Goal: Task Accomplishment & Management: Use online tool/utility

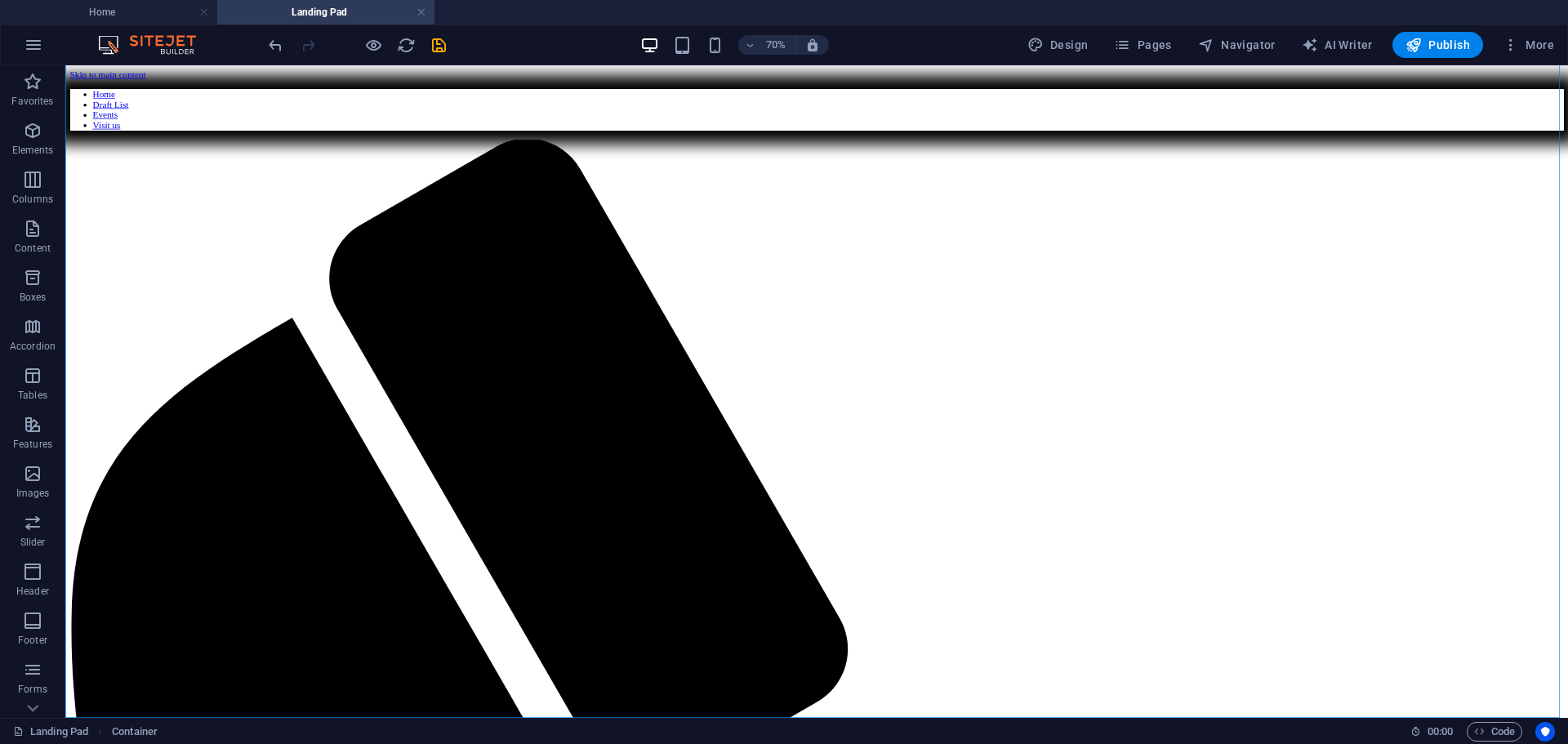
scroll to position [52, 0]
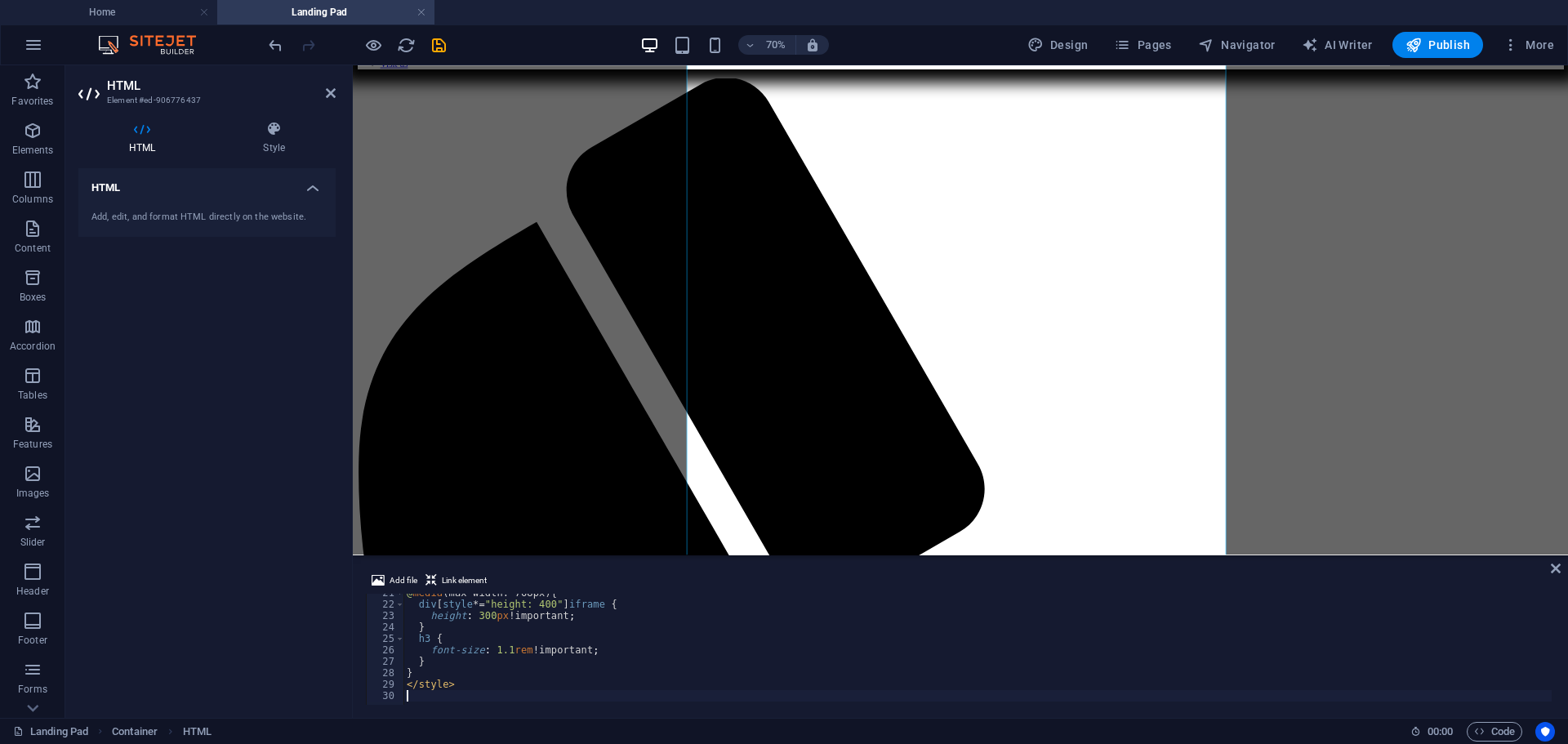
type textarea "</style>"
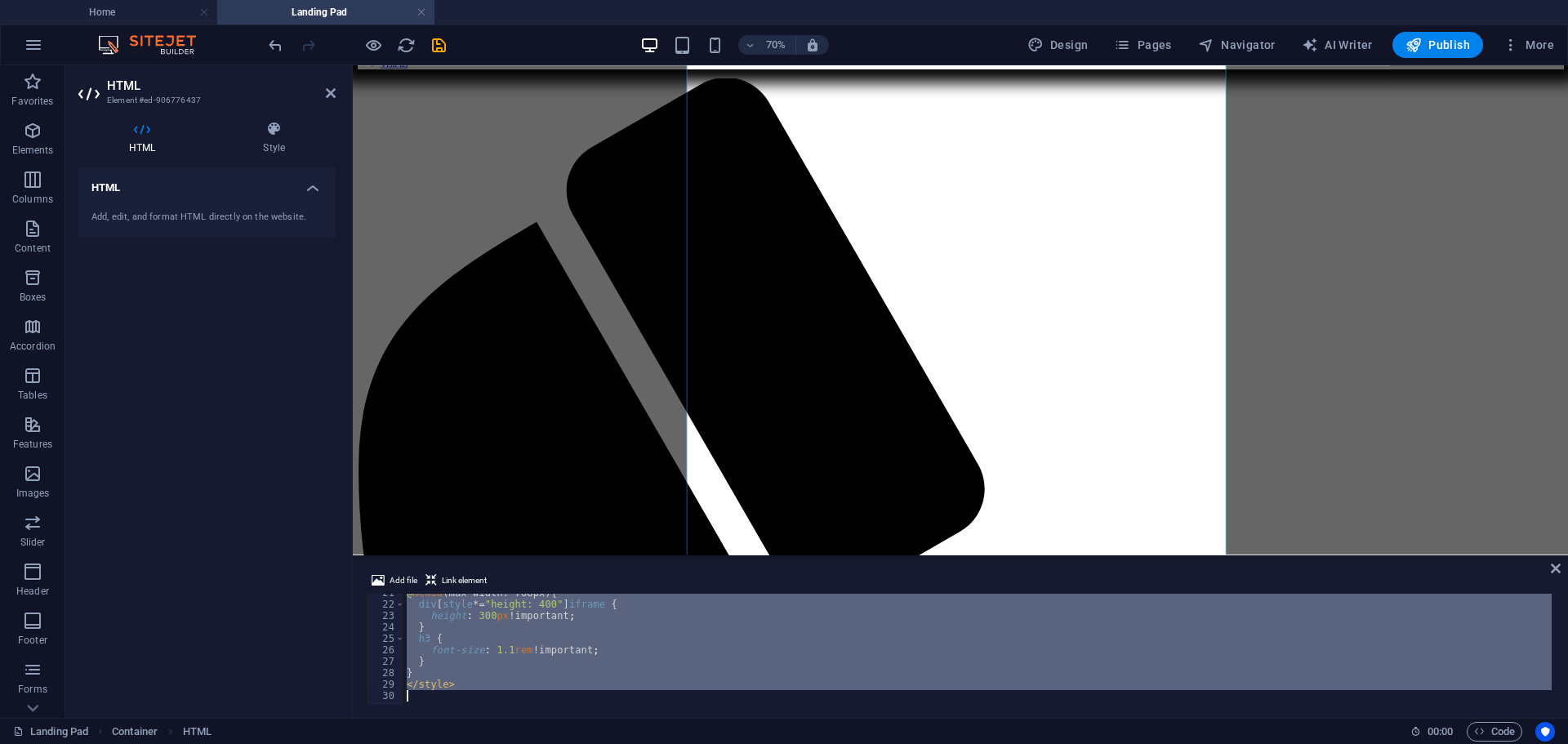
scroll to position [235, 0]
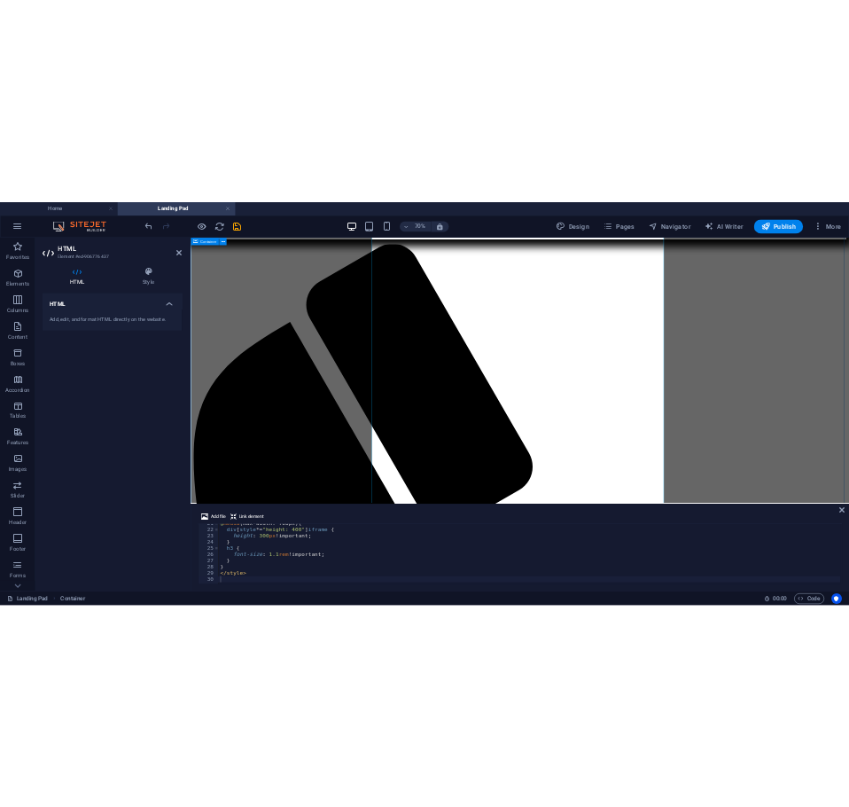
scroll to position [56, 0]
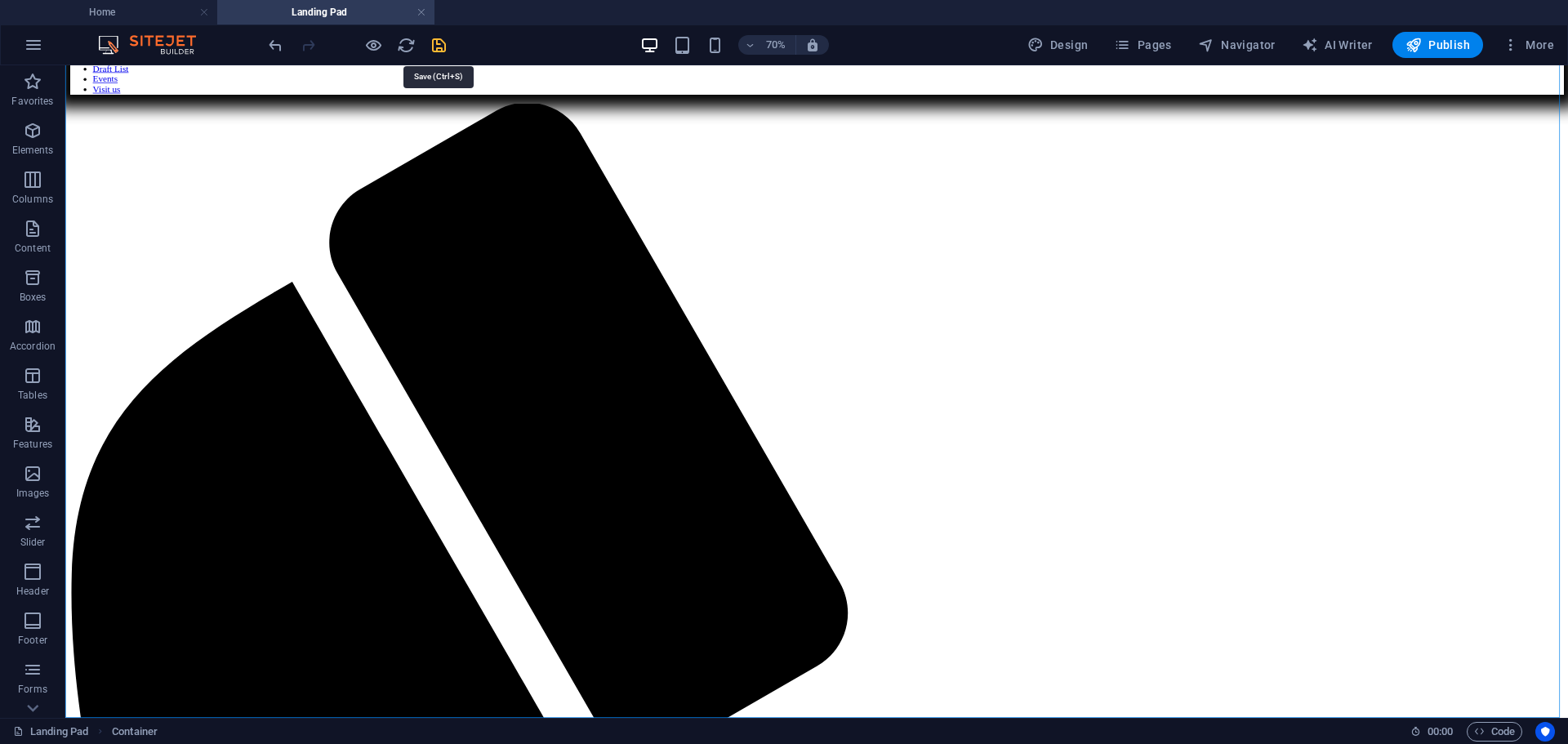
click at [440, 45] on icon "save" at bounding box center [439, 45] width 18 height 18
drag, startPoint x: 1259, startPoint y: 309, endPoint x: 1387, endPoint y: 432, distance: 177.5
drag, startPoint x: 1185, startPoint y: 324, endPoint x: 1258, endPoint y: 393, distance: 100.4
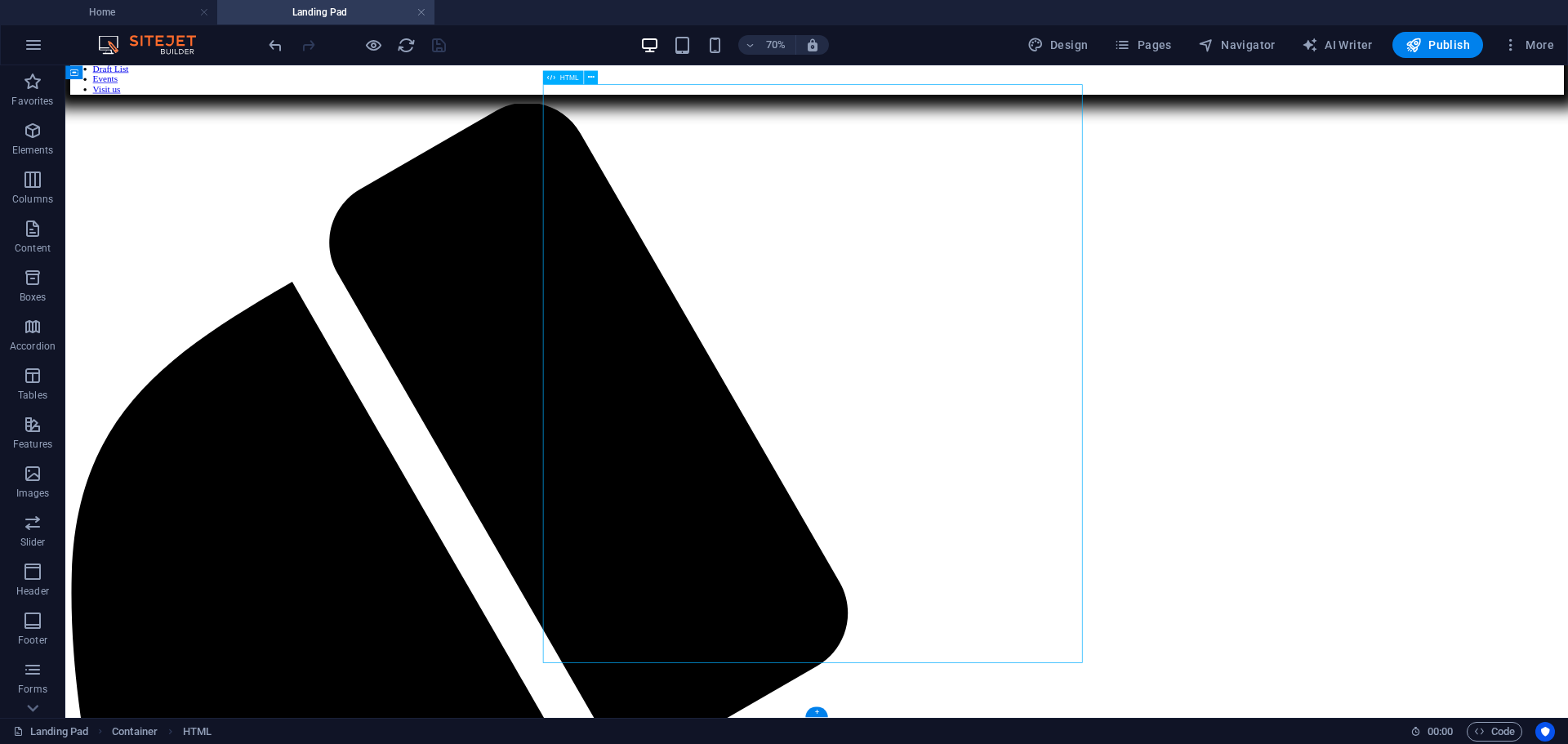
drag, startPoint x: 968, startPoint y: 273, endPoint x: 1135, endPoint y: 395, distance: 206.8
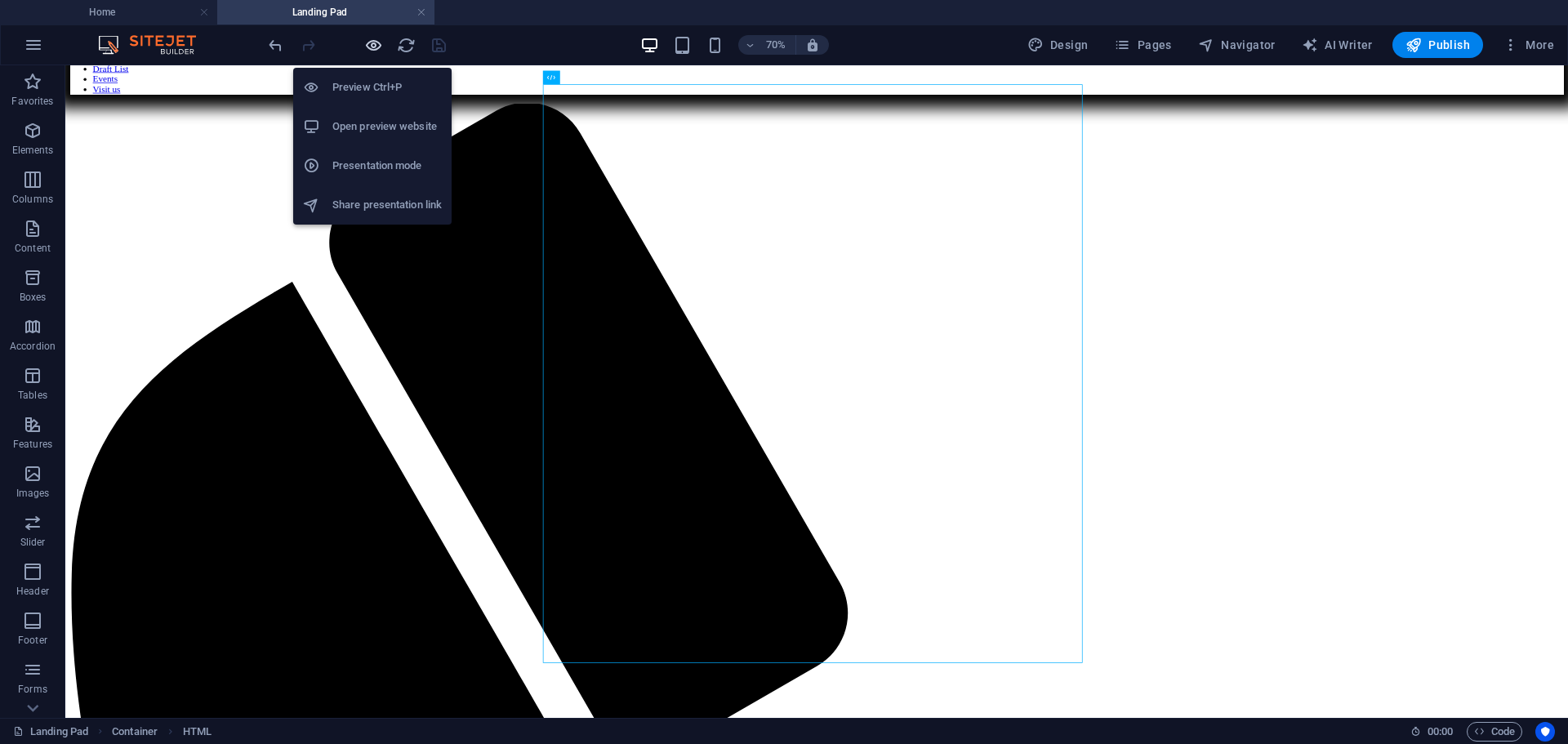
click at [369, 36] on icon "button" at bounding box center [373, 45] width 18 height 18
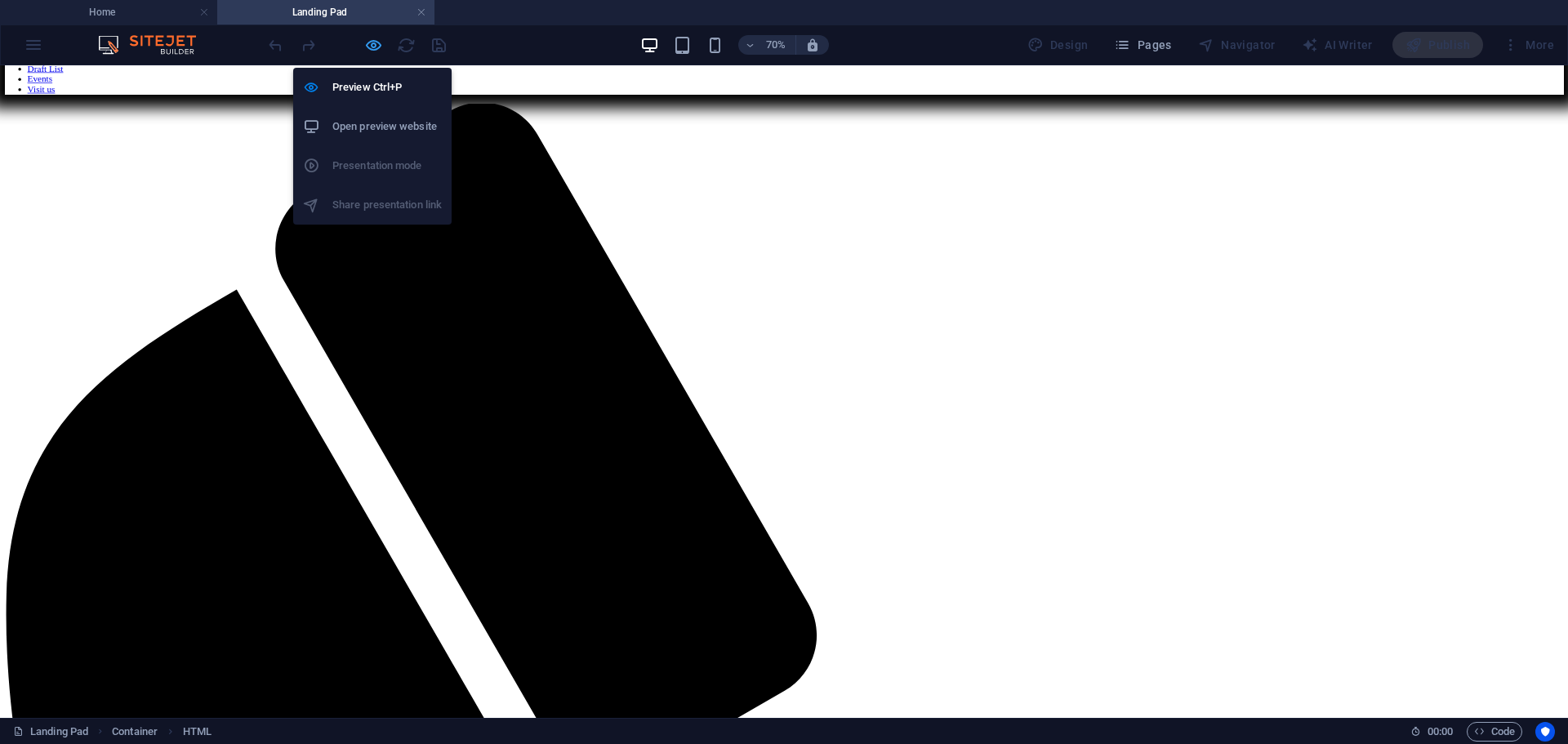
click at [379, 46] on icon "button" at bounding box center [373, 45] width 18 height 18
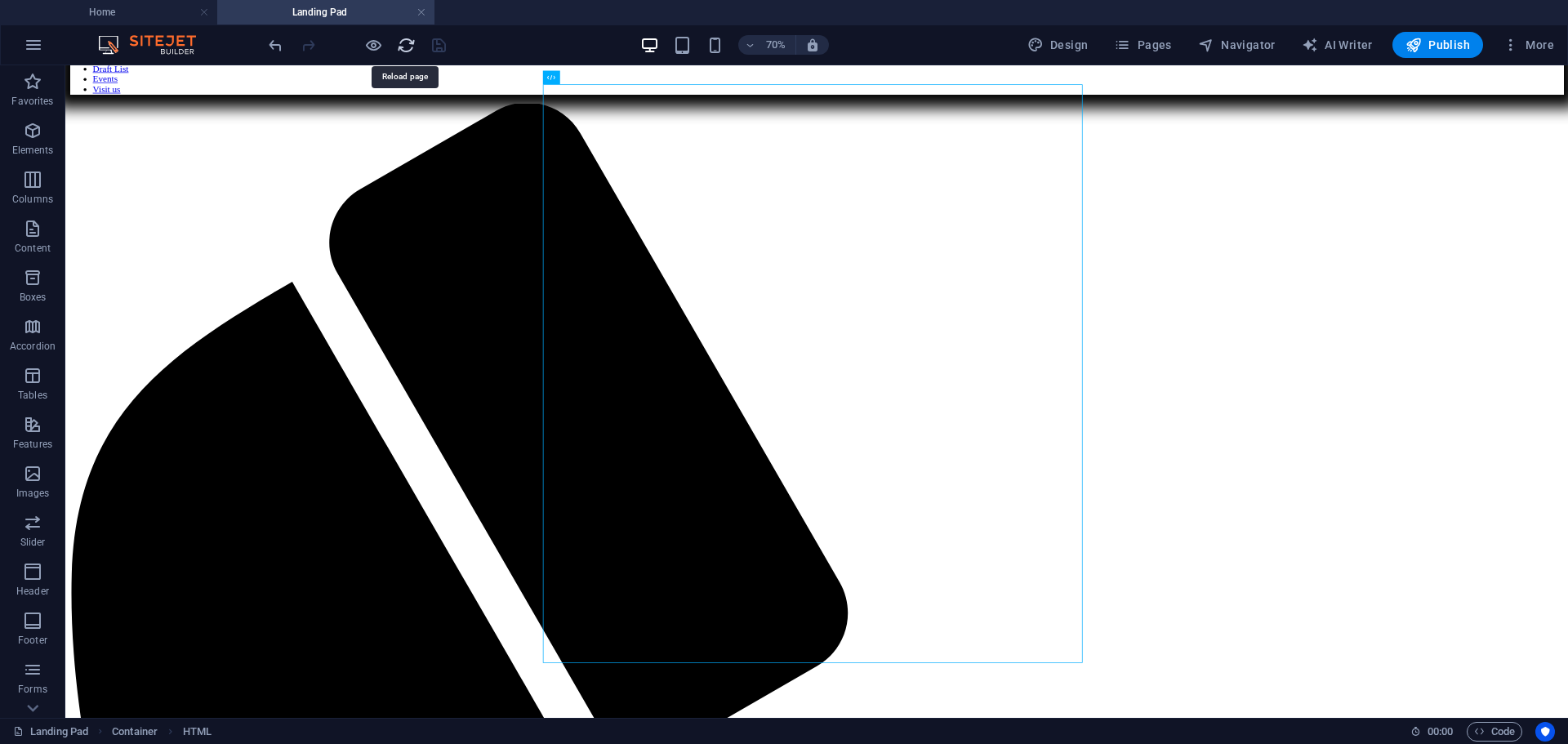
click at [409, 47] on icon "reload" at bounding box center [406, 45] width 18 height 18
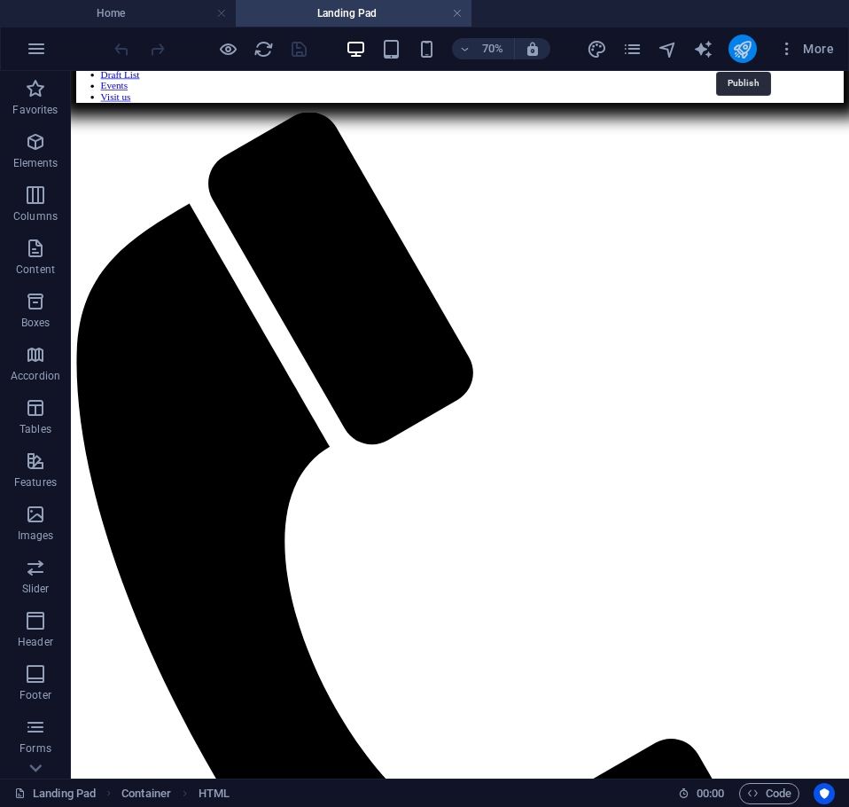
click at [747, 45] on icon "publish" at bounding box center [742, 49] width 20 height 20
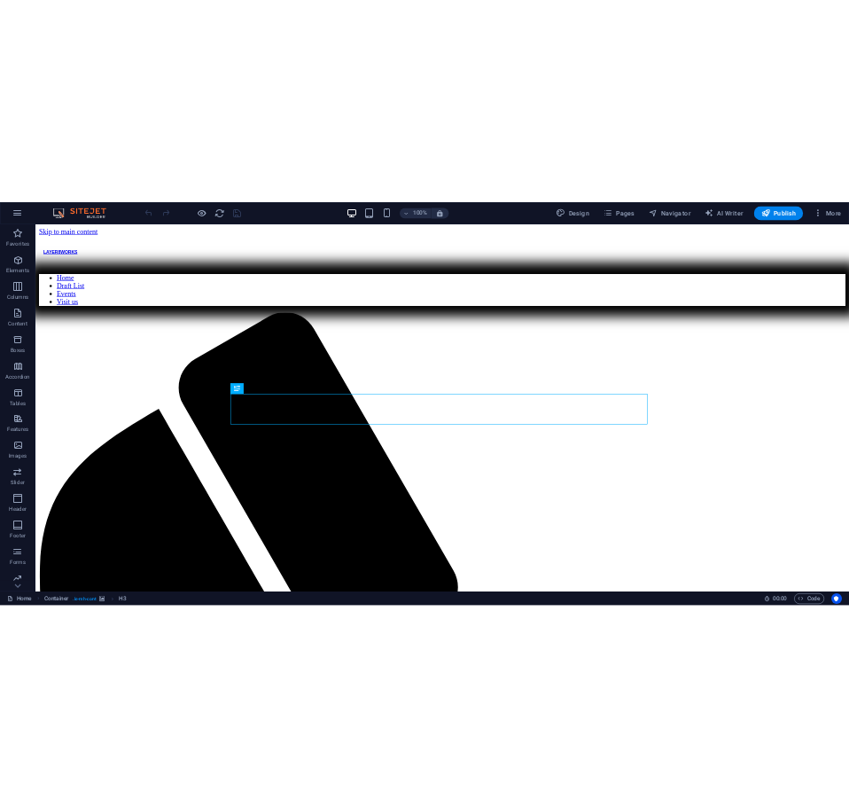
scroll to position [569, 0]
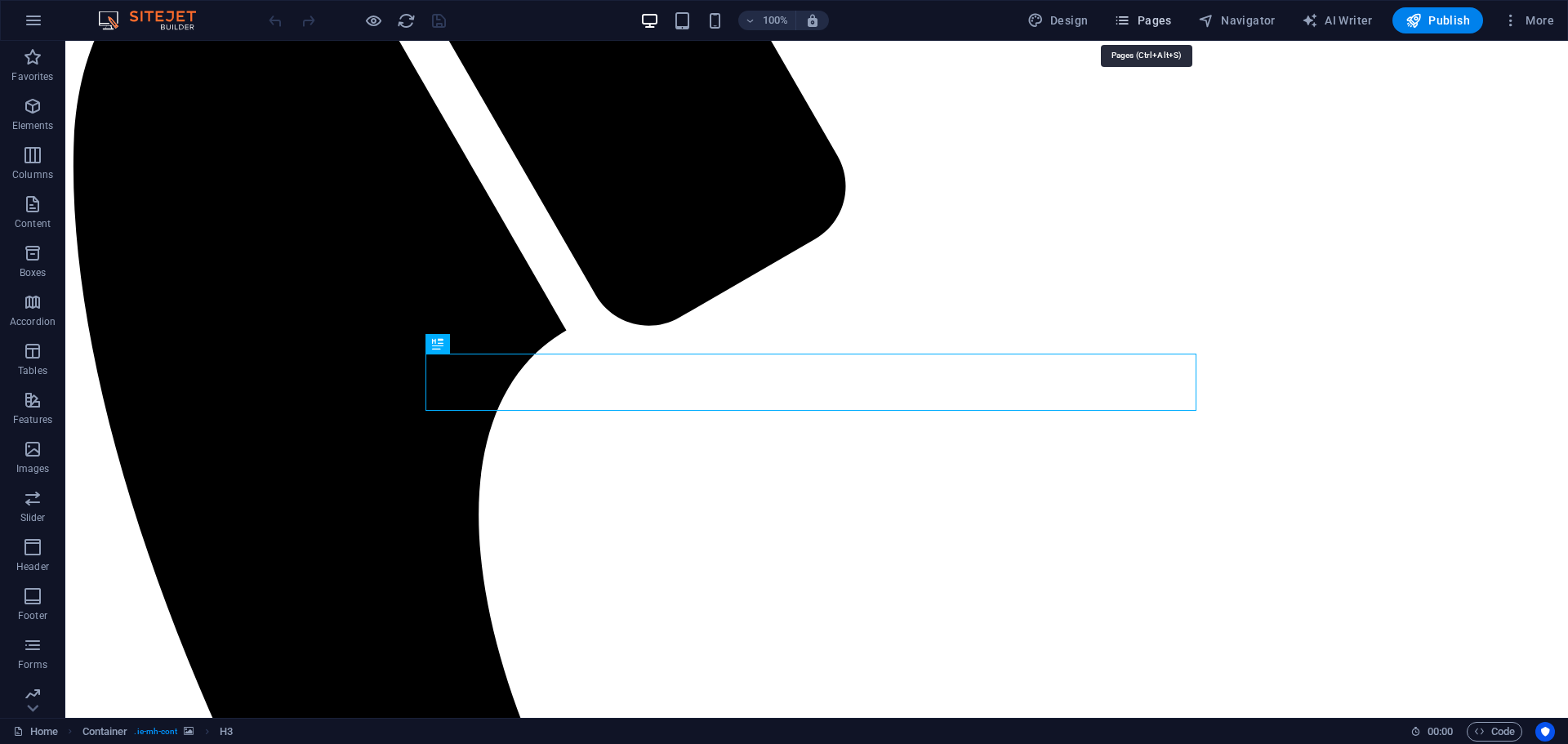
click at [782, 15] on span "Pages" at bounding box center [1142, 20] width 57 height 17
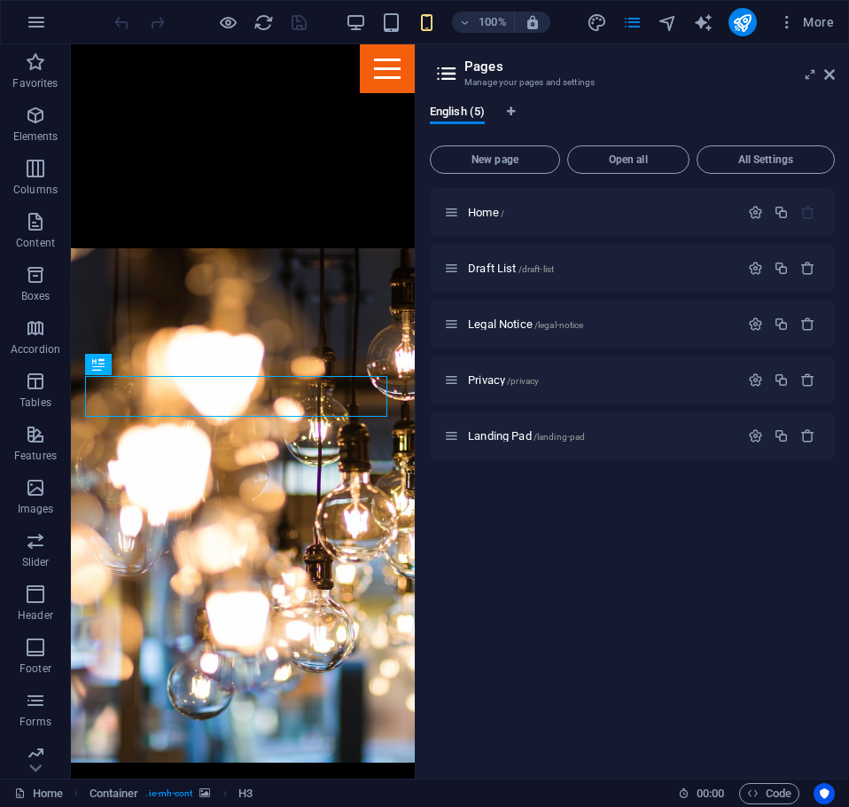
scroll to position [568, 0]
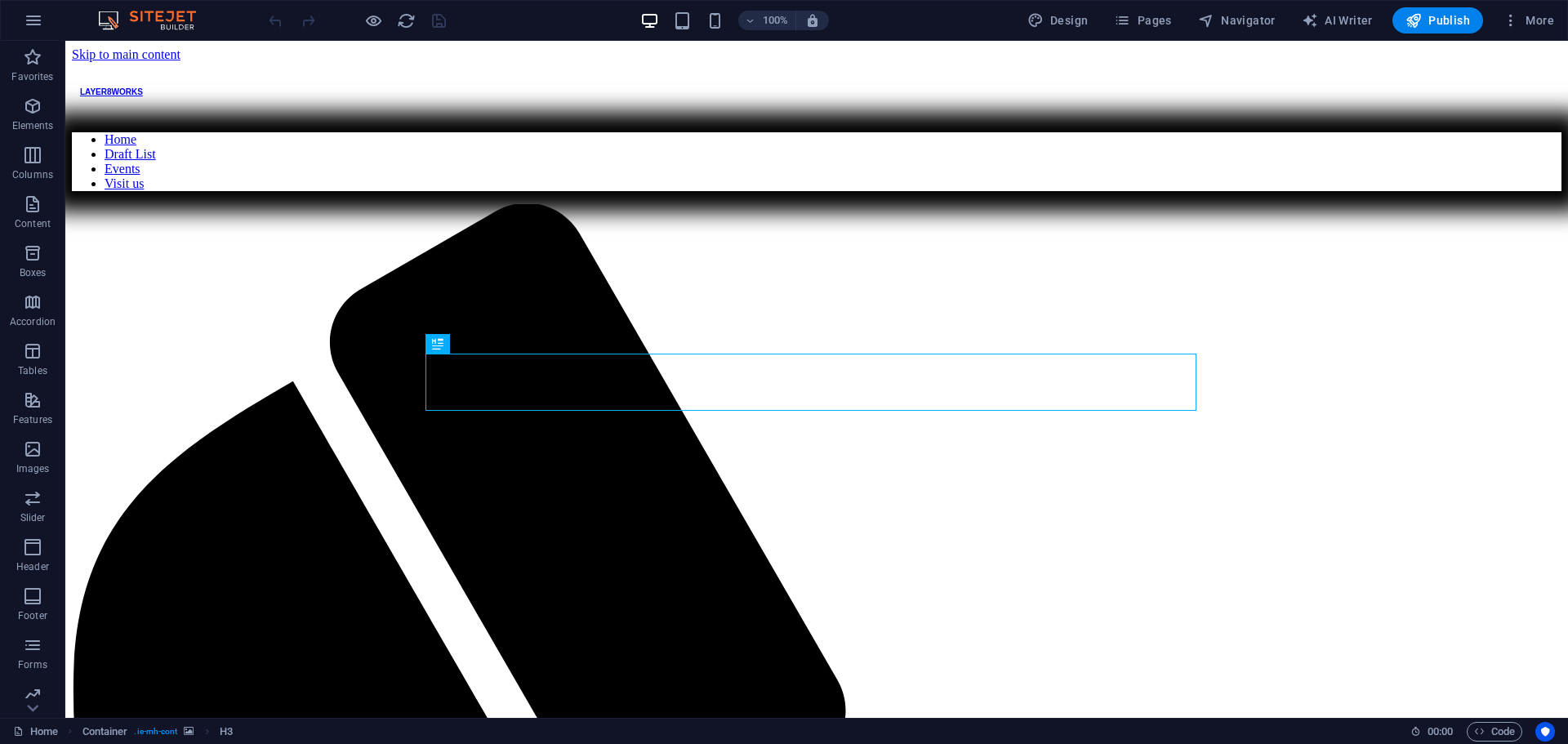
scroll to position [524, 0]
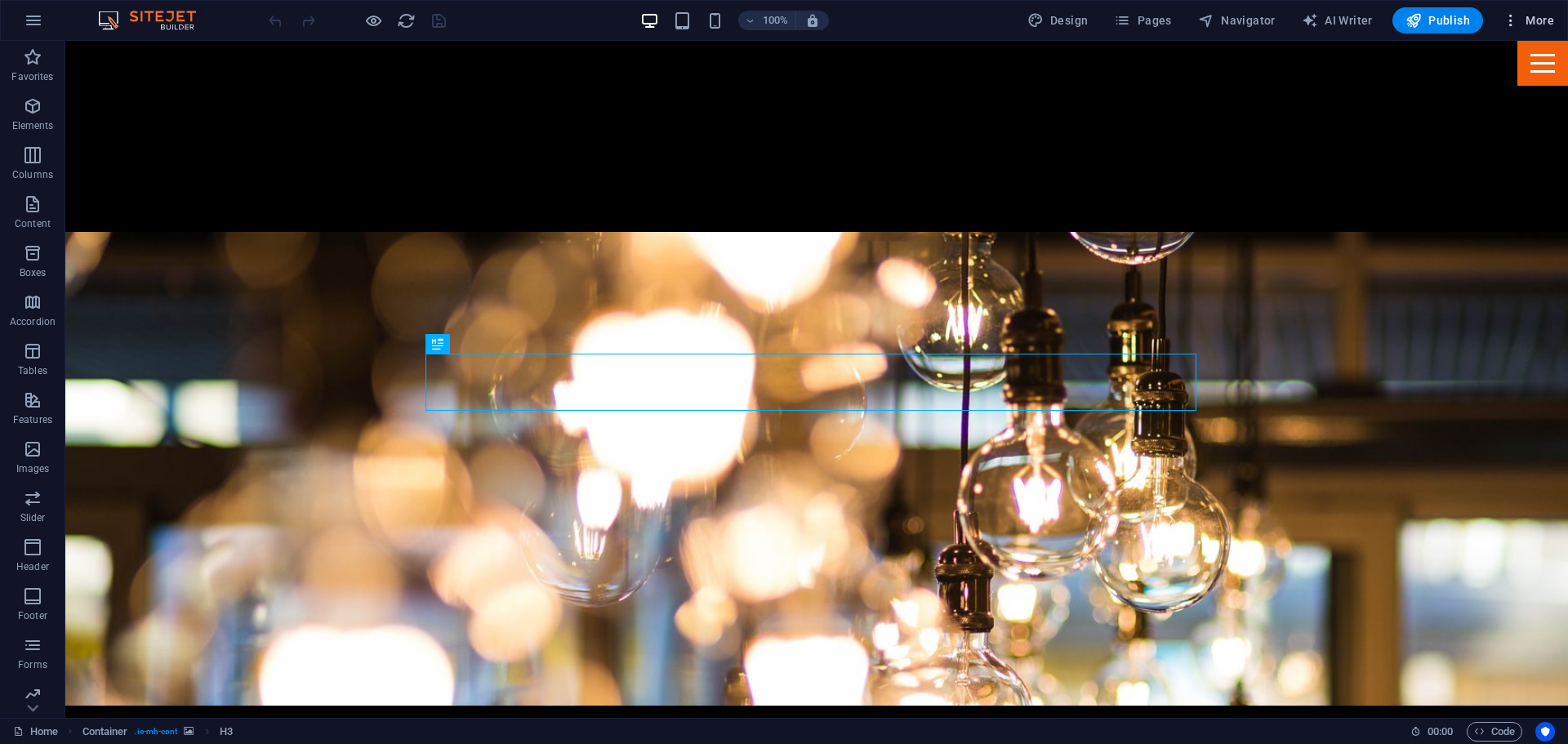
click at [1513, 16] on icon "button" at bounding box center [1511, 20] width 17 height 17
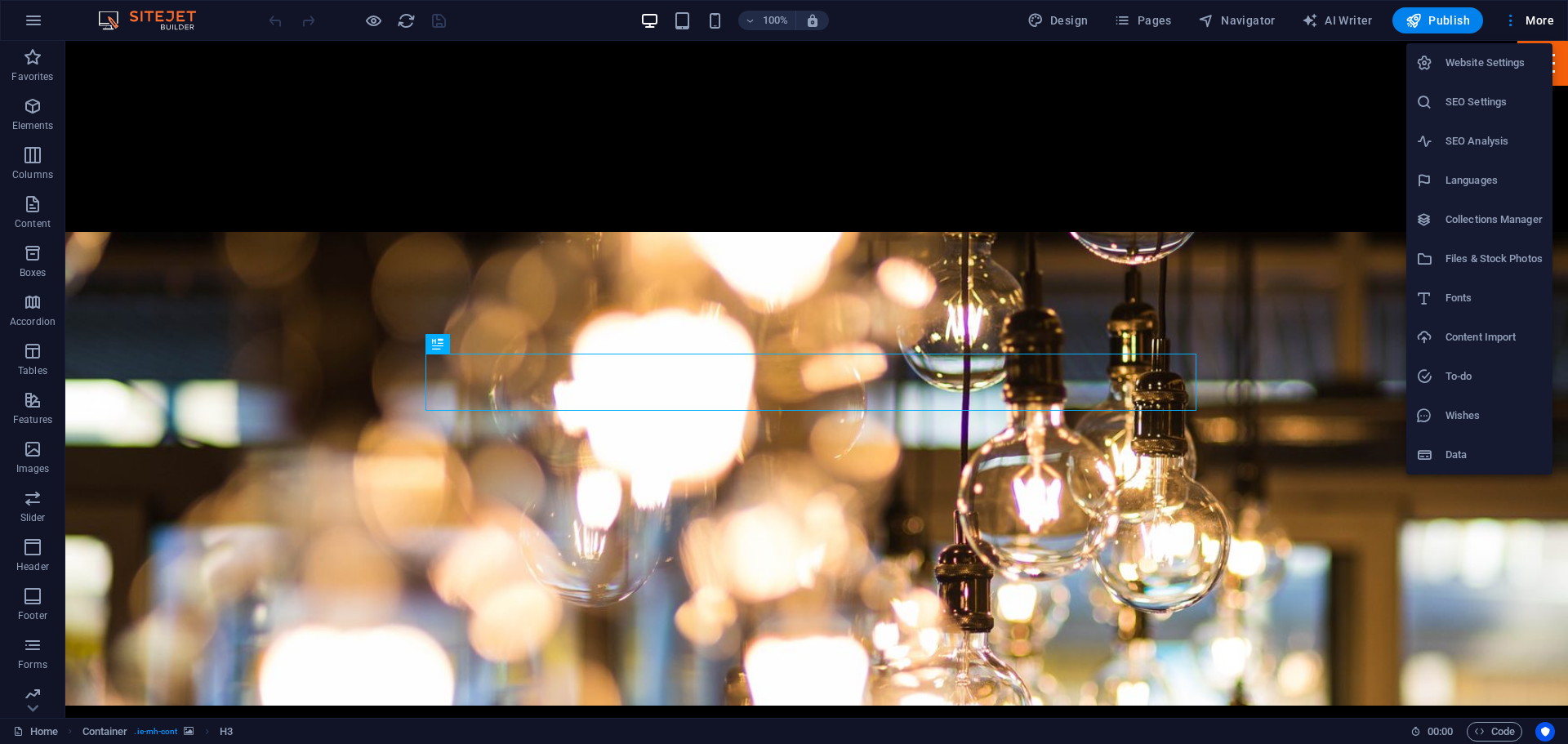
click at [1135, 14] on div at bounding box center [784, 372] width 1568 height 744
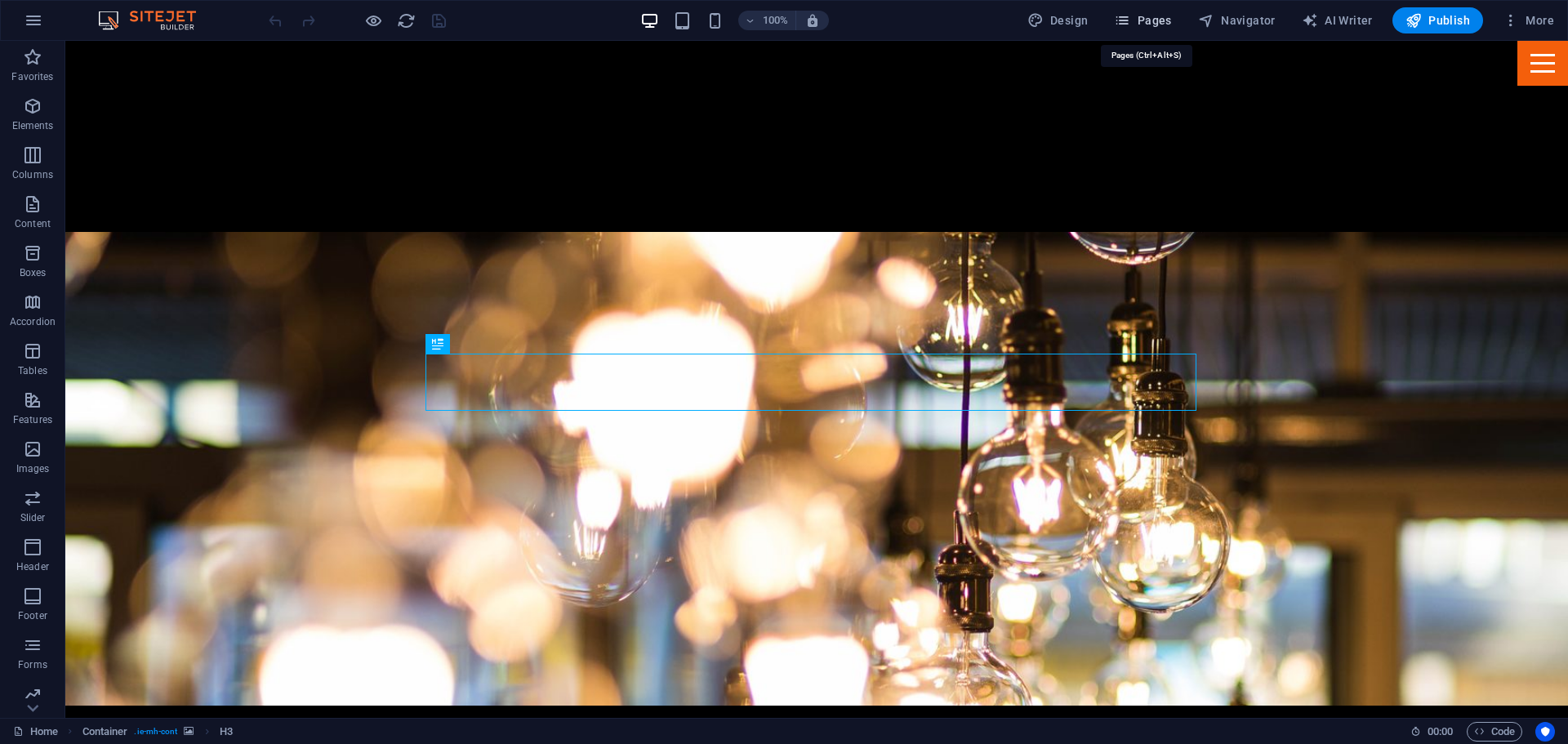
click at [1138, 17] on span "Pages" at bounding box center [1142, 20] width 57 height 17
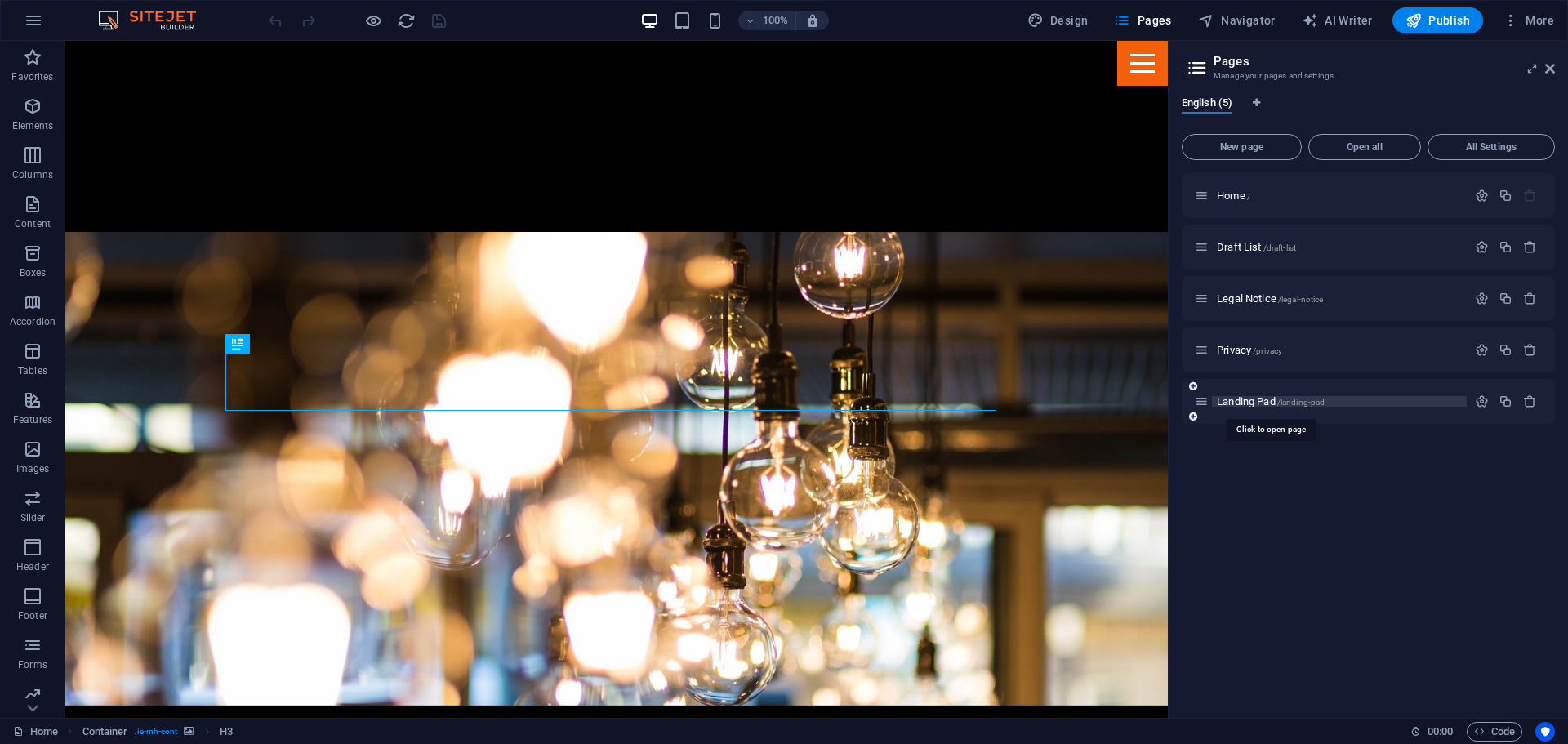
click at [1254, 400] on span "Landing Pad /landing-pad" at bounding box center [1270, 401] width 108 height 12
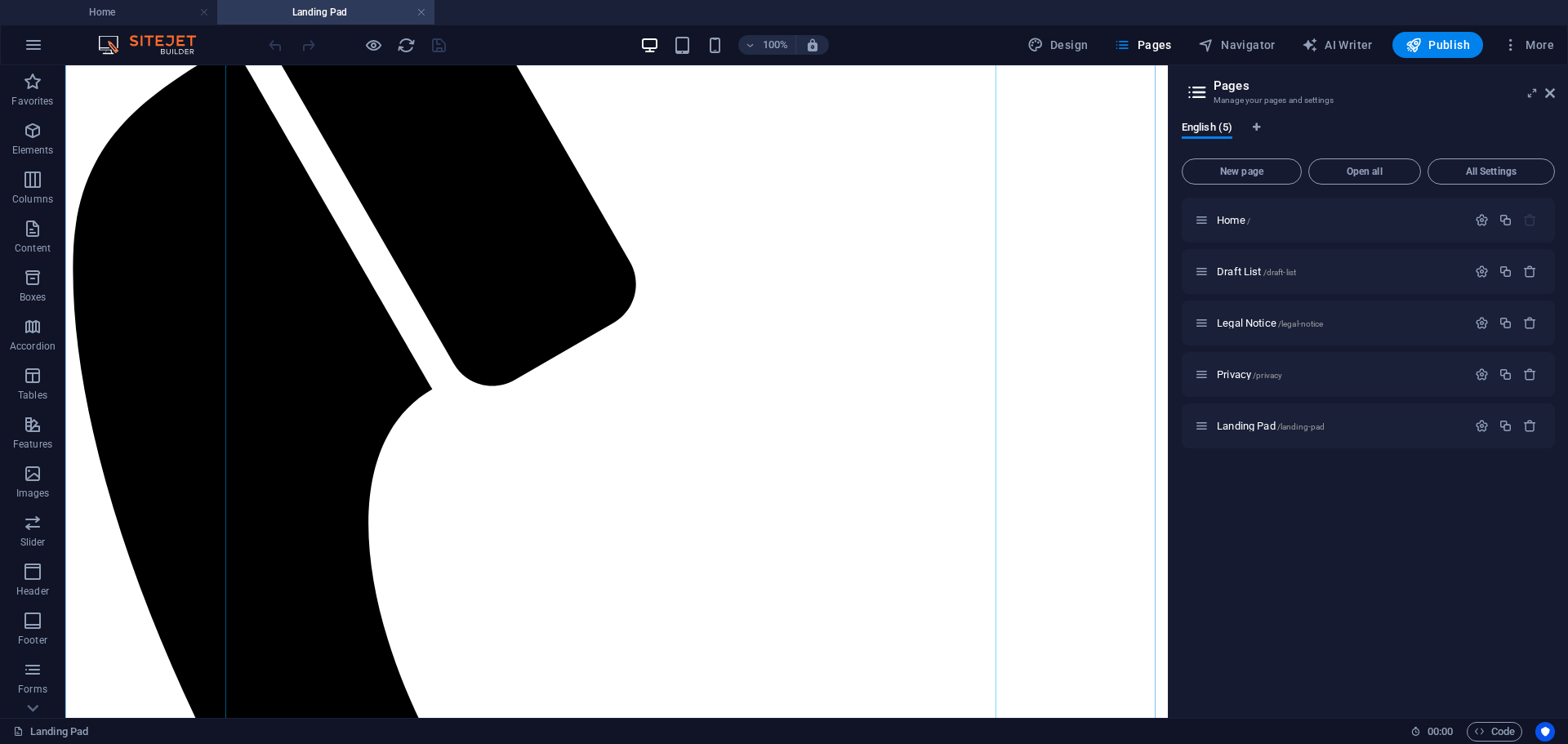
scroll to position [270, 0]
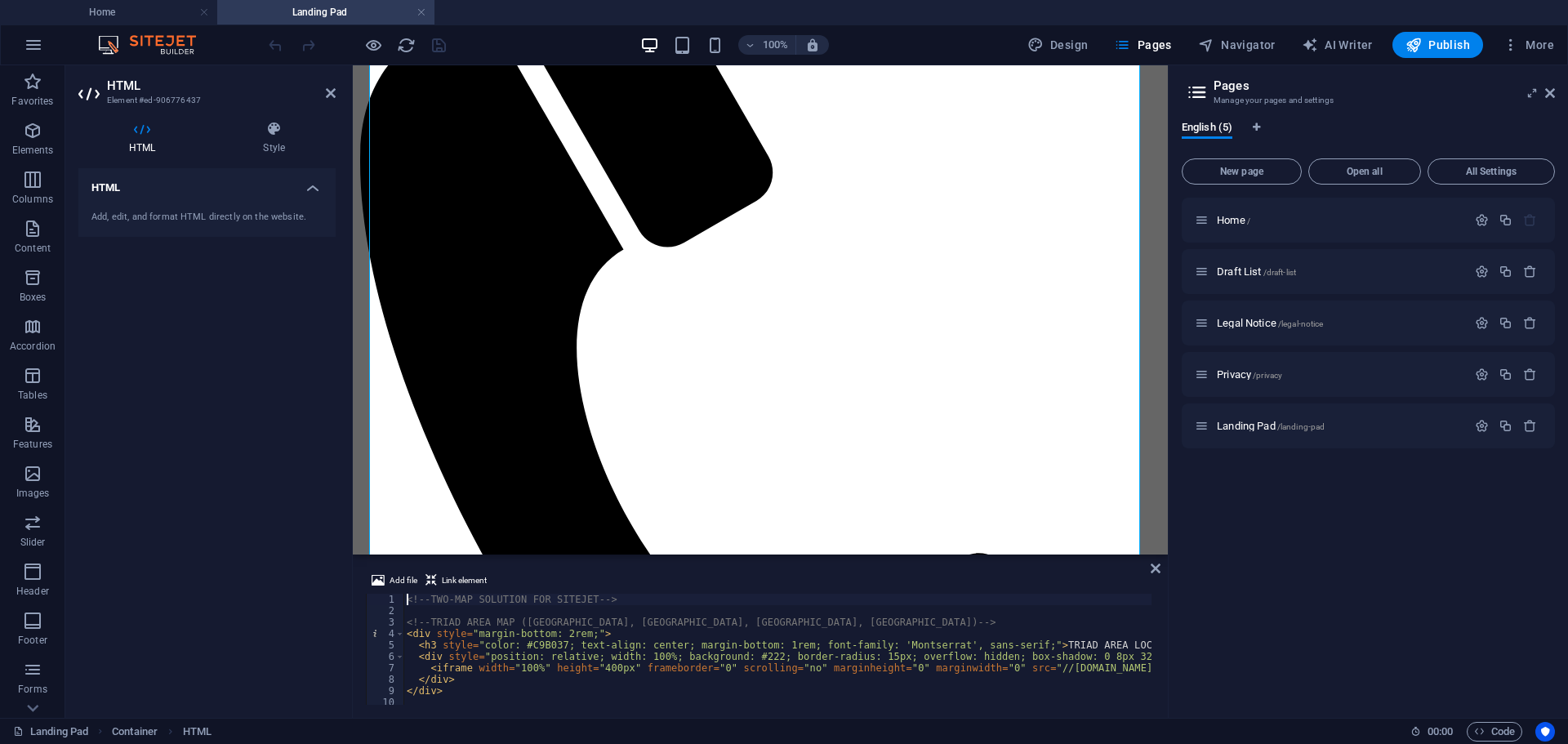
type textarea "</style>"
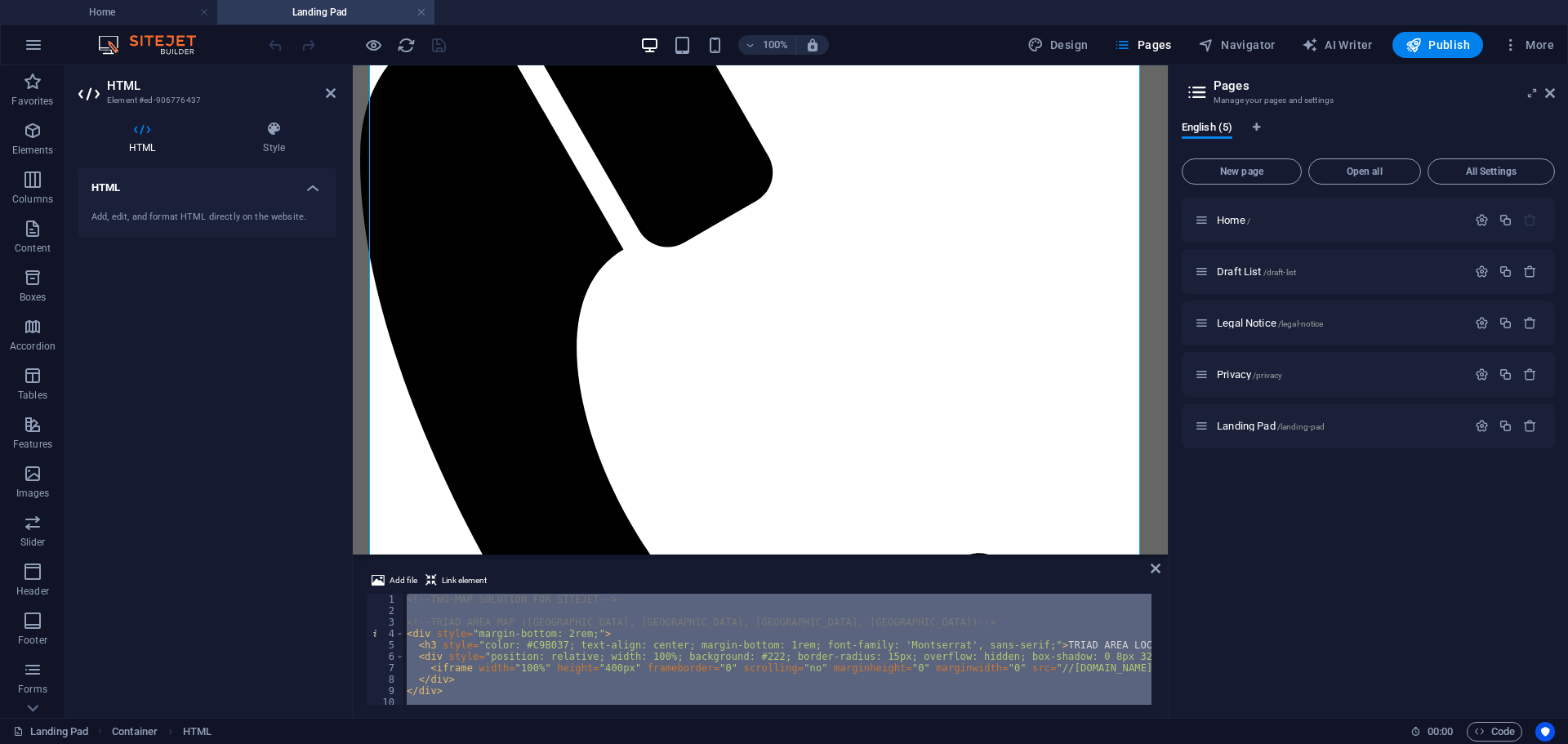
paste textarea
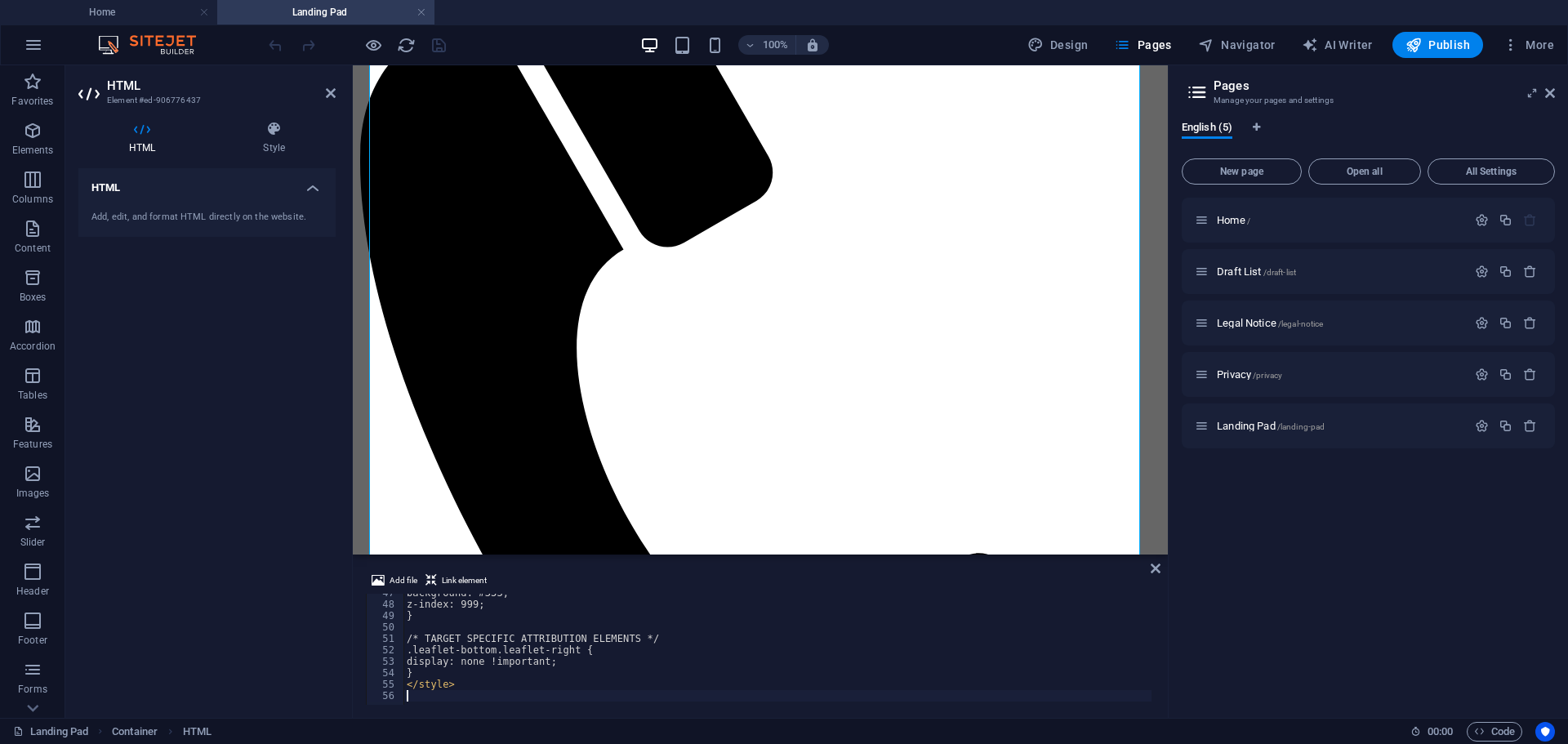
scroll to position [532, 0]
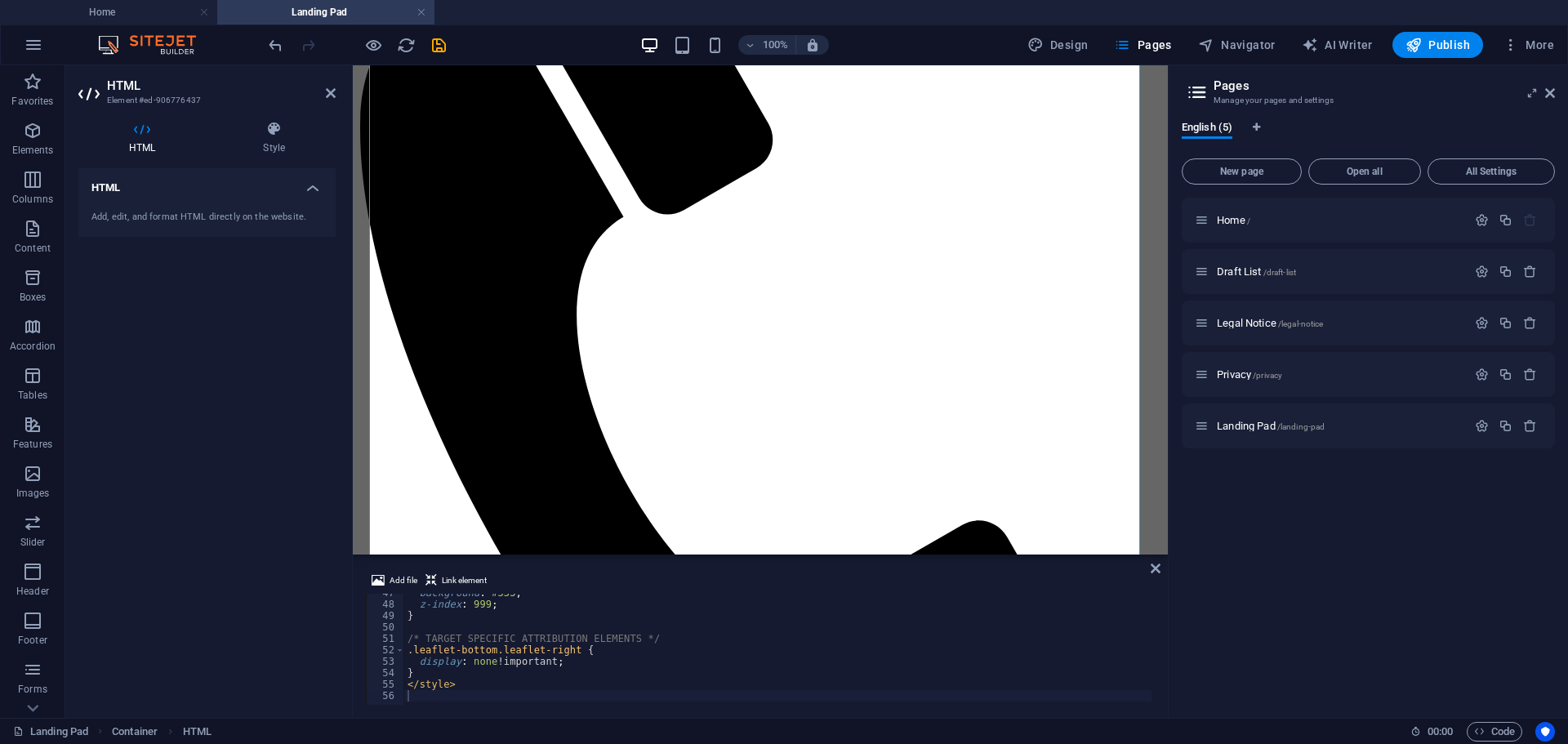
scroll to position [247, 0]
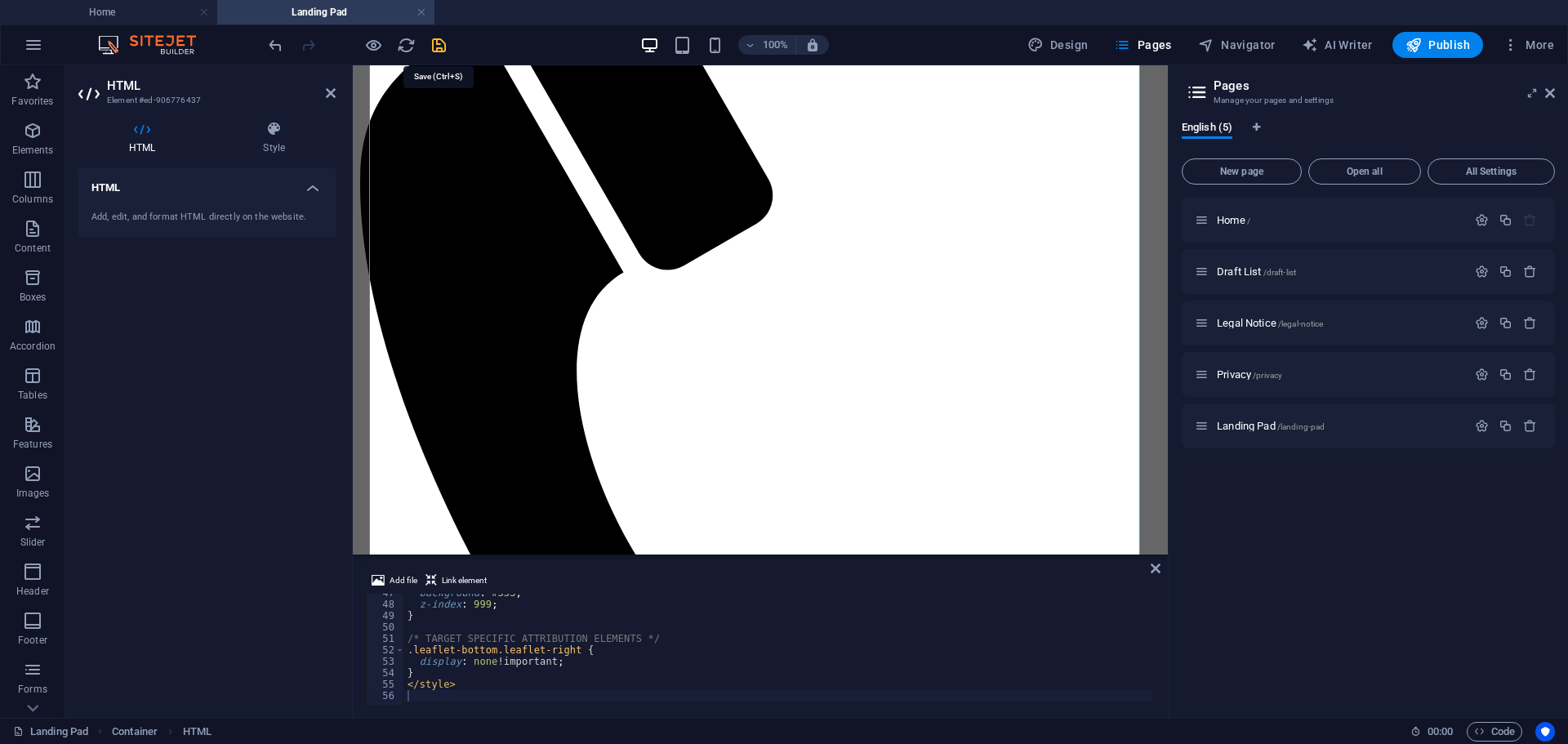
click at [443, 41] on icon "save" at bounding box center [439, 45] width 18 height 18
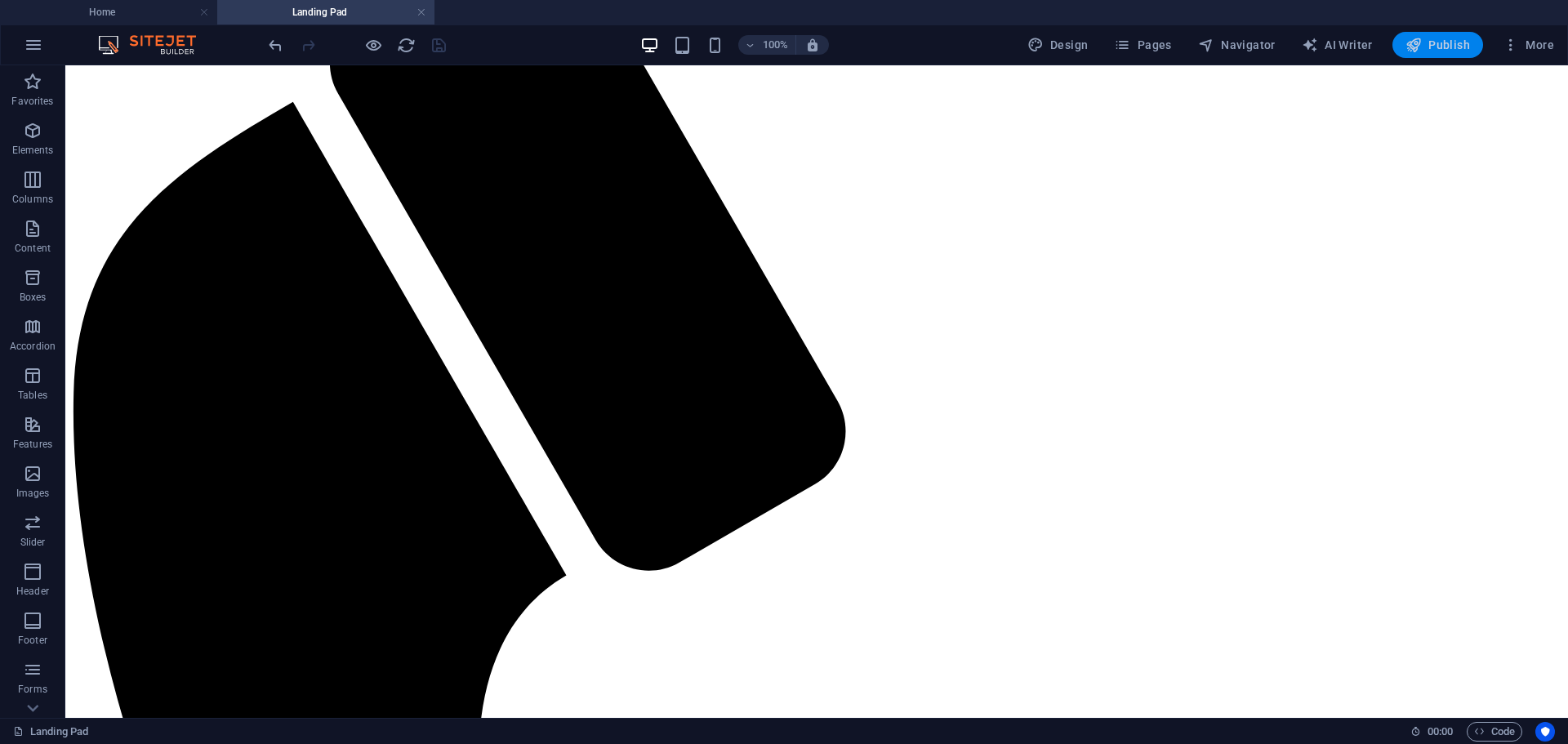
click at [1427, 40] on span "Publish" at bounding box center [1438, 45] width 64 height 17
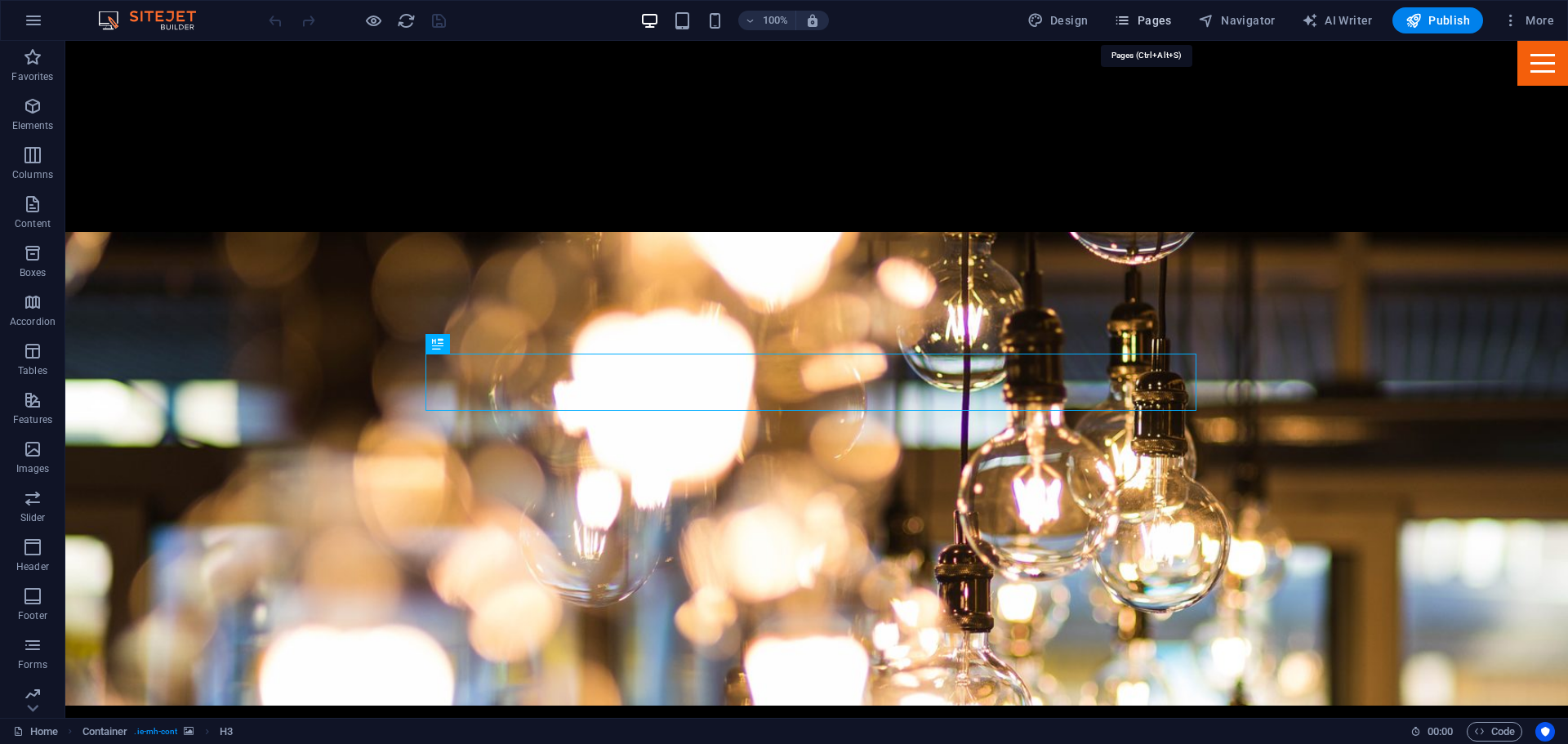
click at [1149, 15] on span "Pages" at bounding box center [1142, 20] width 57 height 17
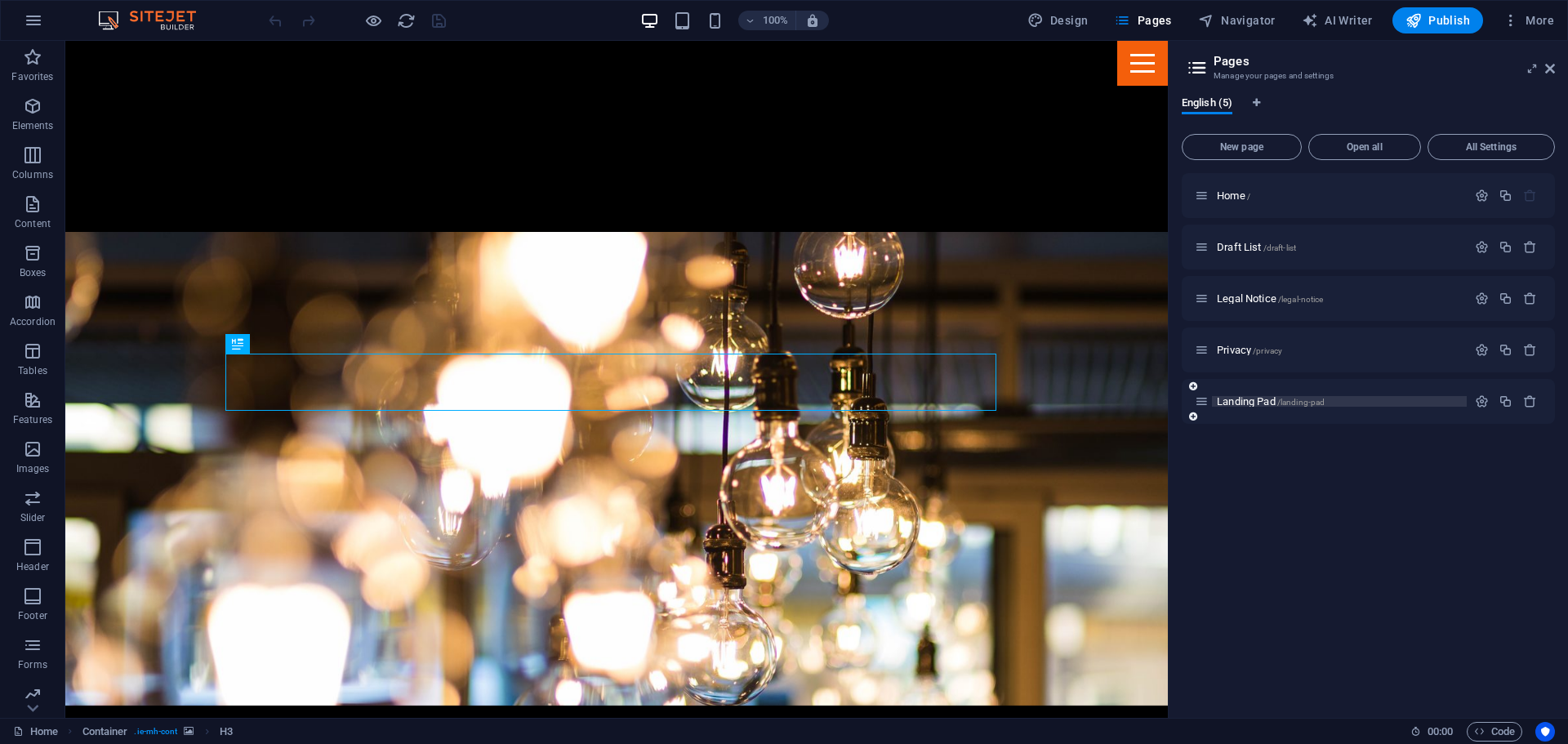
click at [1242, 400] on span "Landing Pad /landing-pad" at bounding box center [1270, 401] width 108 height 12
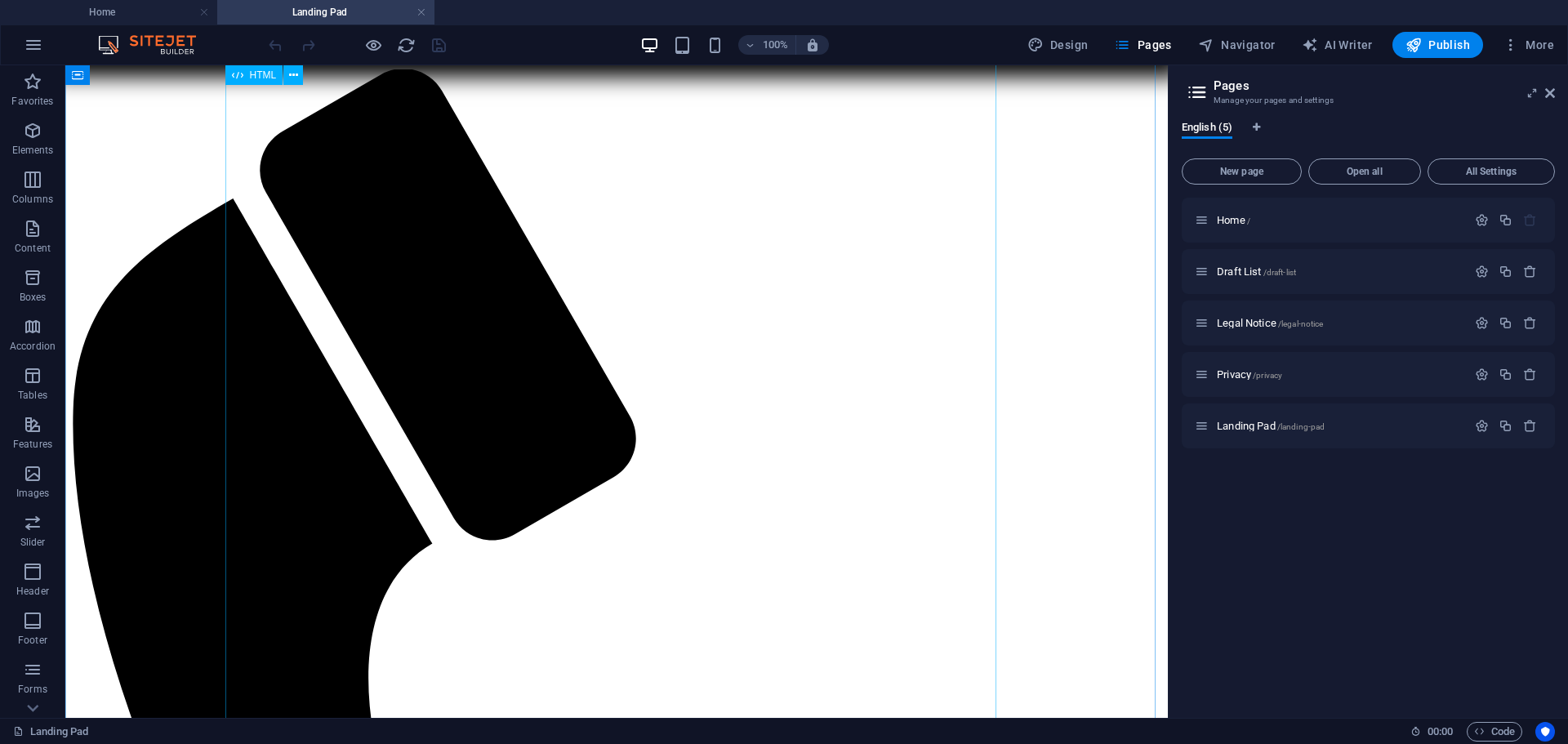
scroll to position [103, 0]
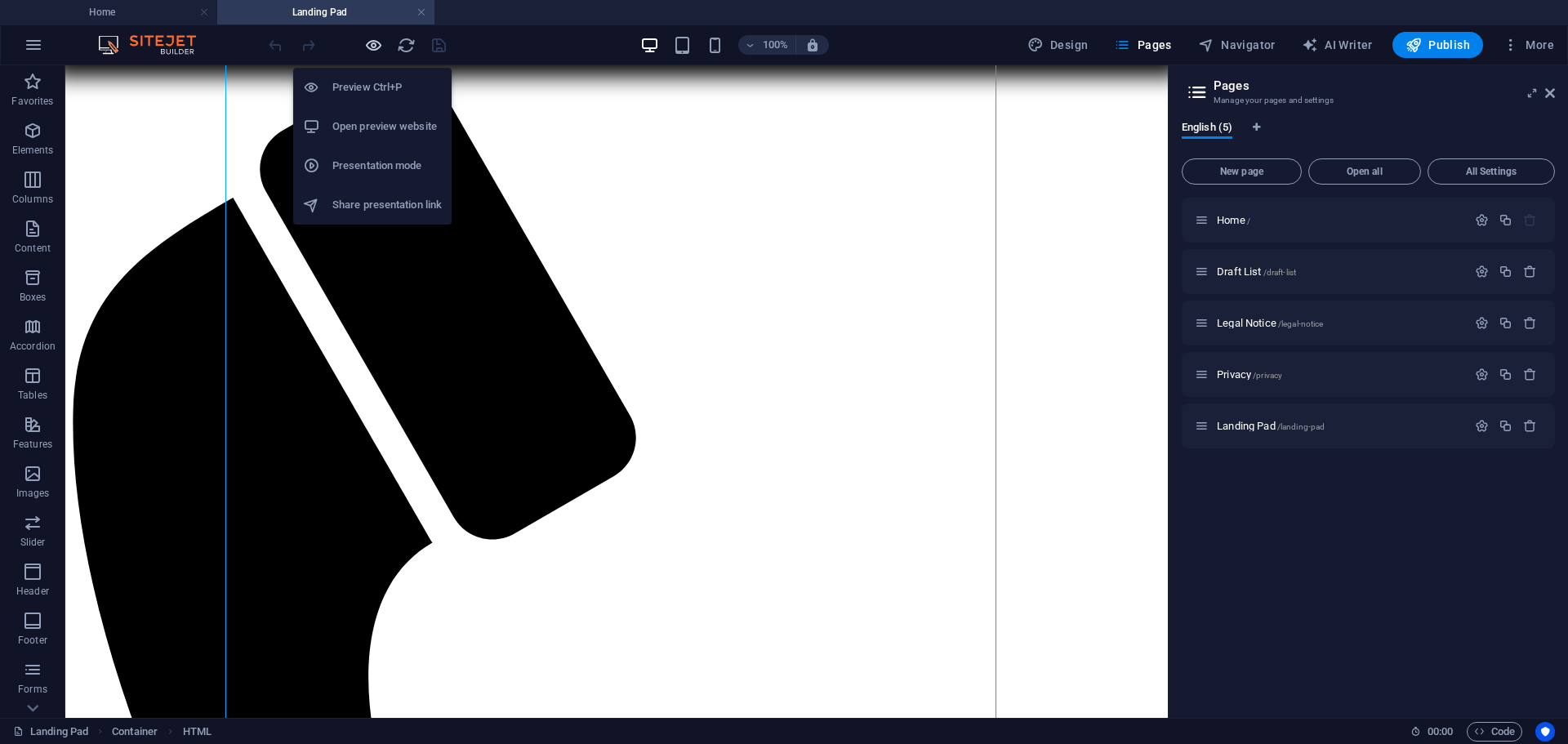
click at [364, 41] on icon "button" at bounding box center [373, 45] width 18 height 18
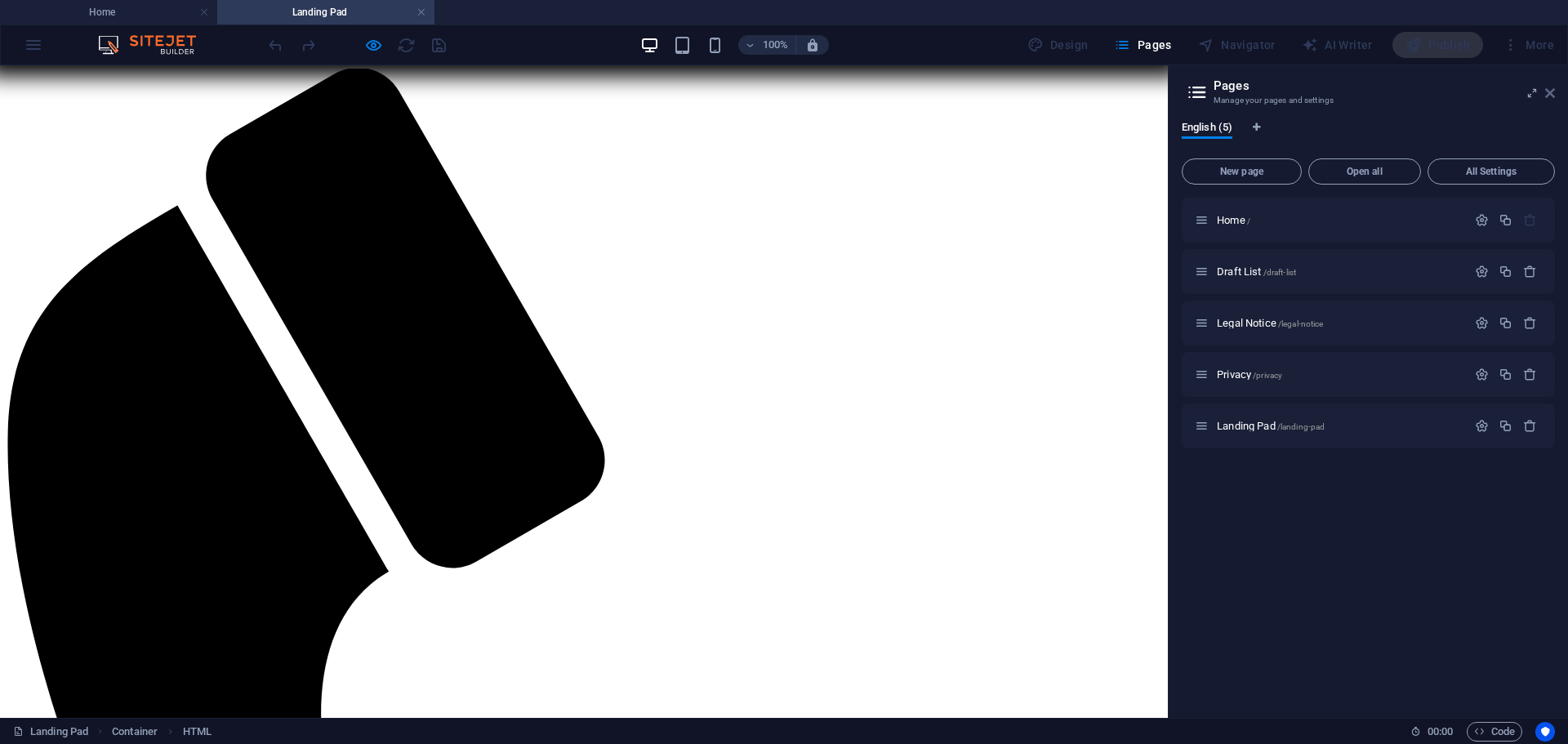
click at [1551, 91] on icon at bounding box center [1550, 93] width 10 height 13
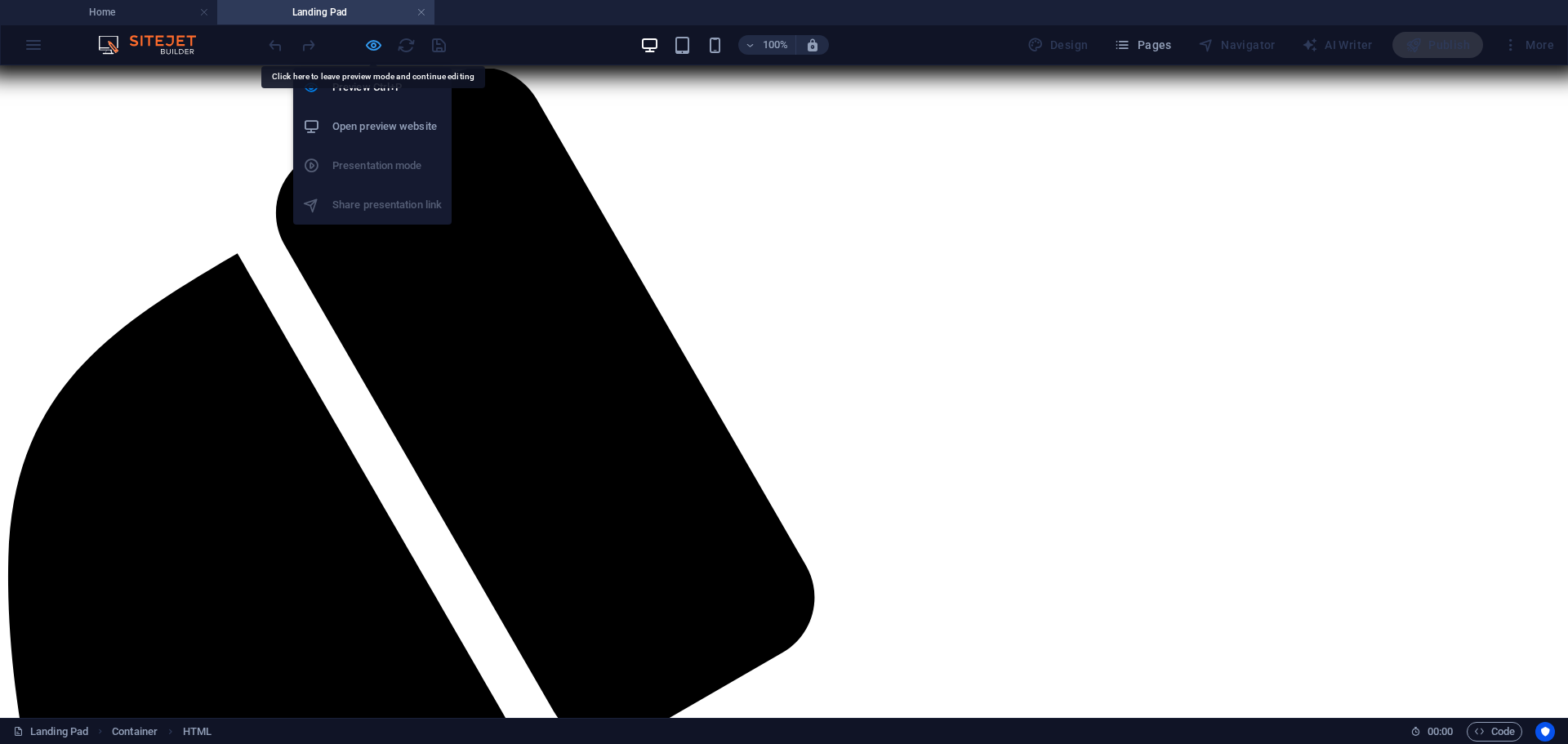
click at [370, 50] on icon "button" at bounding box center [373, 45] width 18 height 18
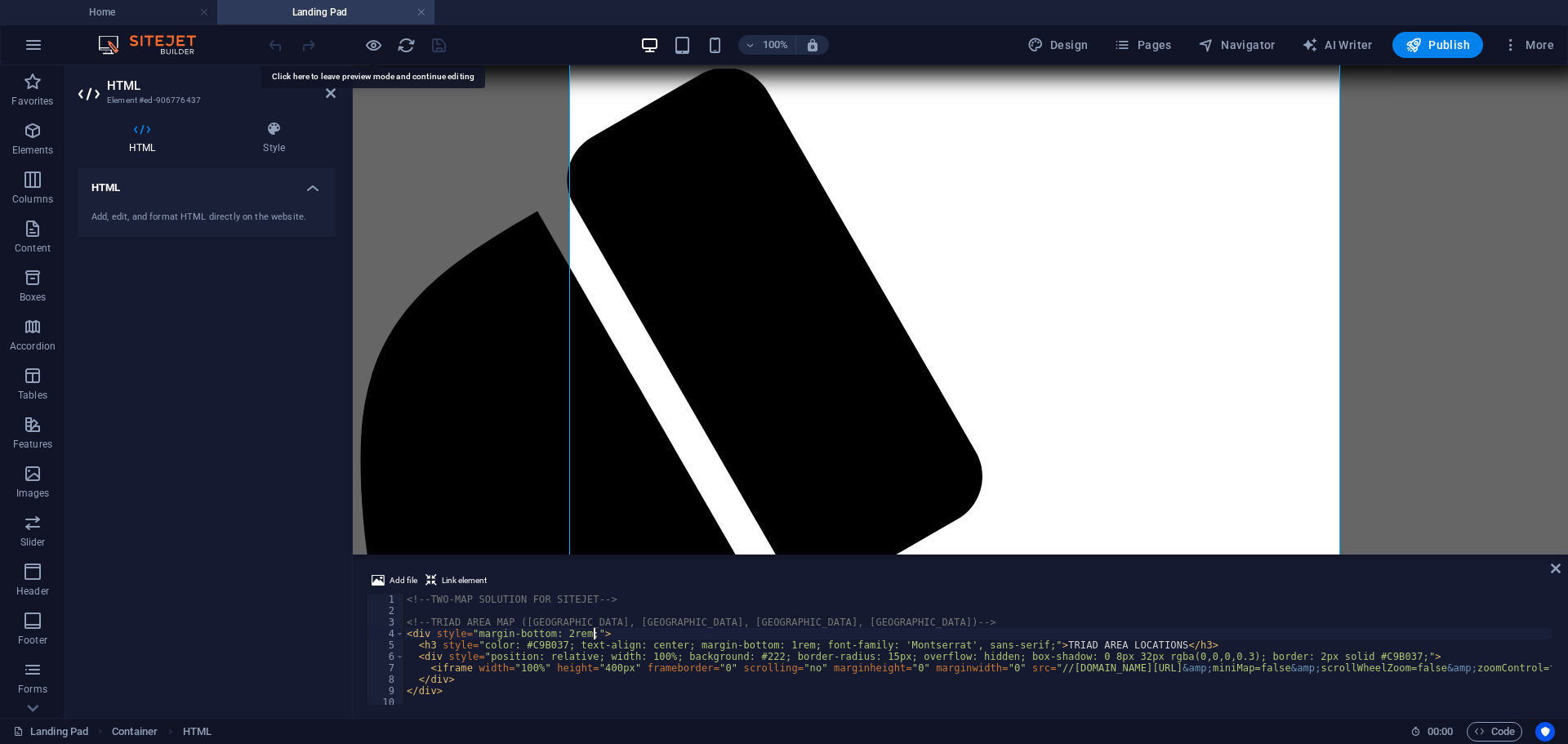
type textarea "</style>"
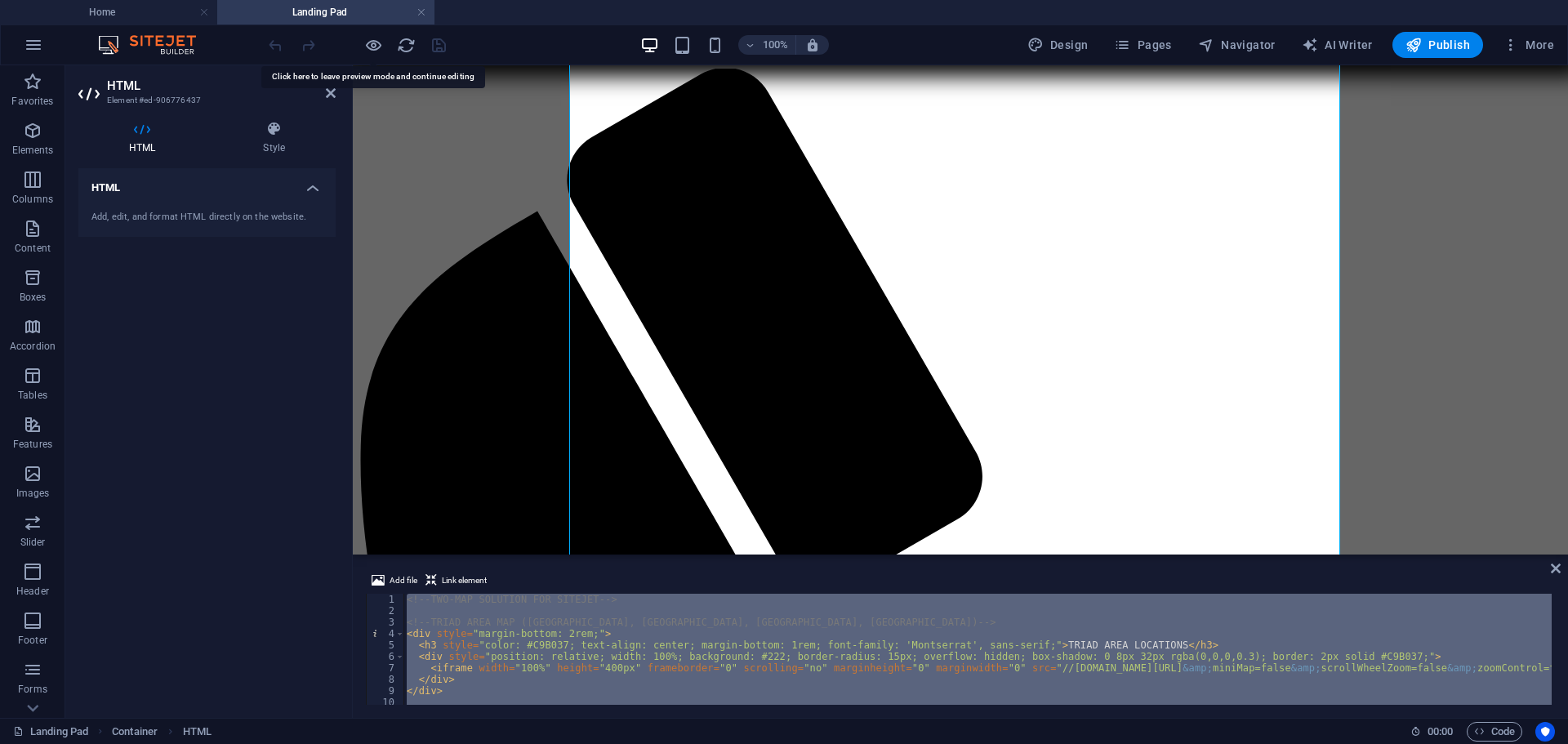
scroll to position [646, 0]
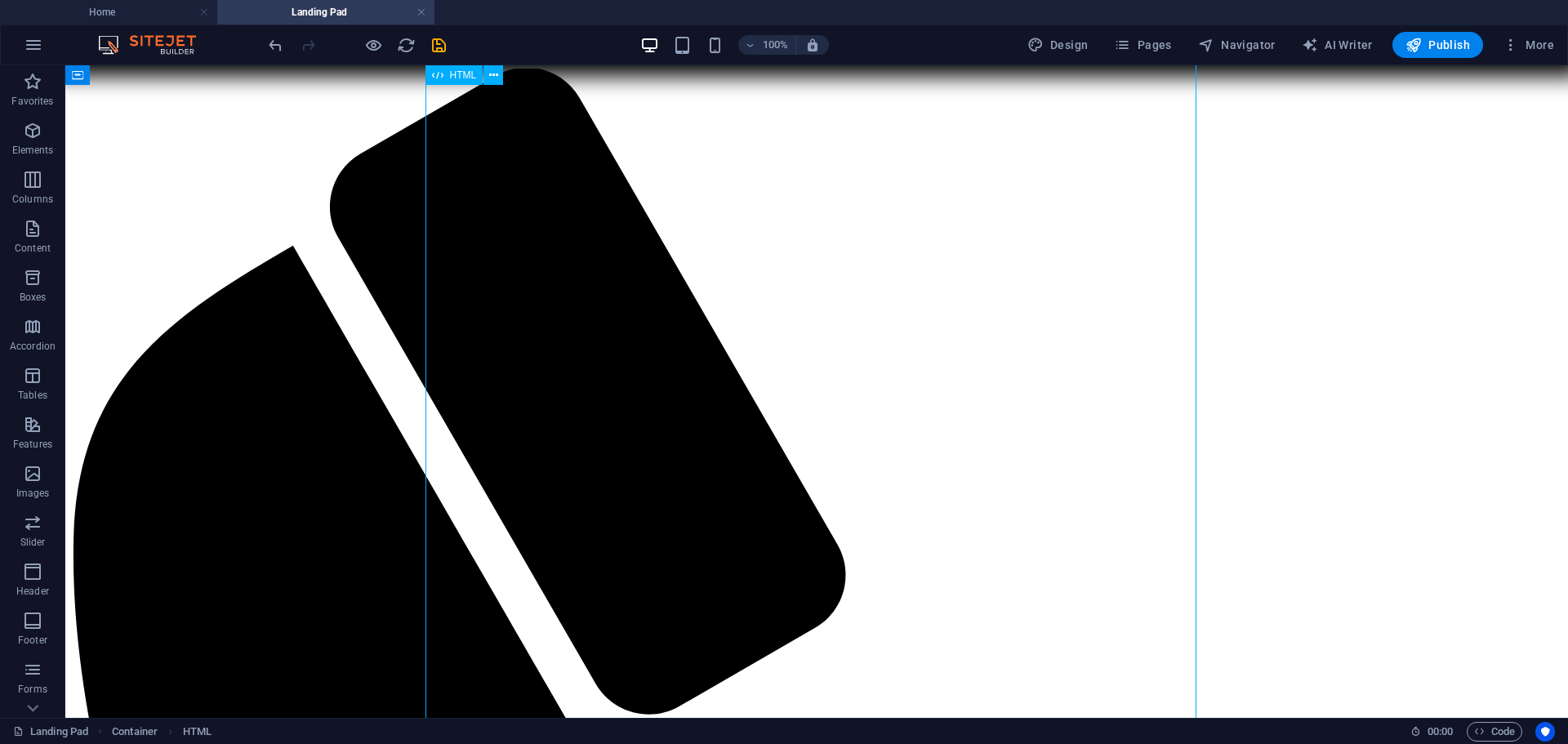
drag, startPoint x: 1094, startPoint y: 376, endPoint x: 1093, endPoint y: 364, distance: 12.0
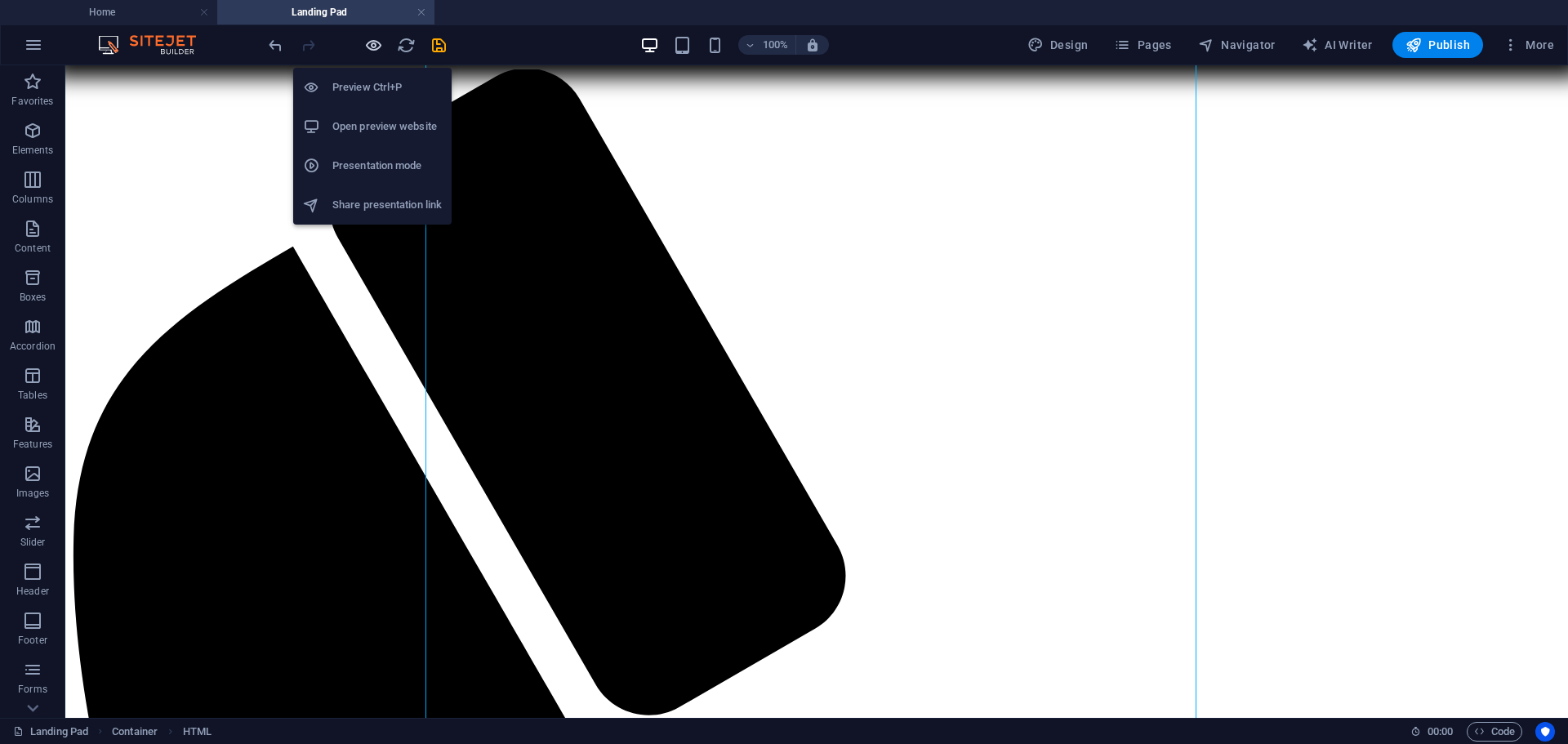
click at [374, 47] on icon "button" at bounding box center [373, 45] width 18 height 18
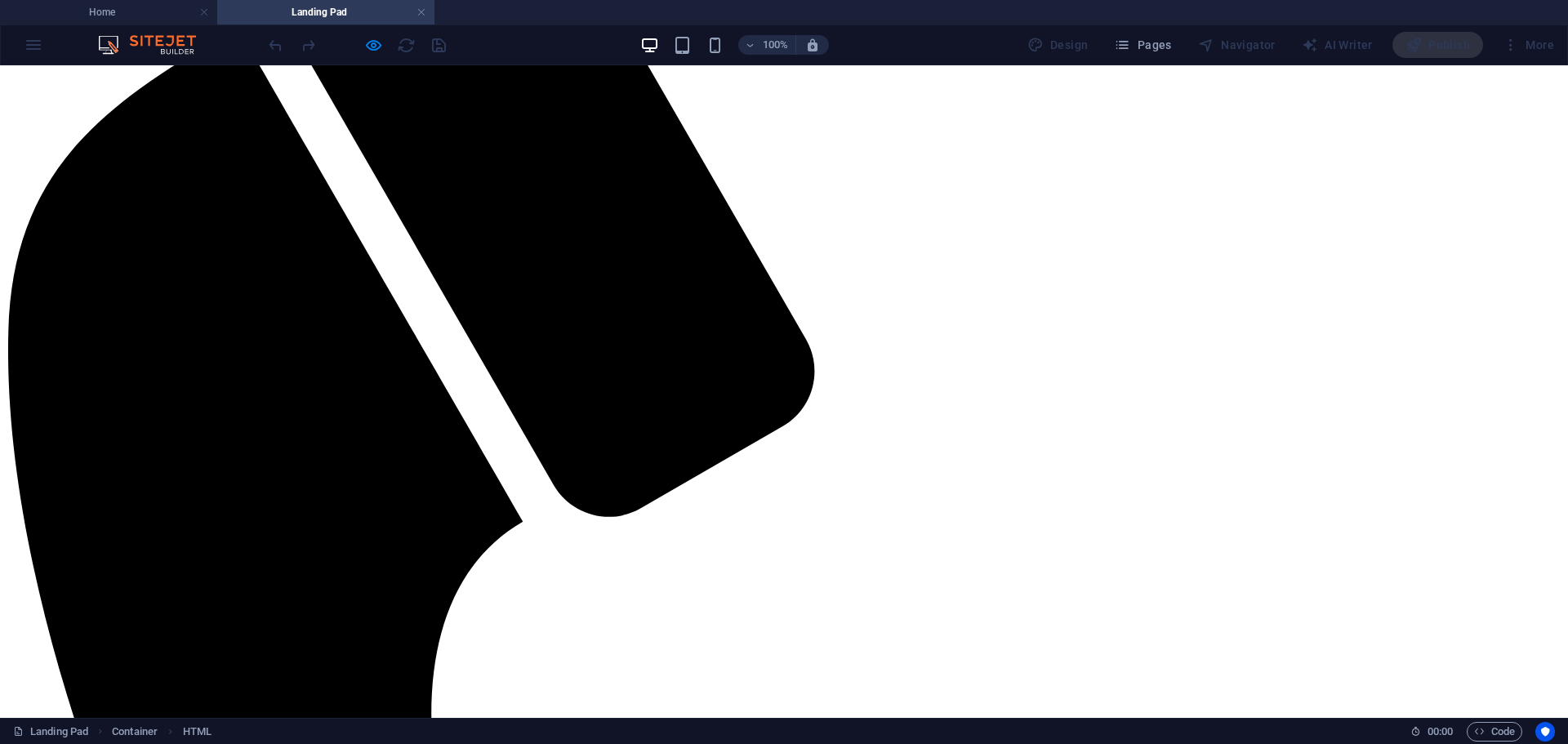
scroll to position [331, 0]
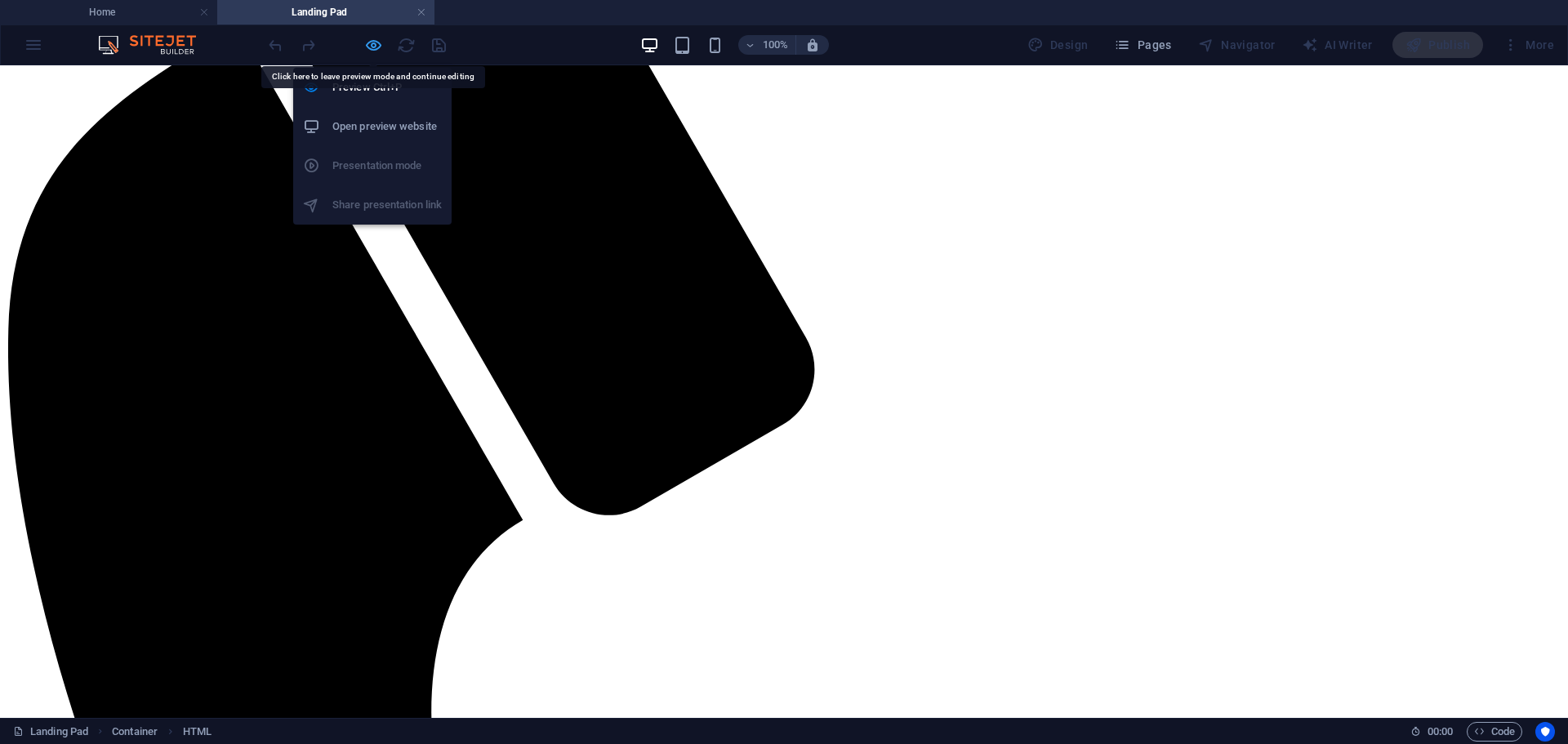
click at [373, 52] on icon "button" at bounding box center [373, 45] width 18 height 18
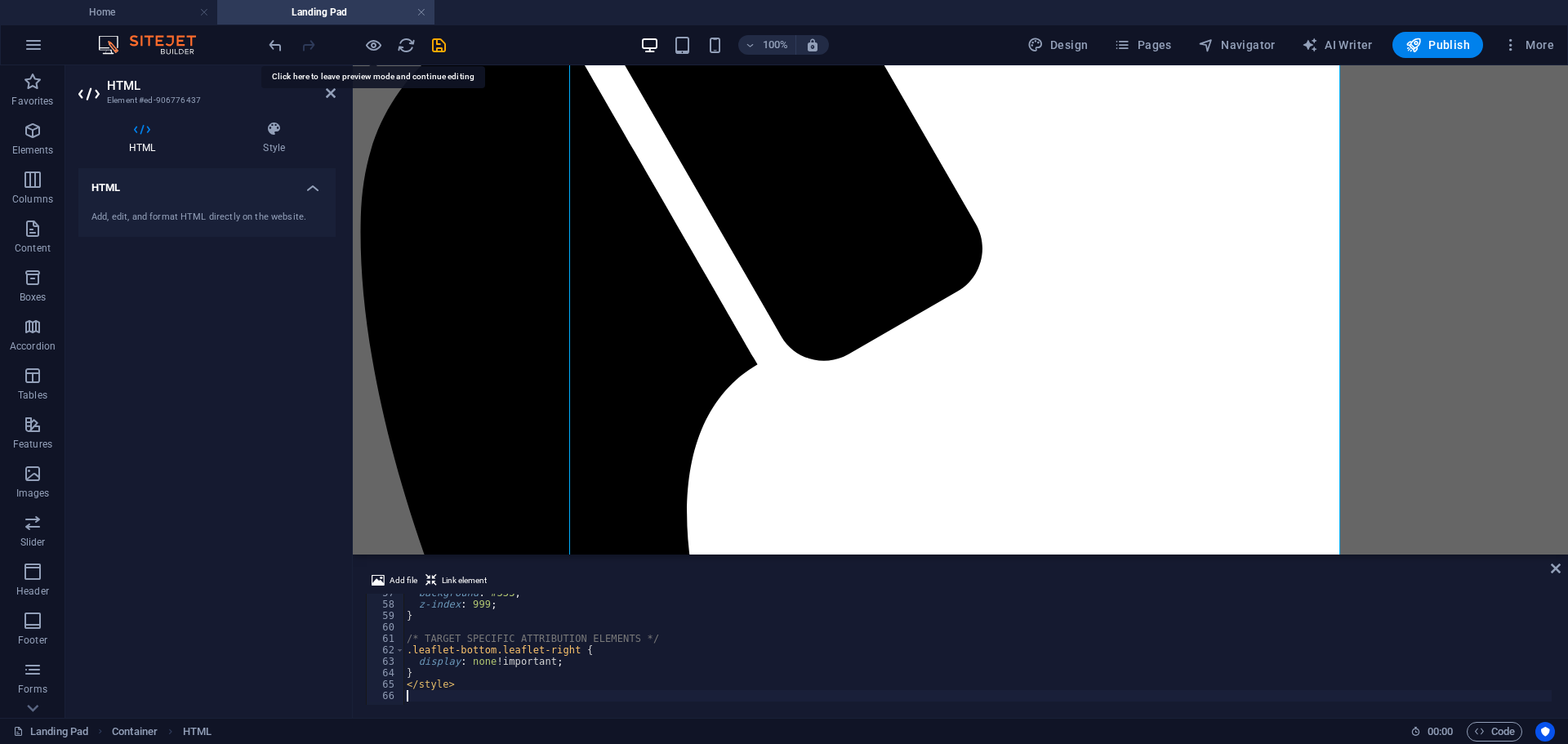
type textarea "</style>"
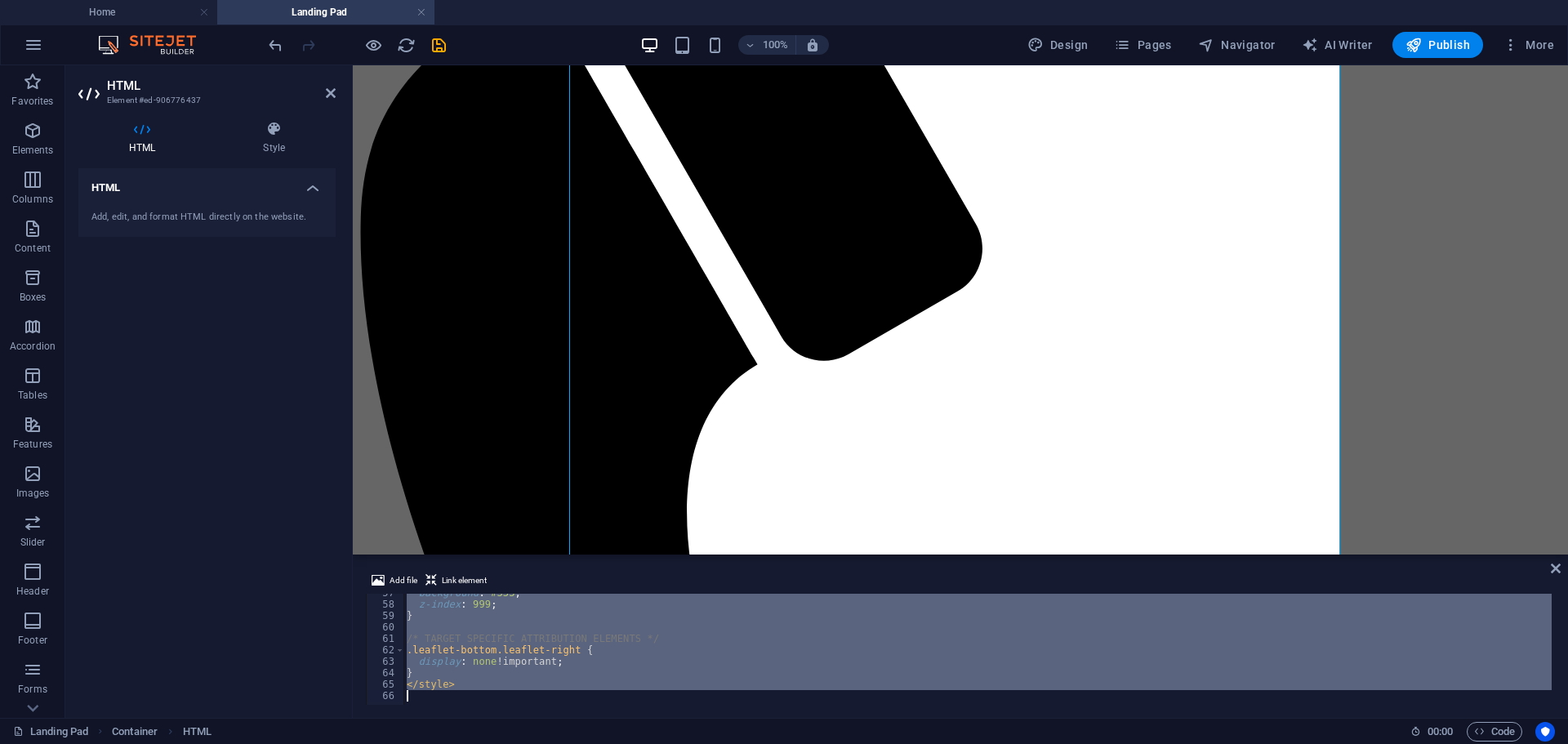
scroll to position [623, 0]
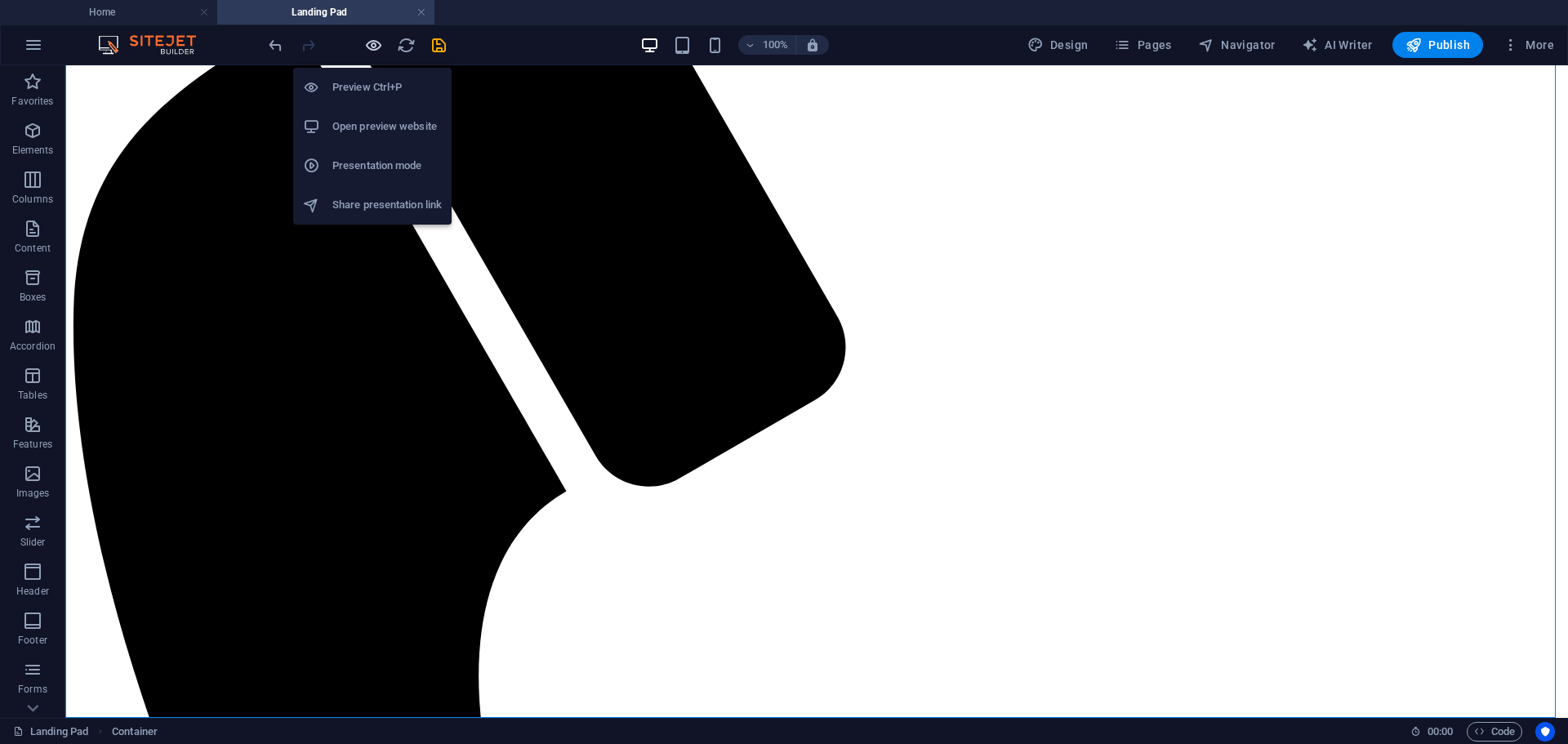
click at [377, 41] on icon "button" at bounding box center [373, 45] width 18 height 18
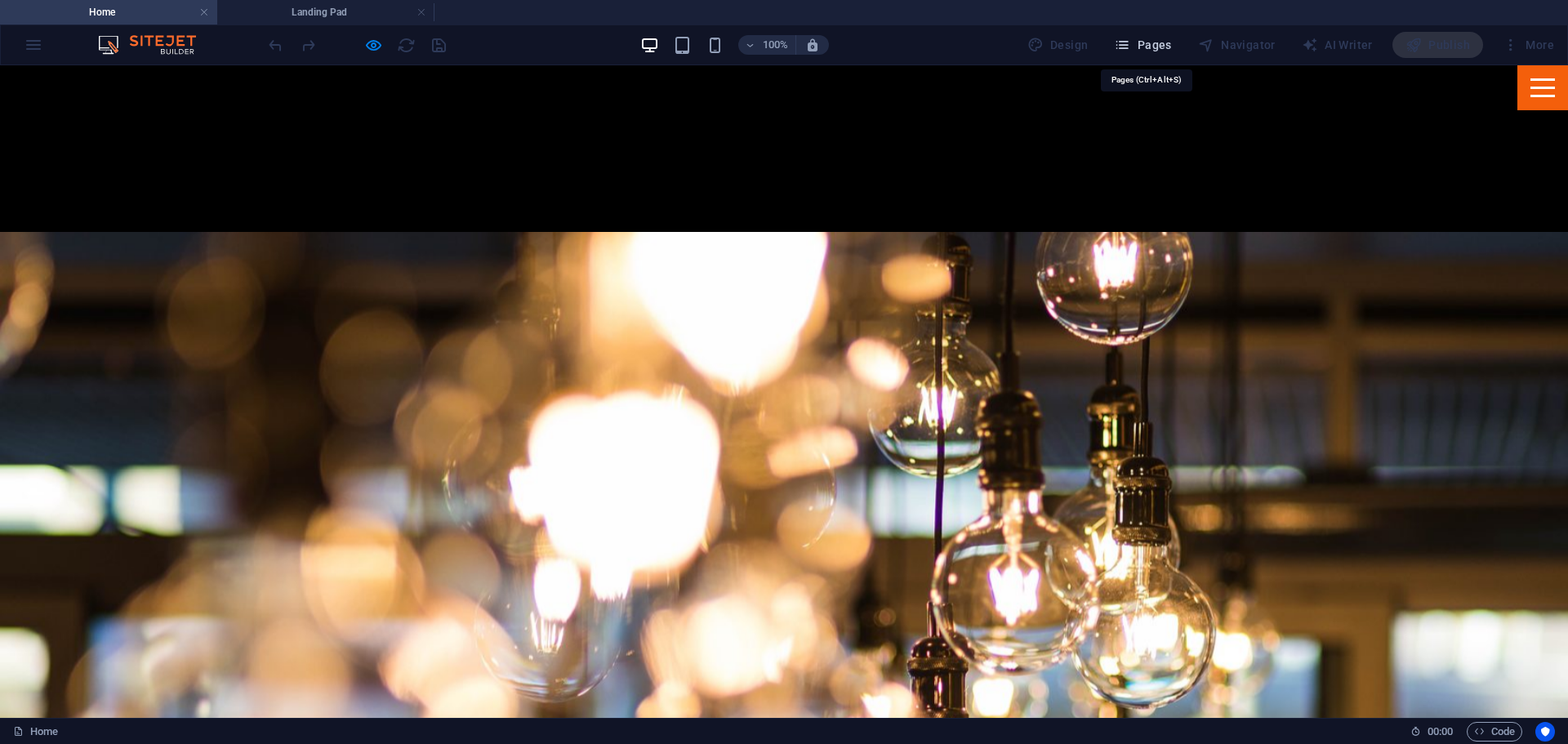
click at [1156, 39] on span "Pages" at bounding box center [1142, 45] width 57 height 17
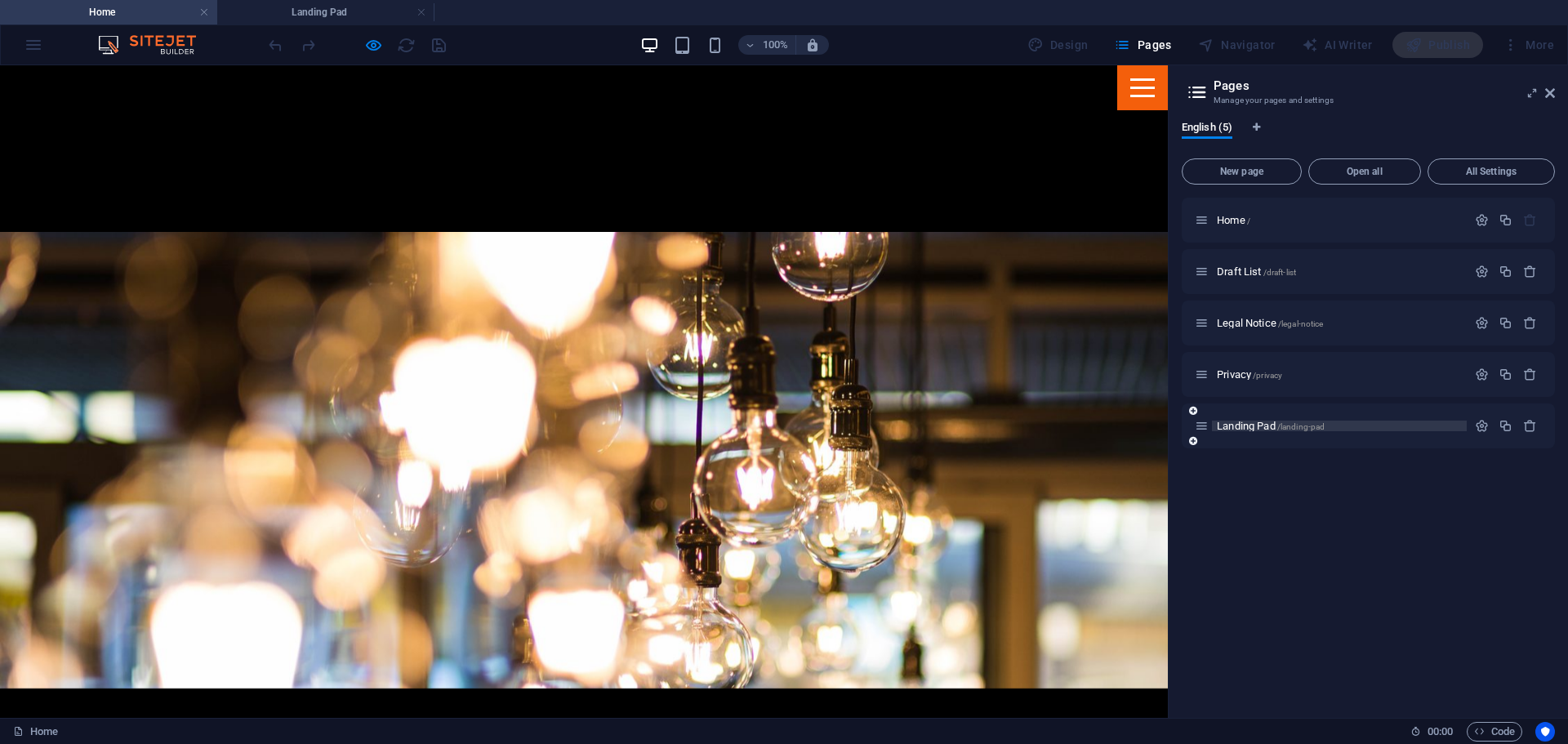
click at [1251, 427] on span "Landing Pad /landing-pad" at bounding box center [1270, 425] width 108 height 12
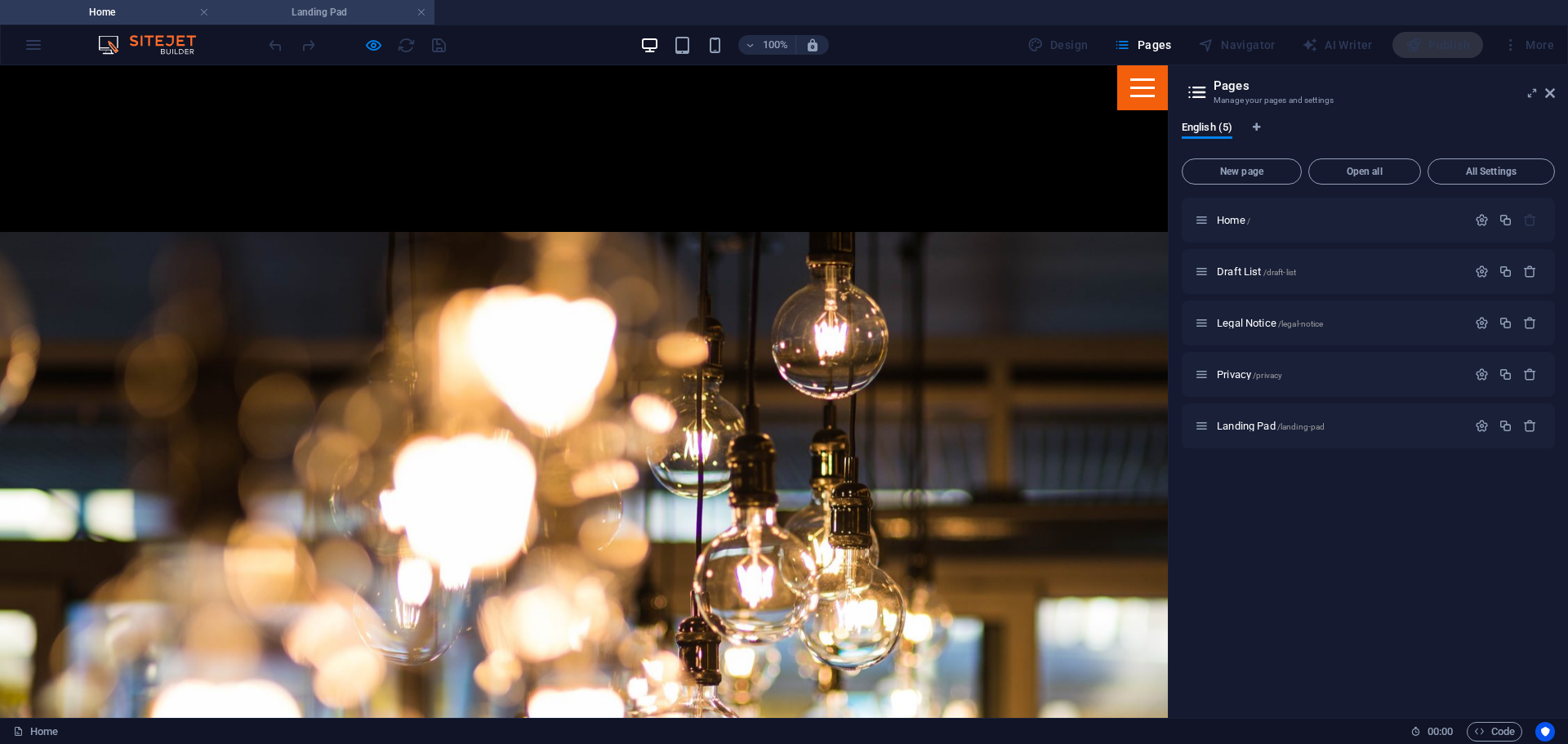
click at [353, 14] on h4 "Landing Pad" at bounding box center [326, 13] width 217 height 18
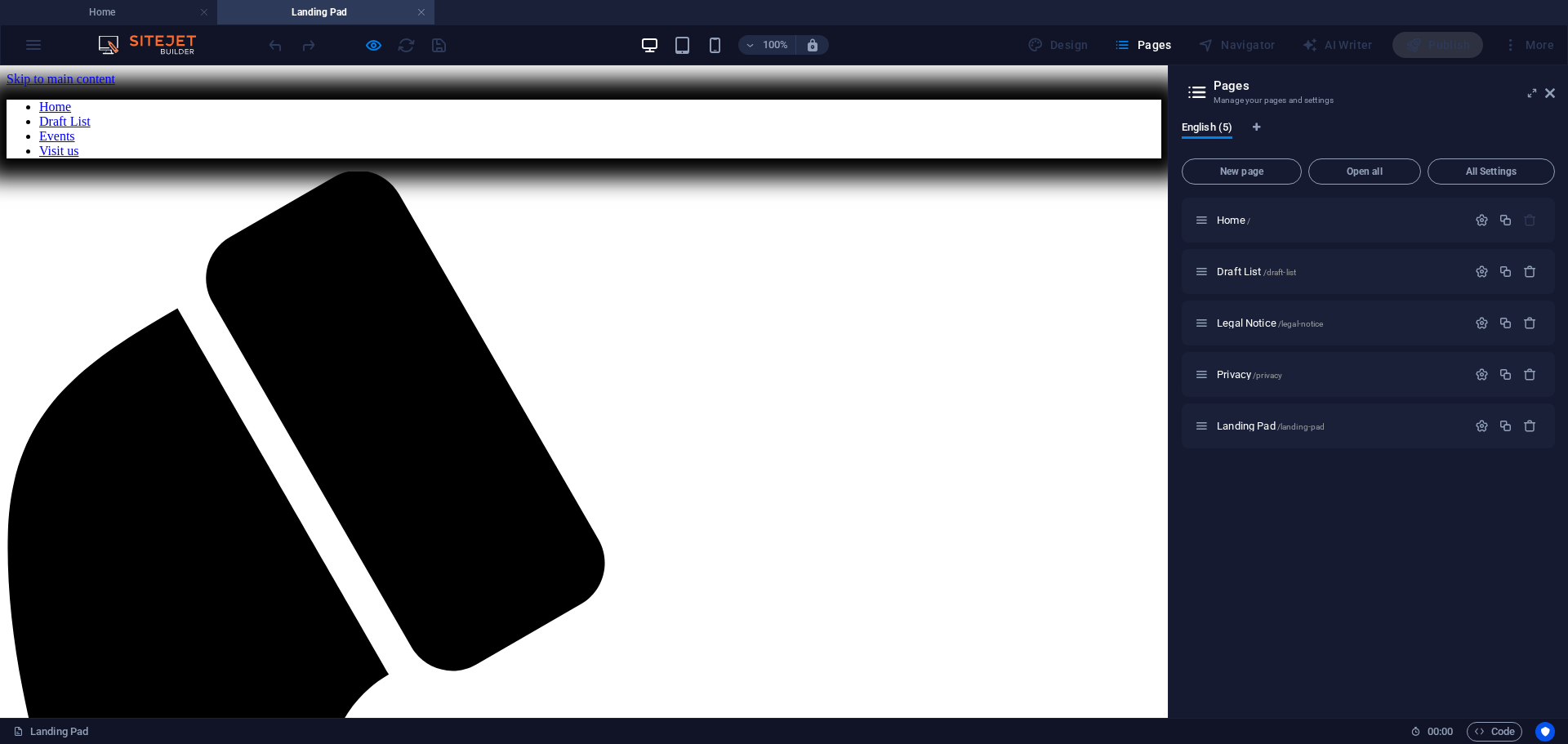
scroll to position [331, 0]
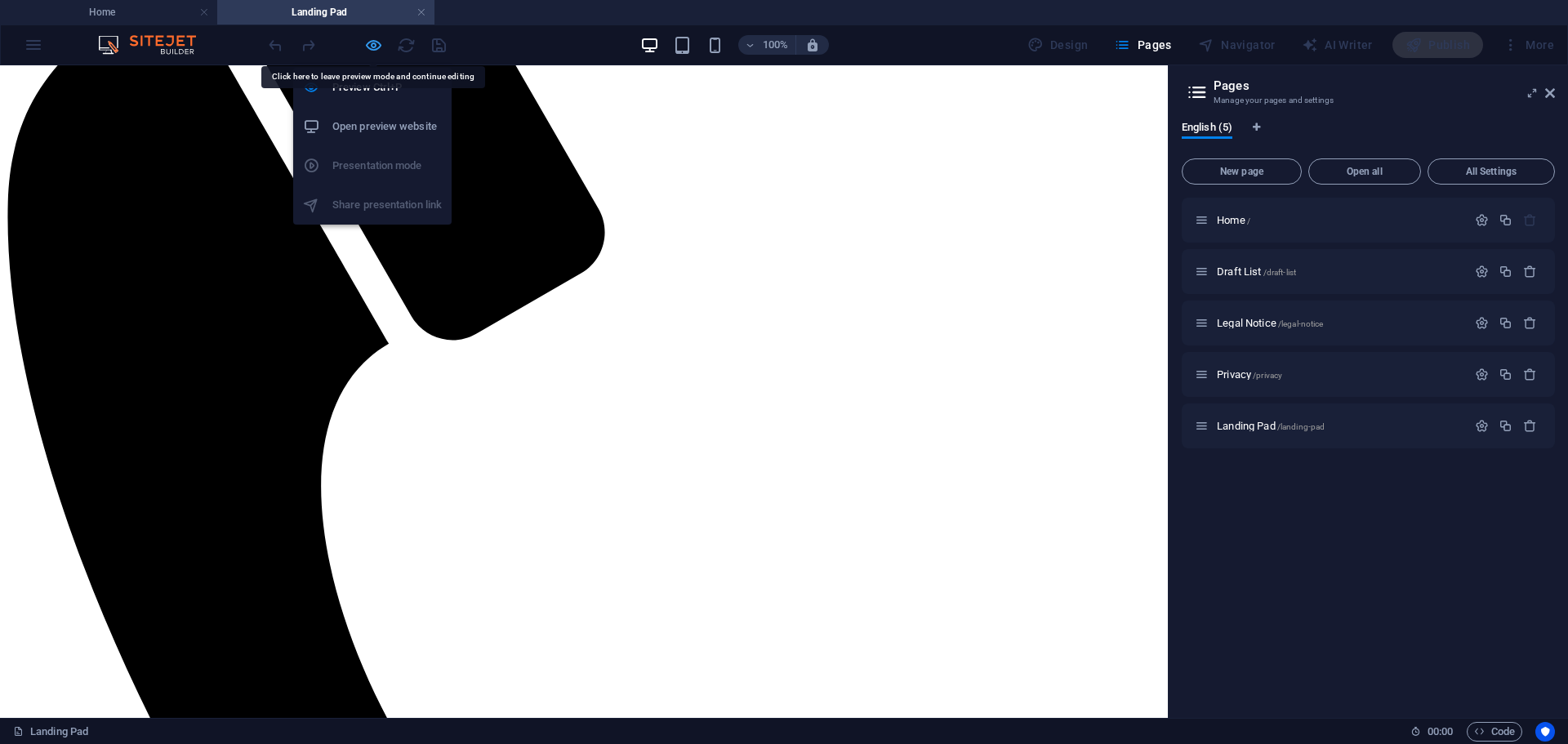
click at [370, 38] on icon "button" at bounding box center [373, 45] width 18 height 18
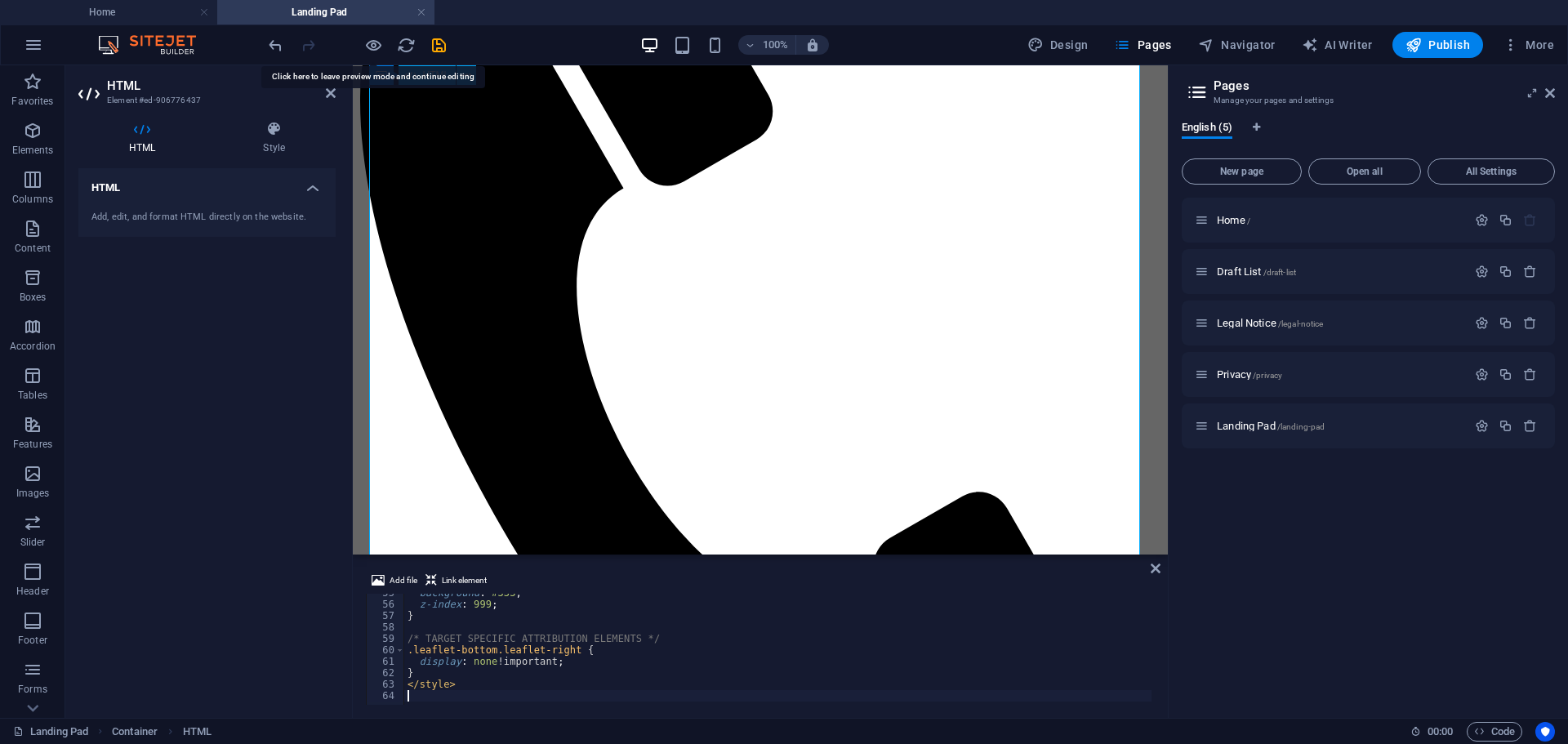
scroll to position [623, 0]
type textarea "</style>"
click at [1552, 93] on icon at bounding box center [1550, 93] width 10 height 13
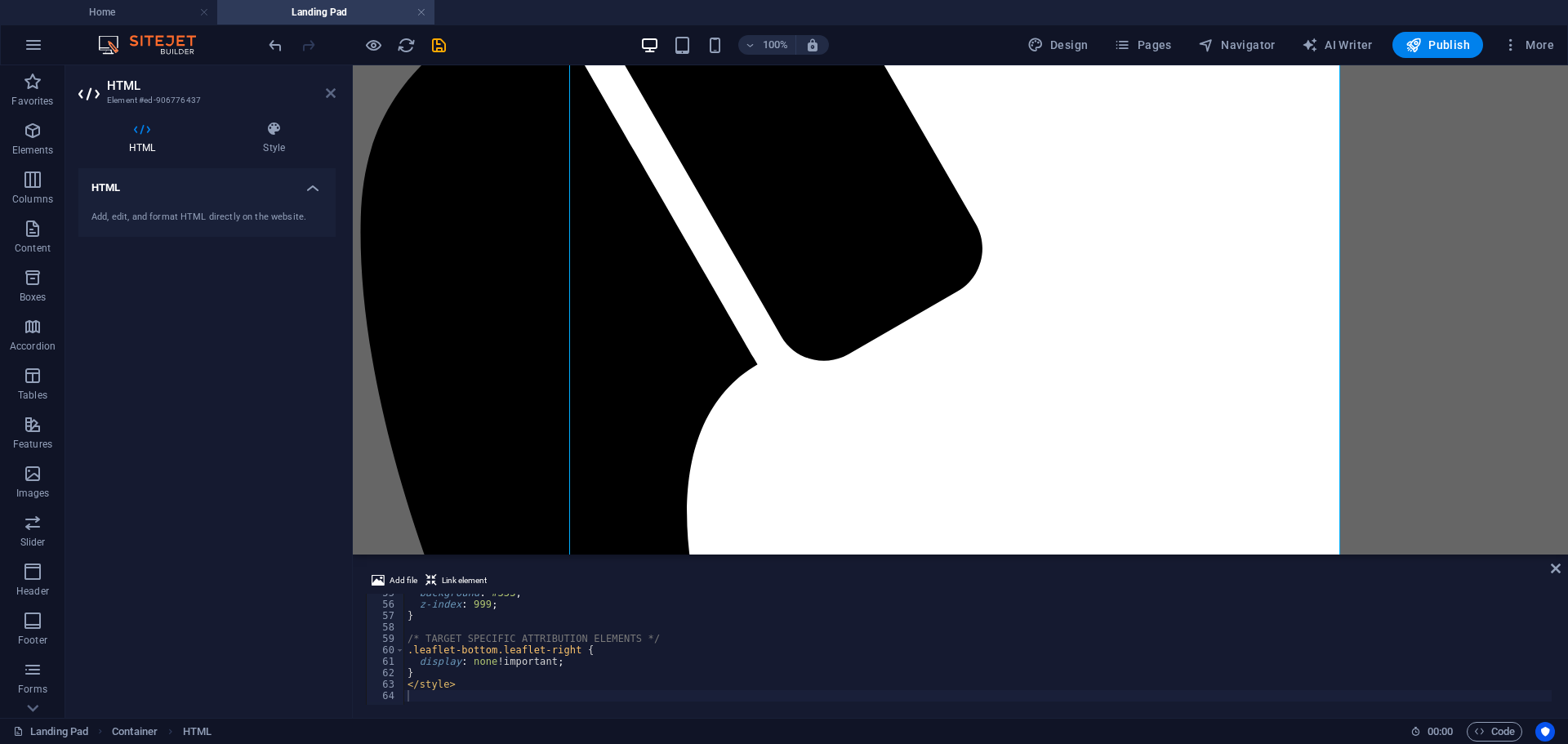
click at [326, 96] on icon at bounding box center [331, 93] width 10 height 13
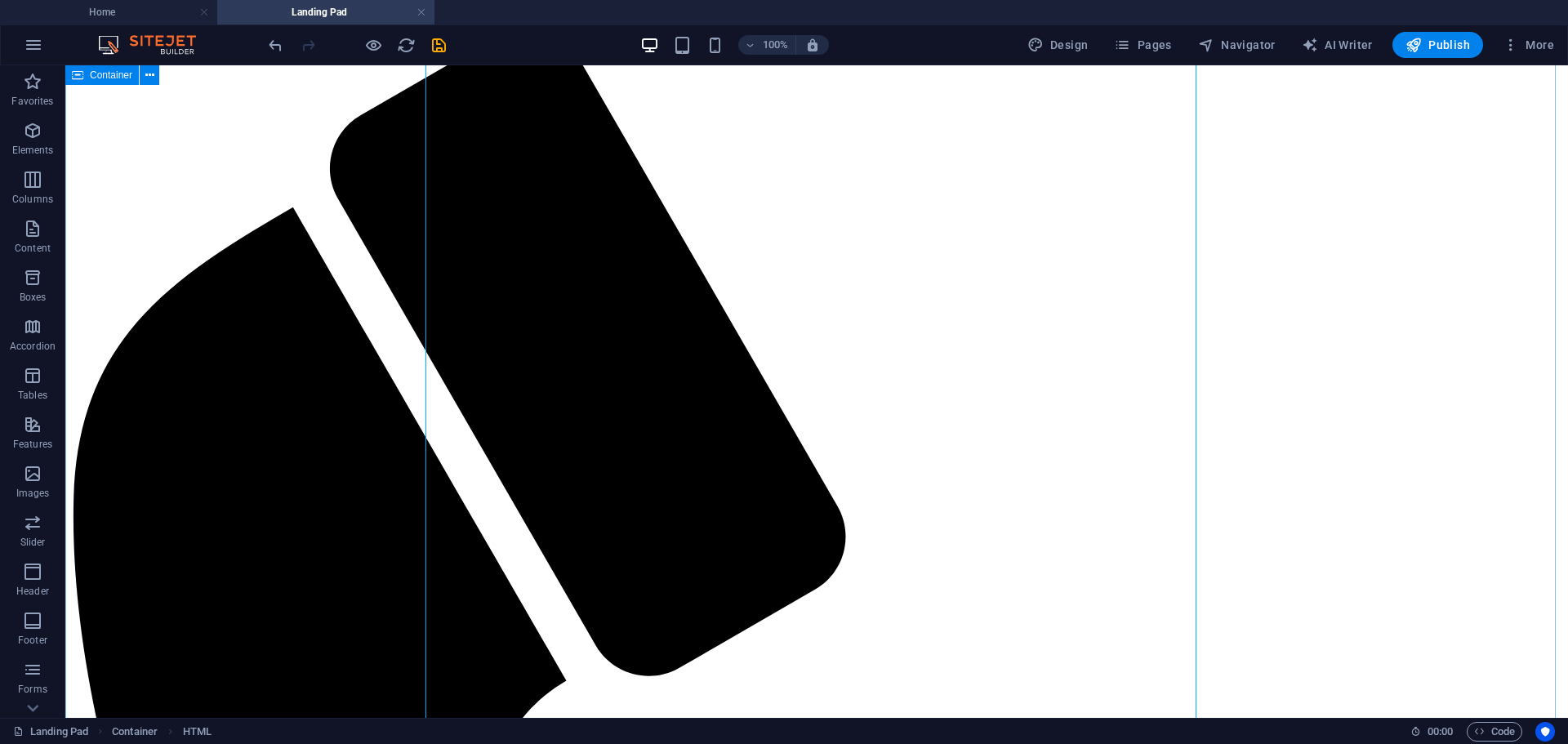
scroll to position [140, 0]
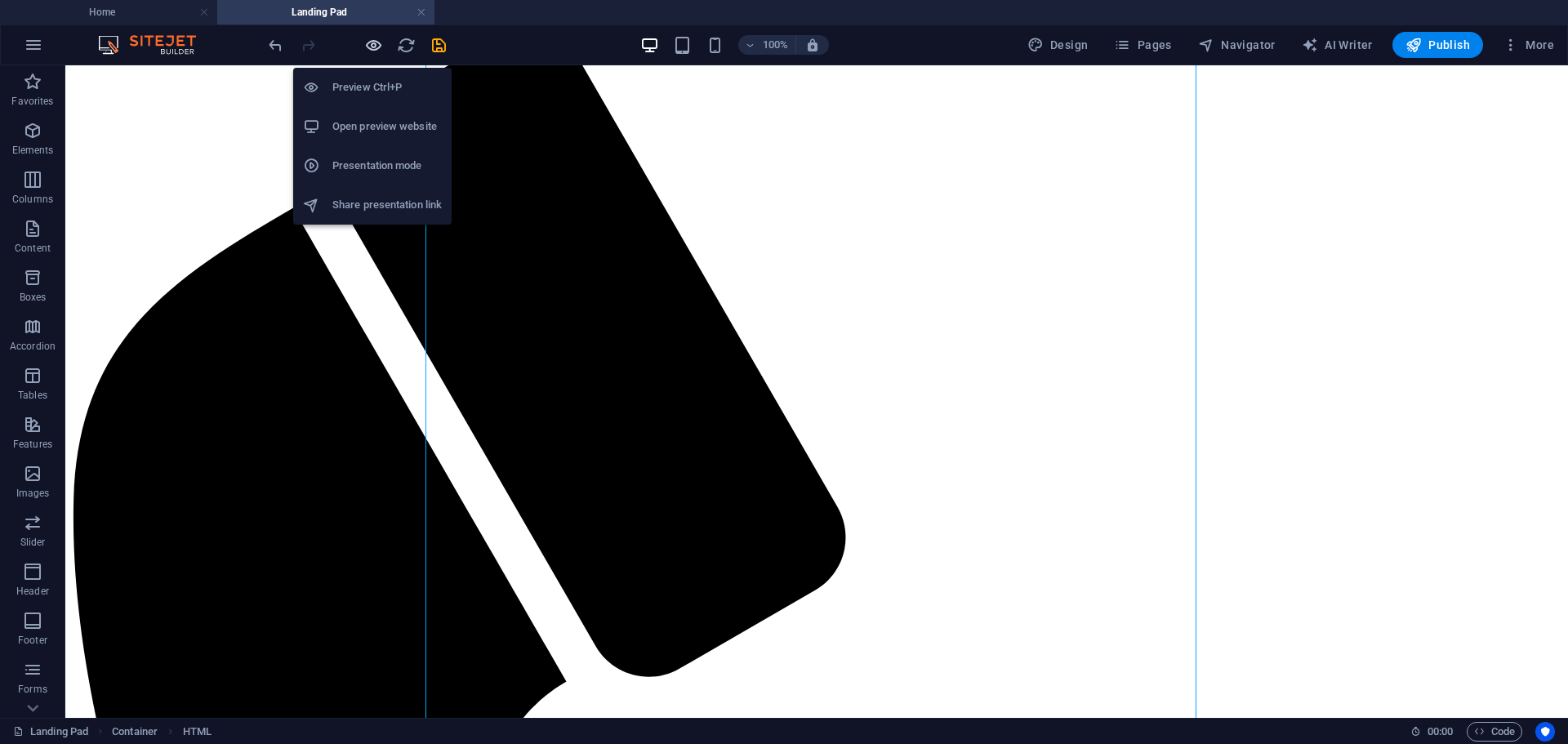
click at [368, 47] on icon "button" at bounding box center [373, 45] width 18 height 18
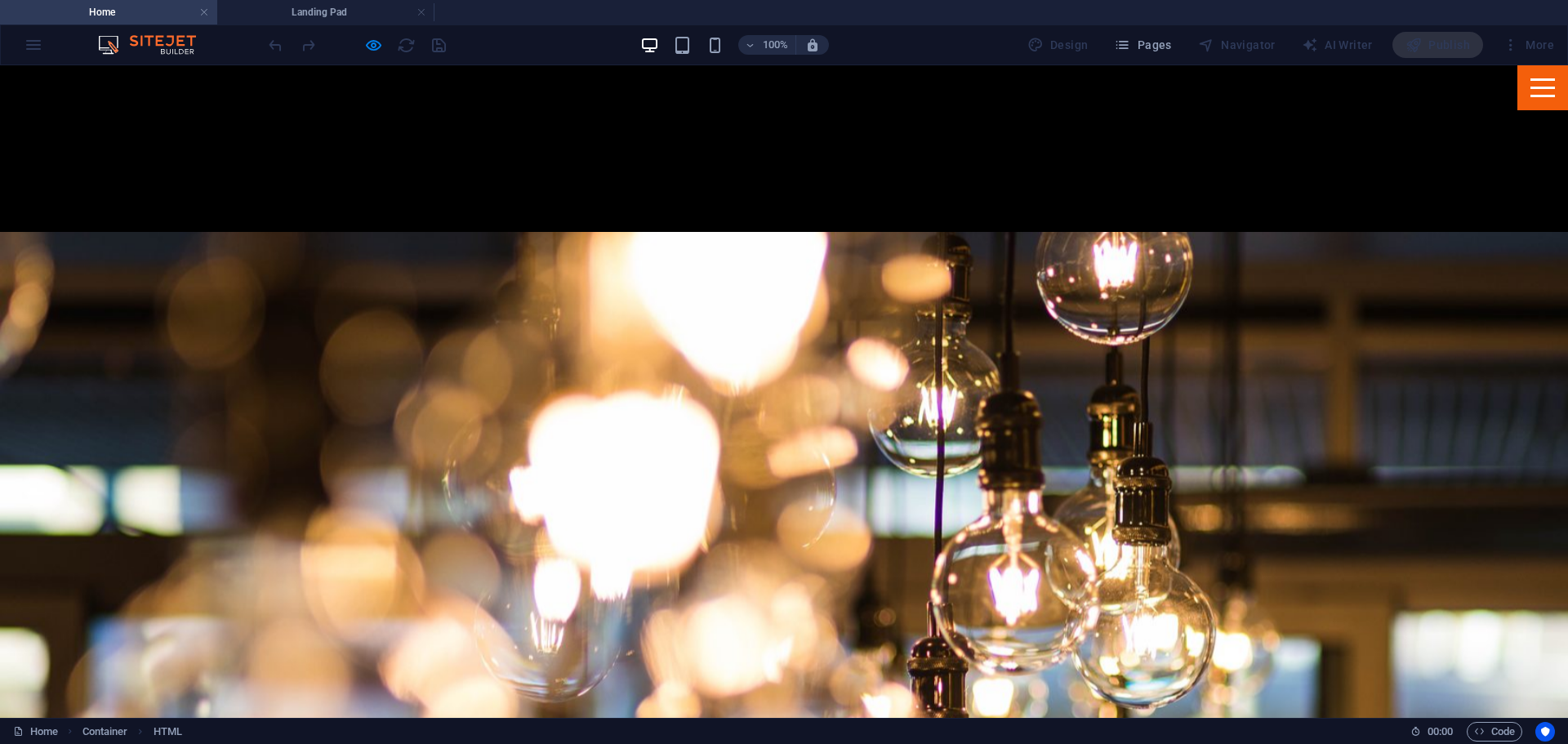
scroll to position [0, 0]
click at [328, 0] on li "Landing Pad" at bounding box center [326, 12] width 217 height 25
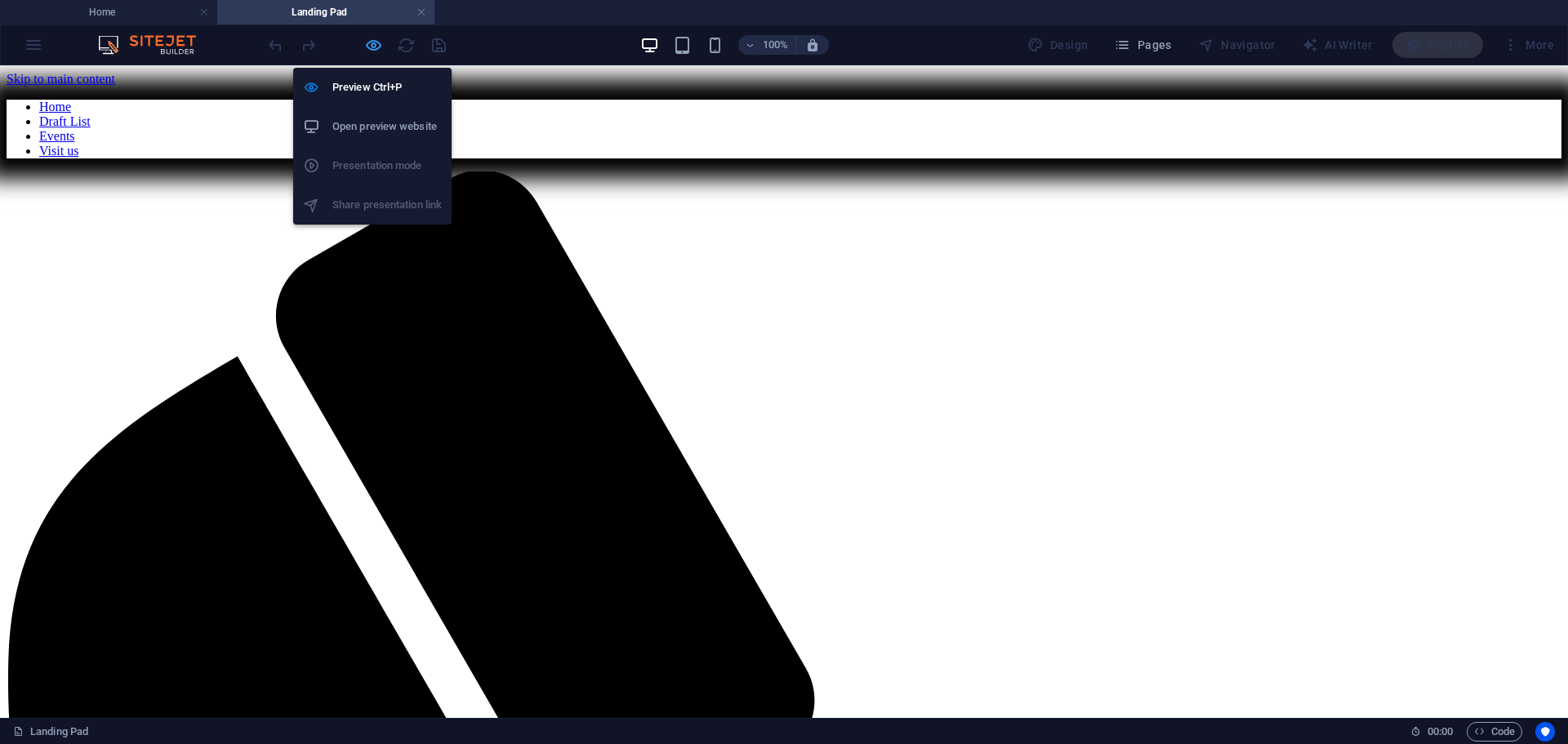
click at [371, 38] on icon "button" at bounding box center [373, 45] width 18 height 18
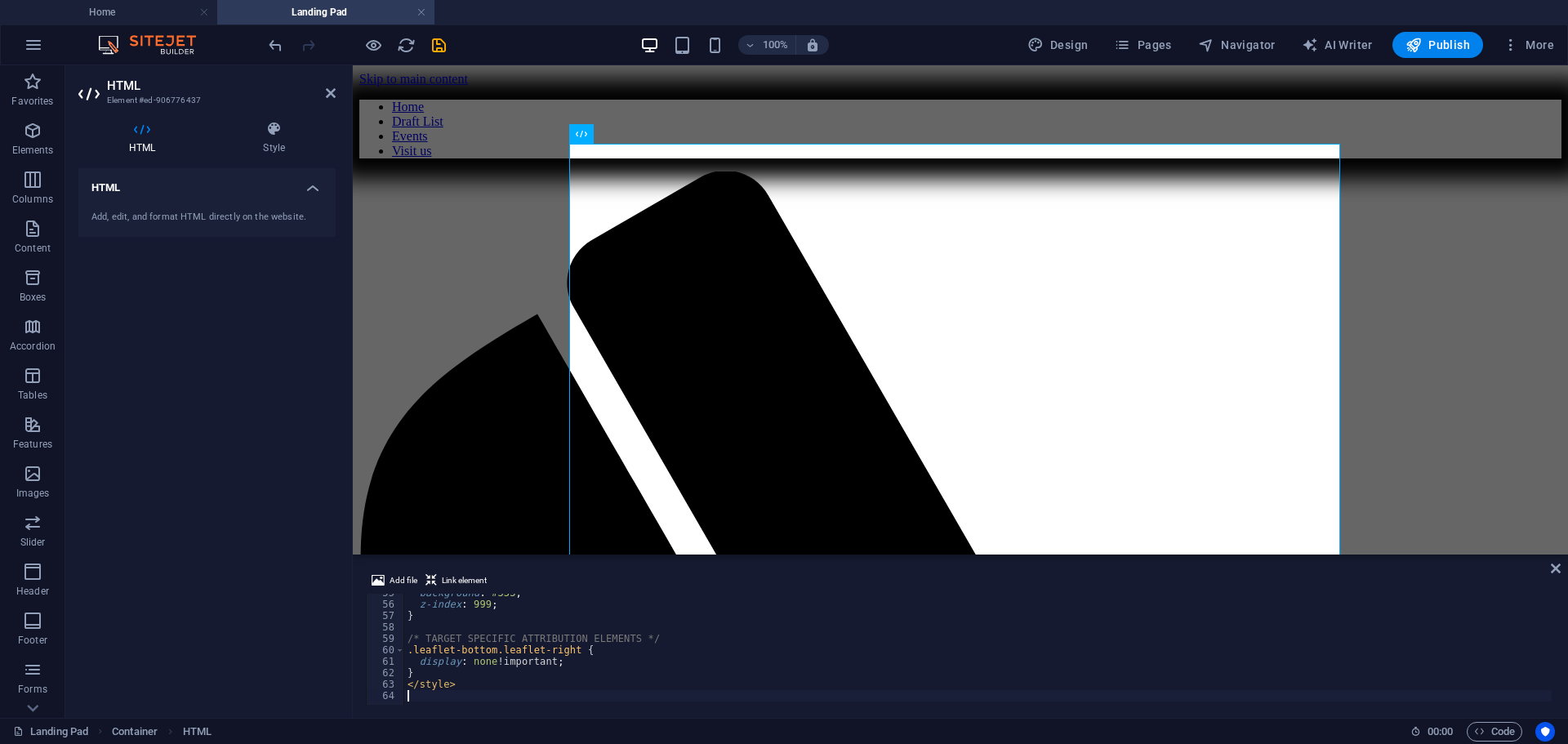
scroll to position [623, 0]
type textarea "</style>"
click at [436, 42] on icon "save" at bounding box center [439, 45] width 18 height 18
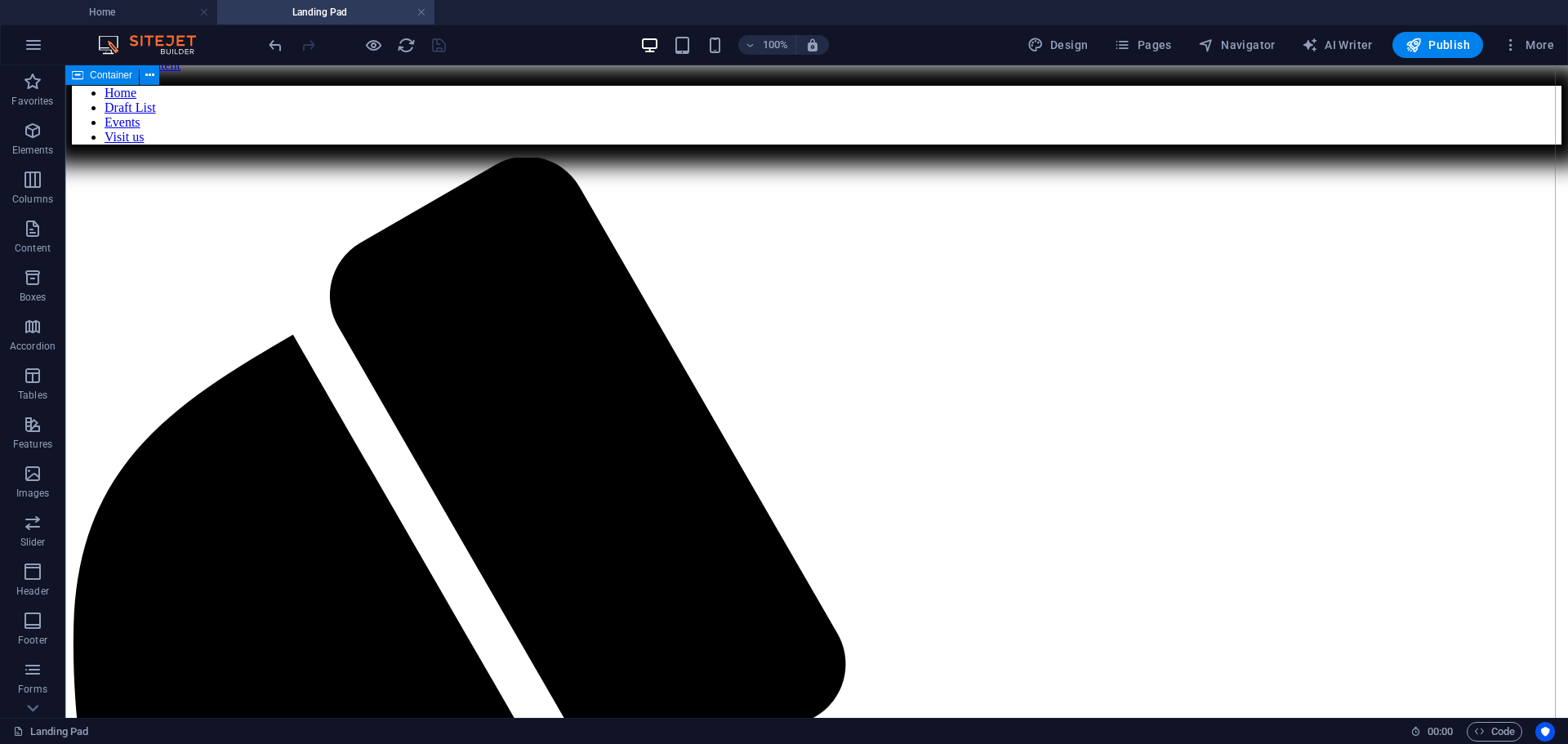
scroll to position [13, 0]
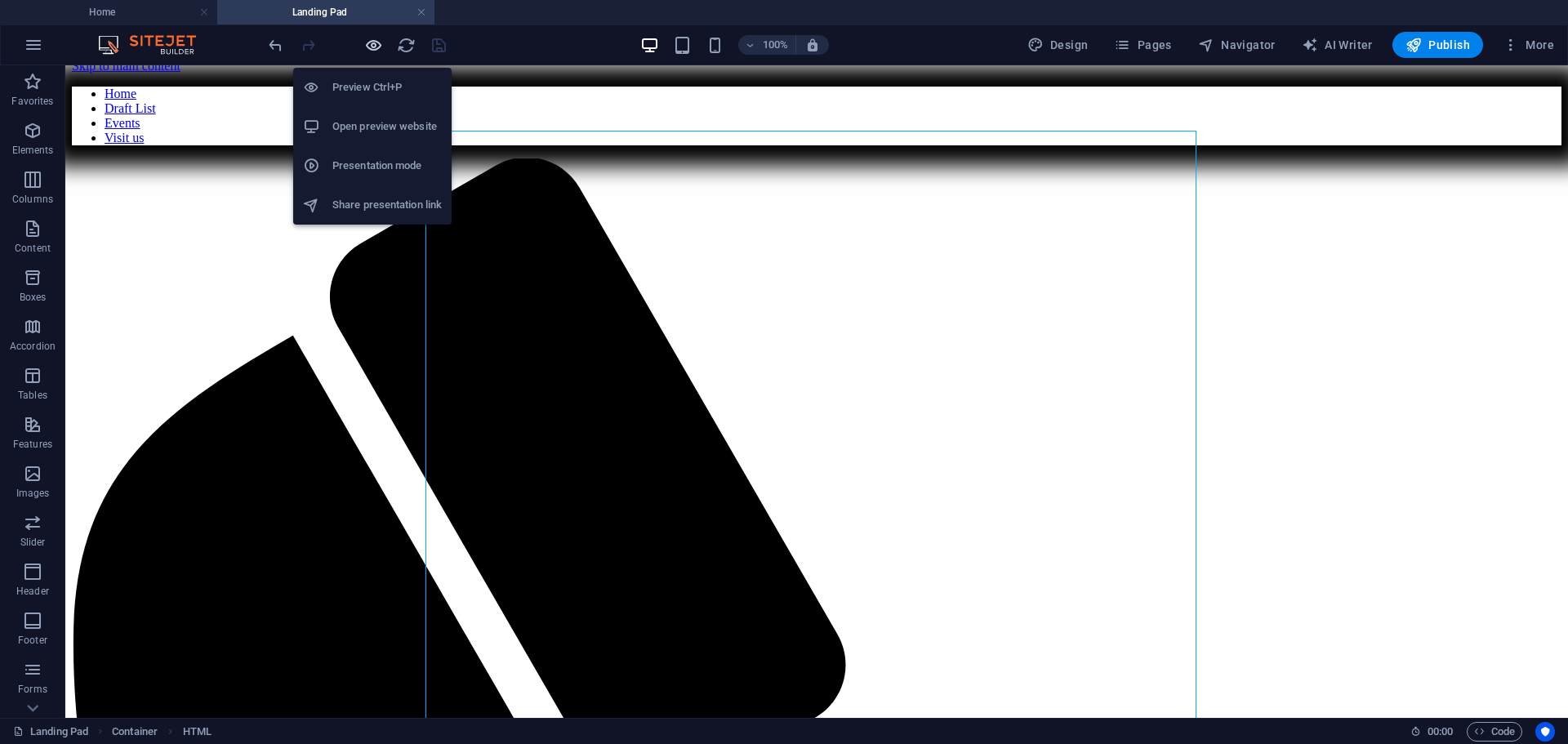
click at [375, 45] on icon "button" at bounding box center [373, 45] width 18 height 18
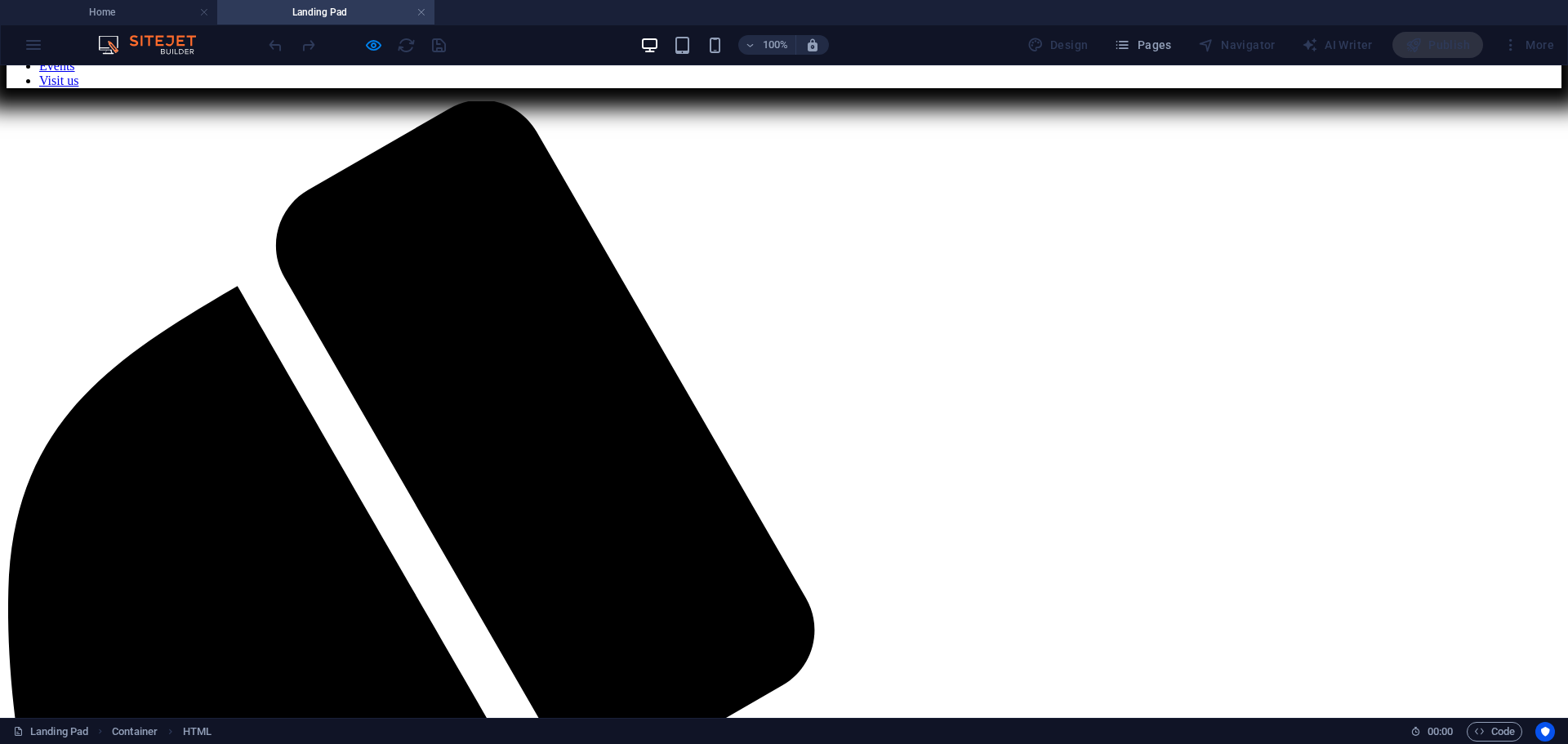
scroll to position [69, 0]
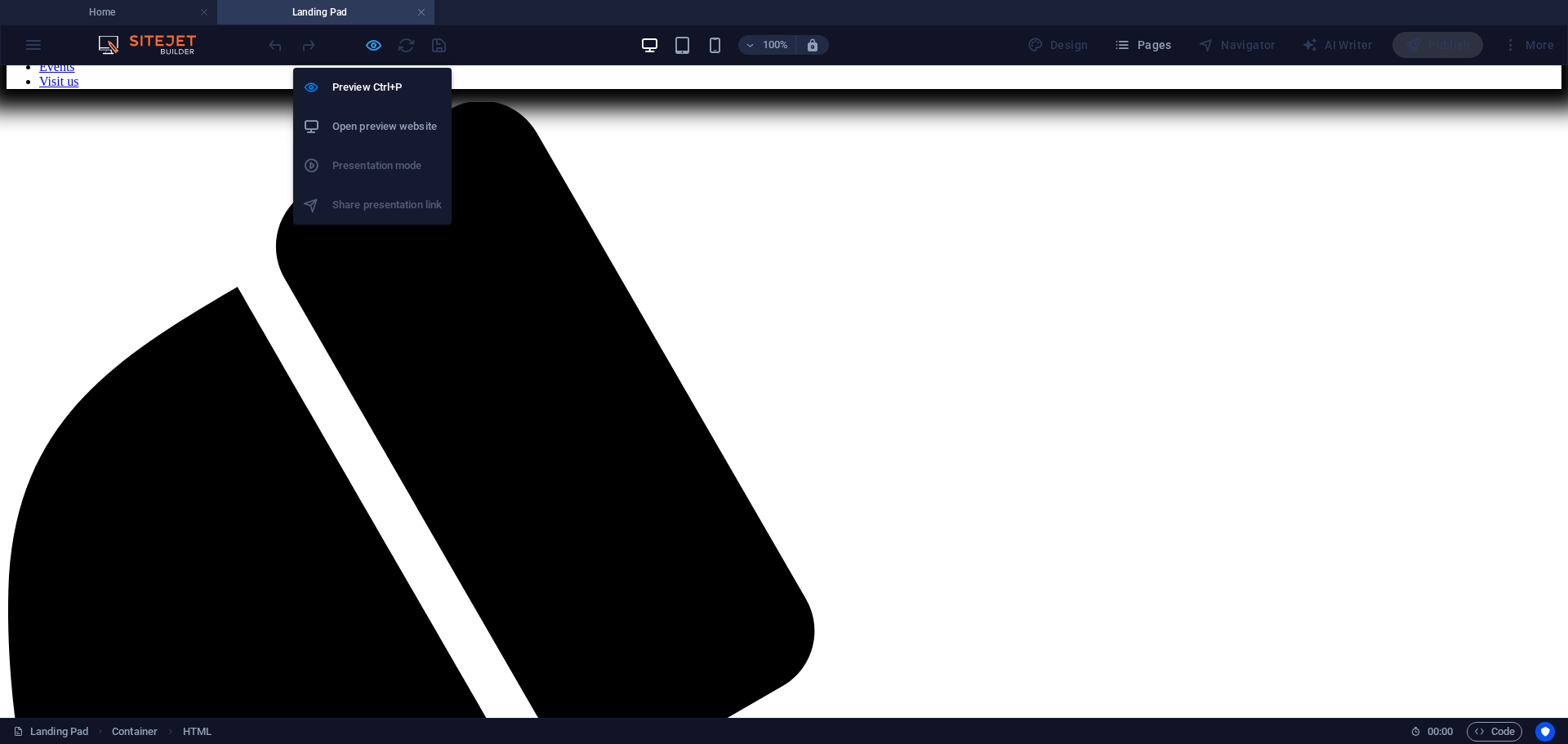
click at [374, 49] on icon "button" at bounding box center [373, 45] width 18 height 18
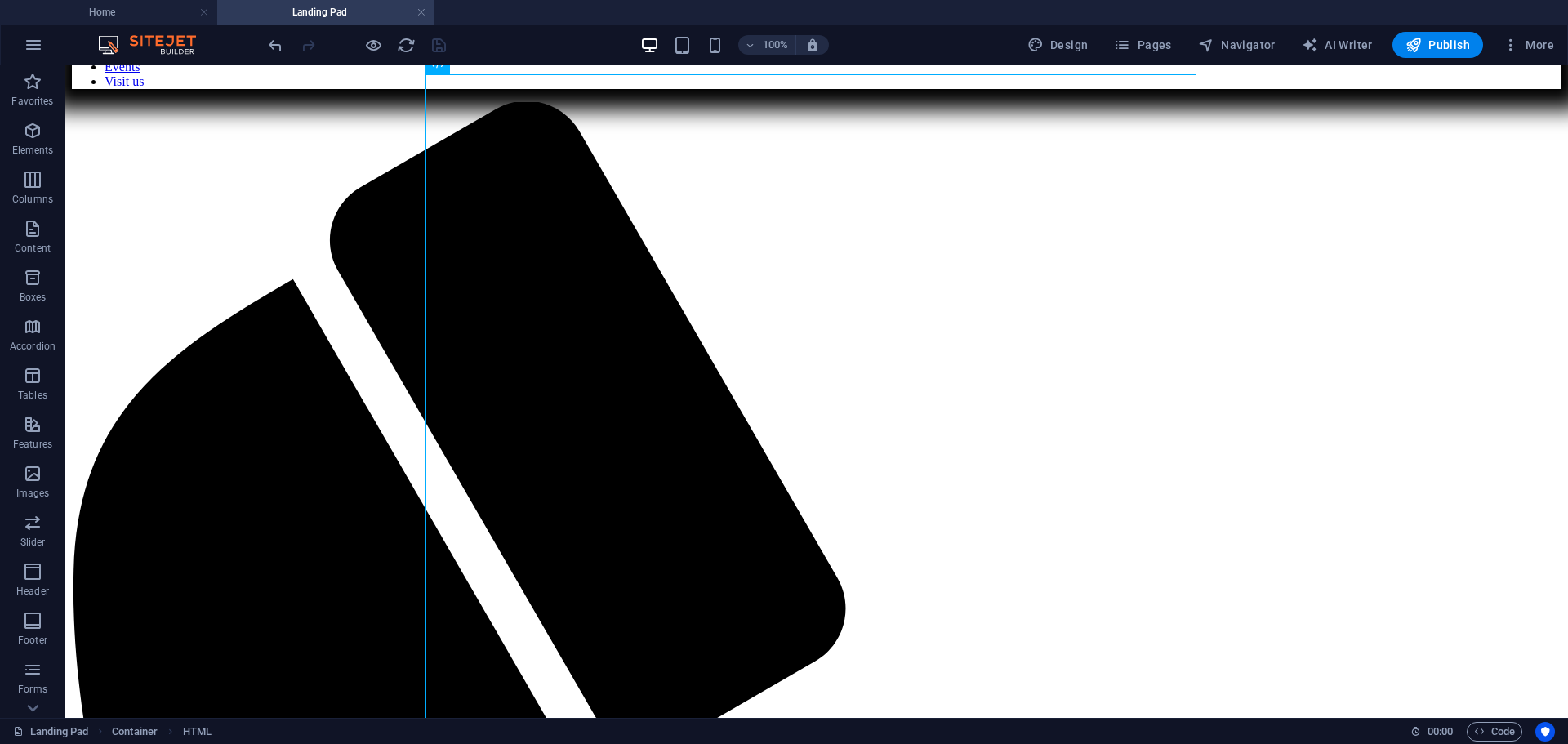
click at [418, 46] on div at bounding box center [357, 45] width 183 height 26
click at [415, 46] on div at bounding box center [357, 45] width 183 height 26
click at [409, 46] on icon "reload" at bounding box center [406, 45] width 18 height 18
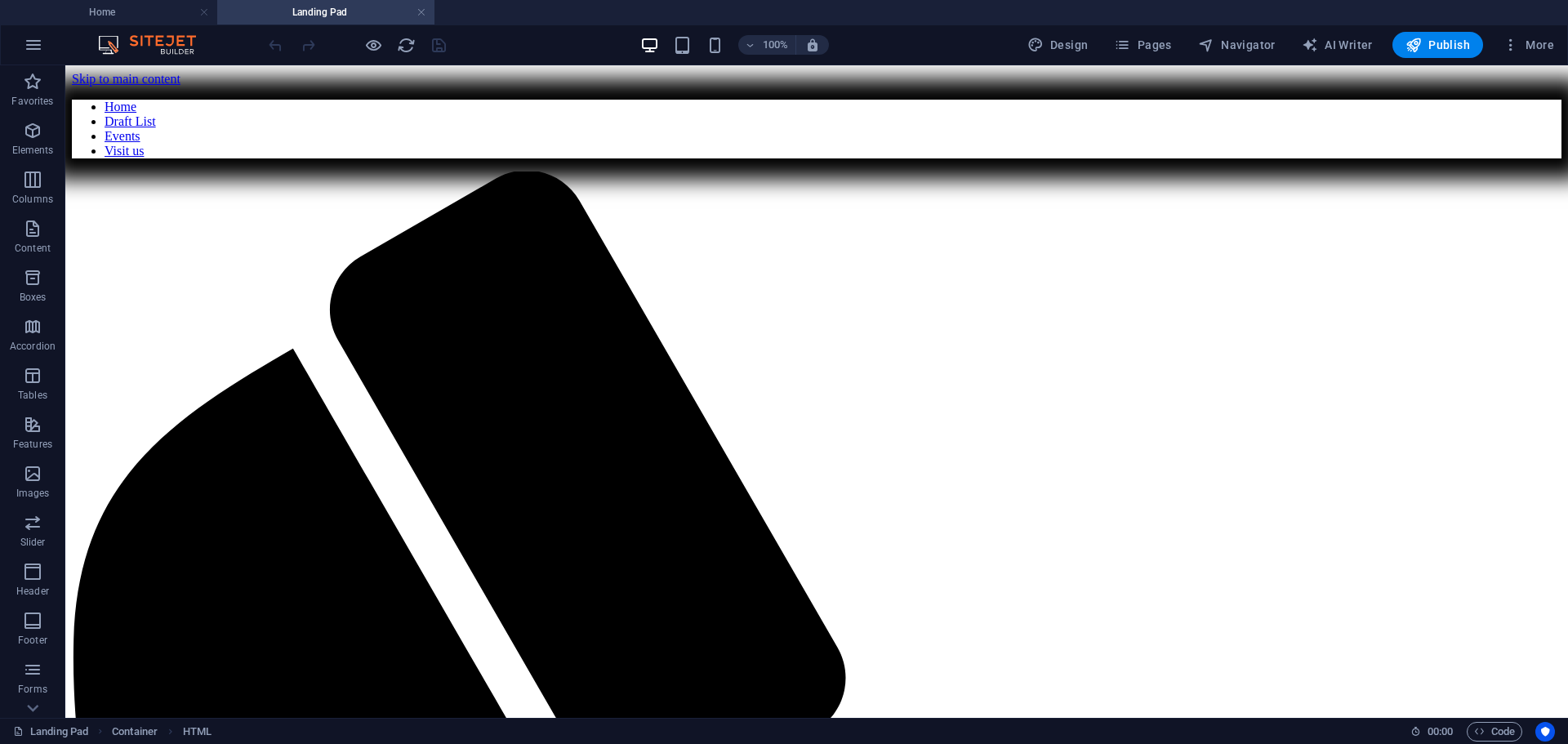
scroll to position [0, 0]
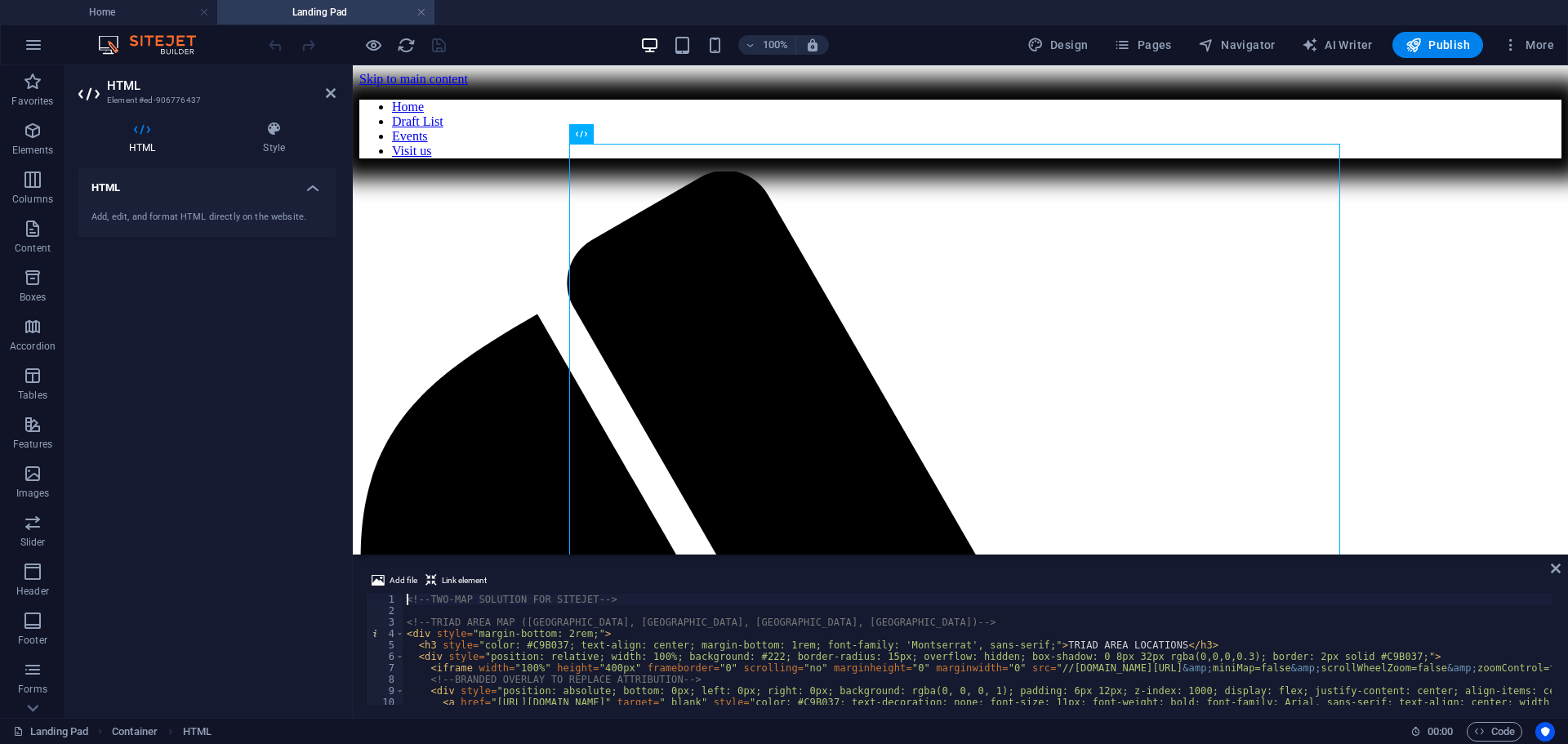
type textarea "</style>"
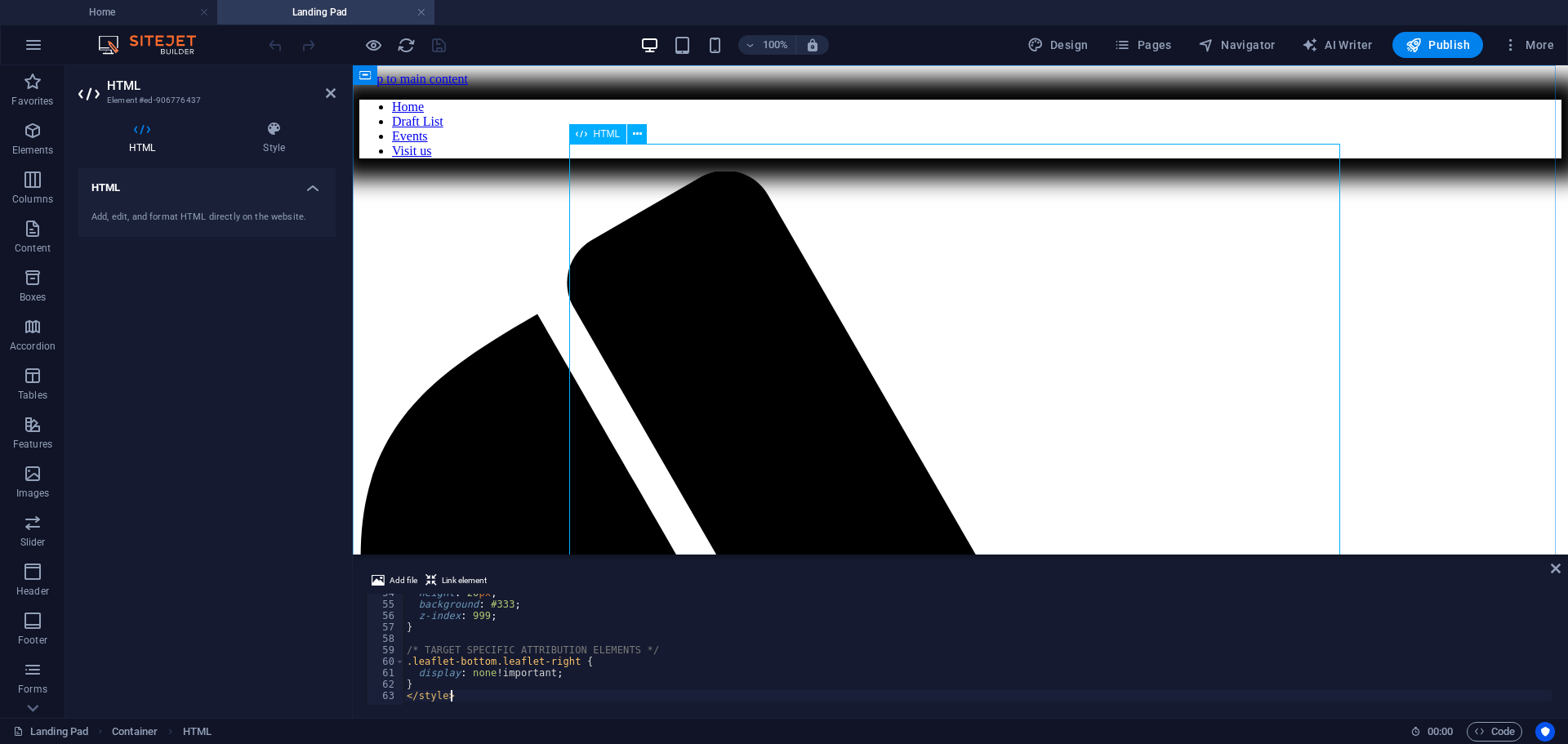
scroll to position [612, 0]
type textarea "} </style>"
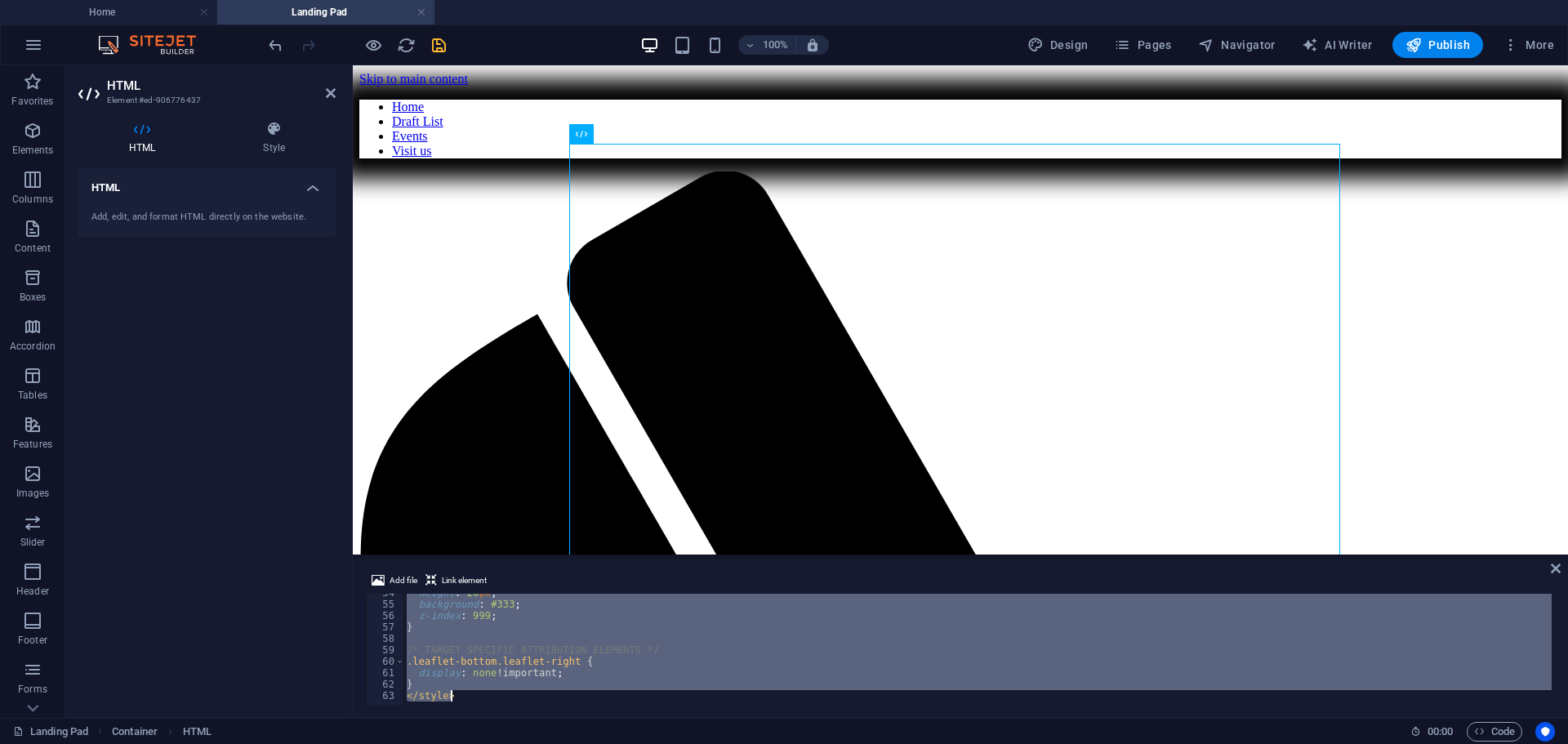
paste textarea
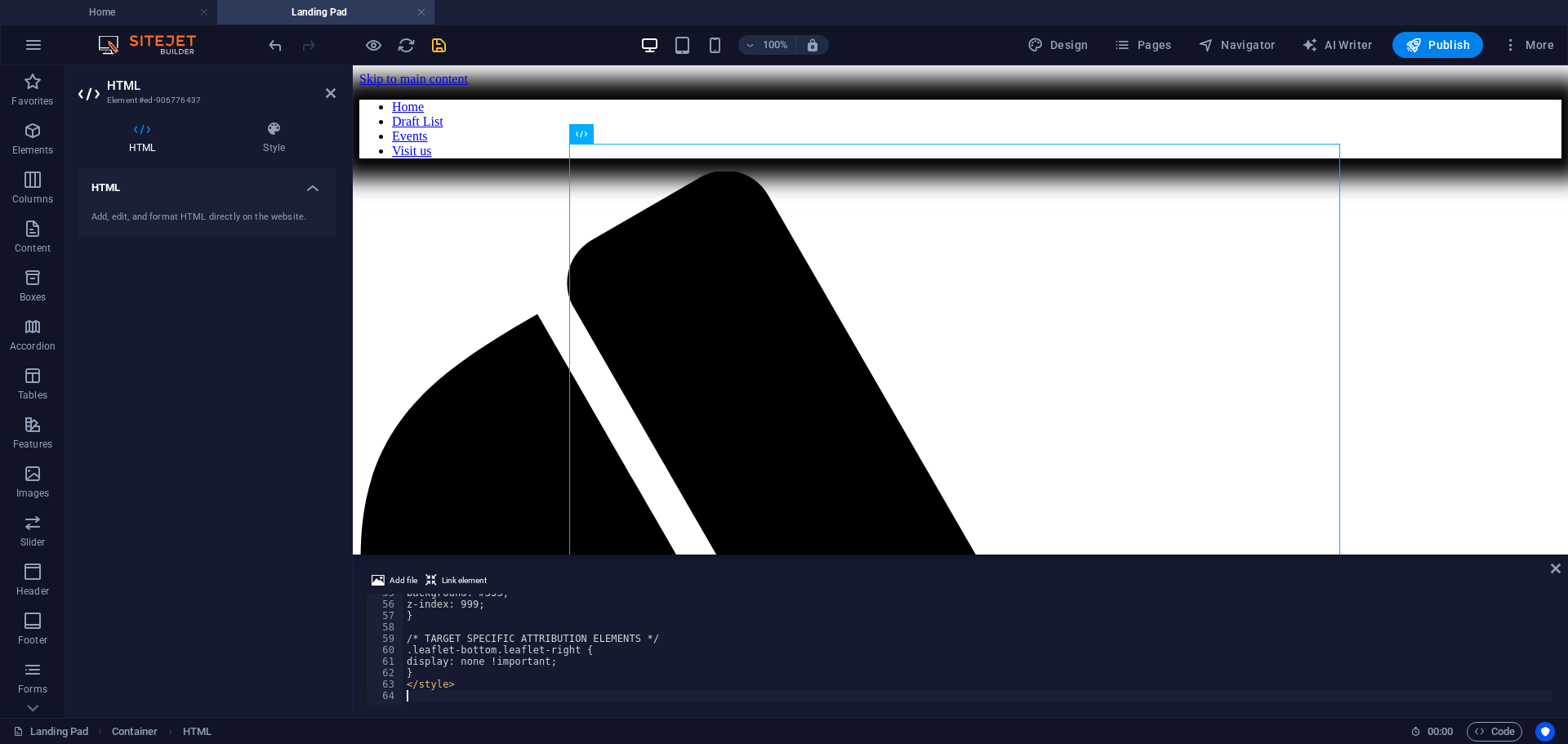
scroll to position [623, 0]
click at [440, 46] on icon "save" at bounding box center [439, 45] width 18 height 18
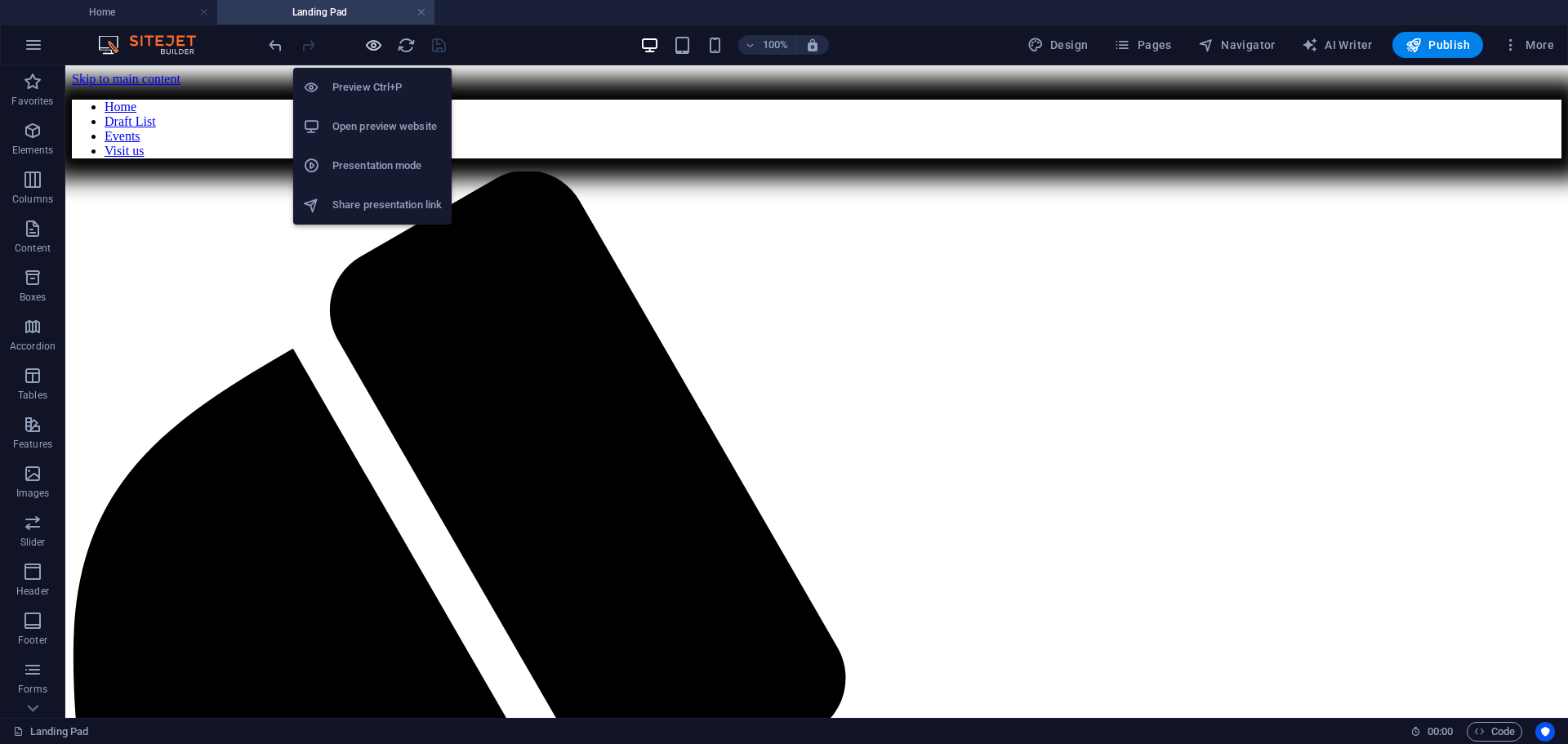
click at [371, 48] on icon "button" at bounding box center [373, 45] width 18 height 18
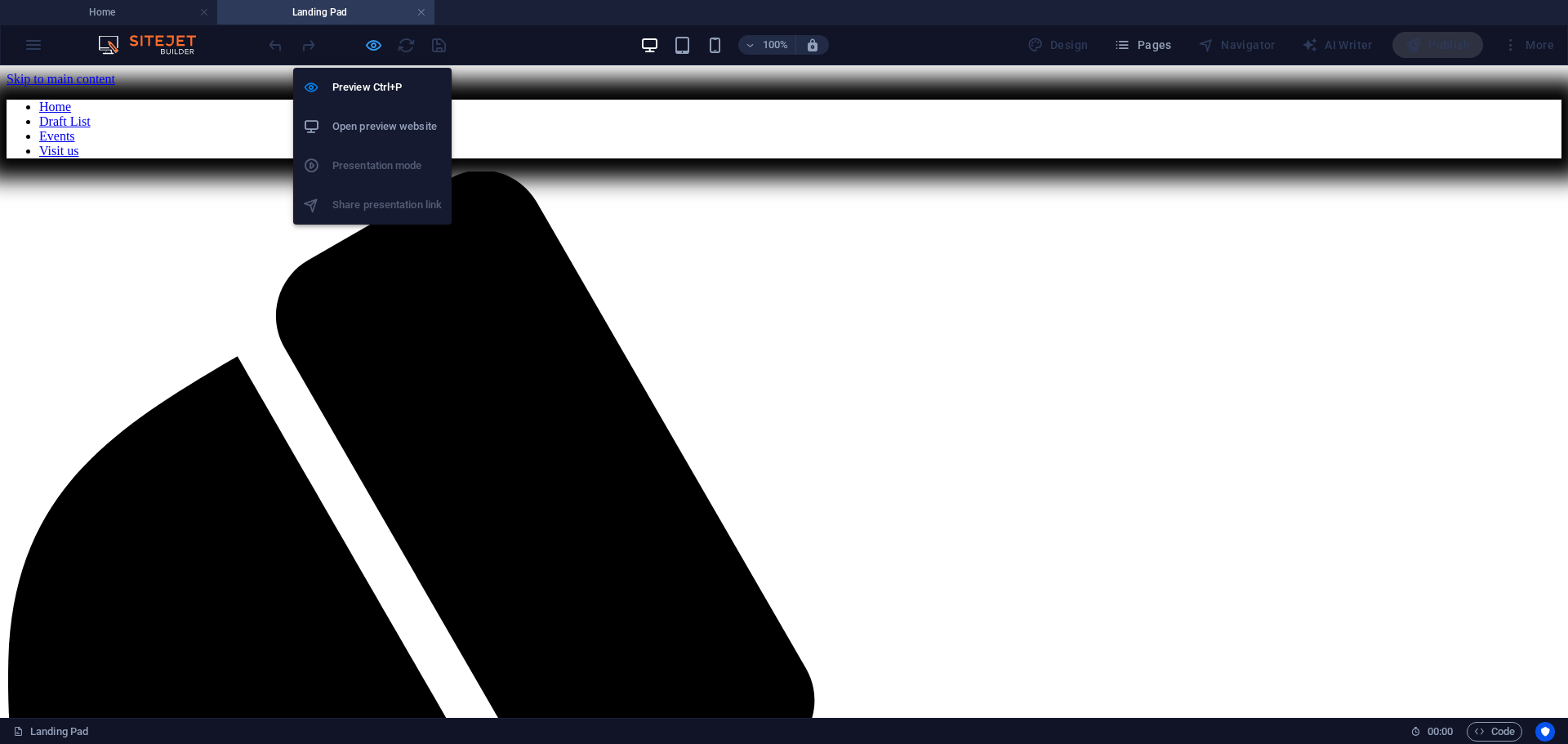
click at [371, 48] on icon "button" at bounding box center [373, 45] width 18 height 18
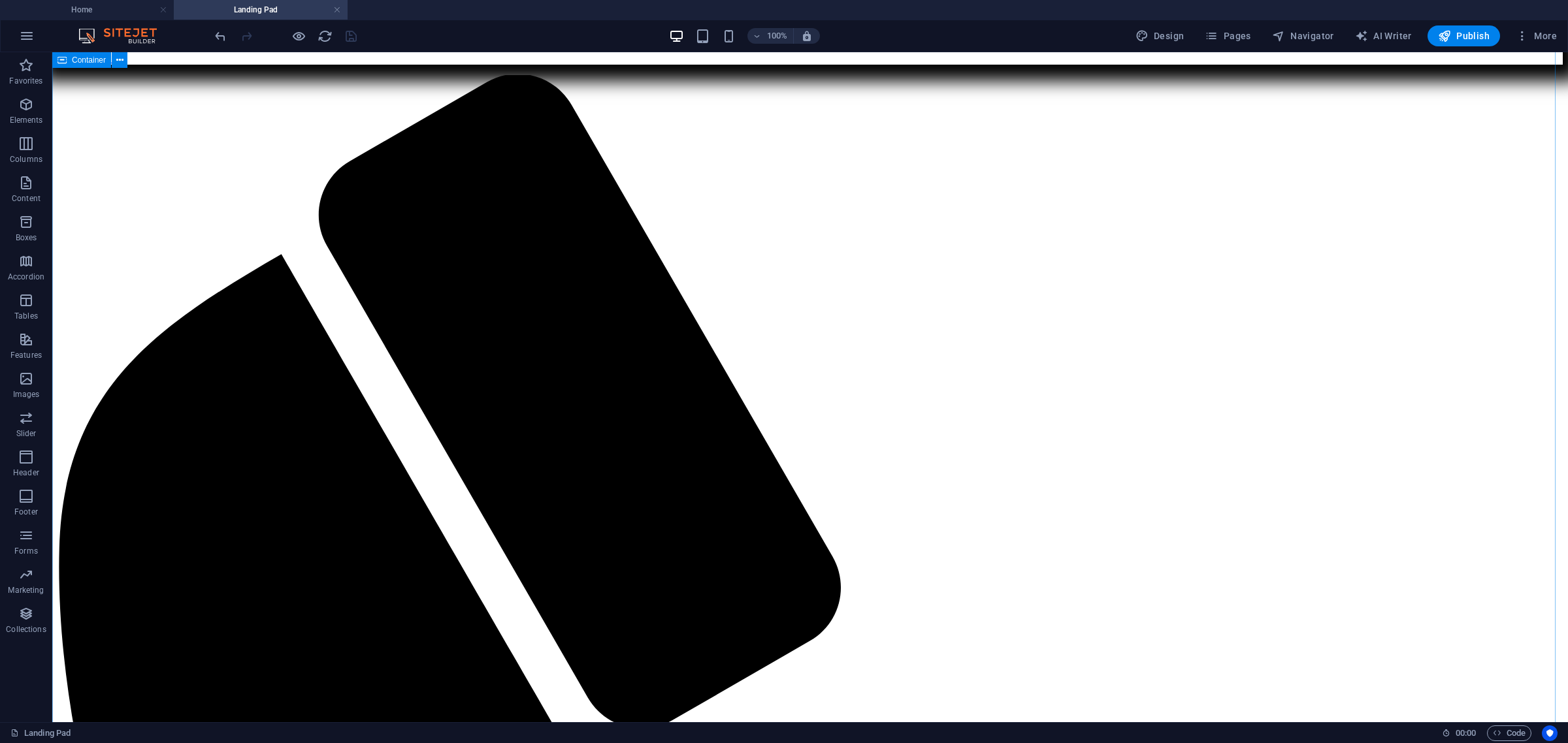
scroll to position [63, 0]
click at [1253, 34] on icon "button" at bounding box center [1444, 36] width 13 height 13
